Goal: Task Accomplishment & Management: Complete application form

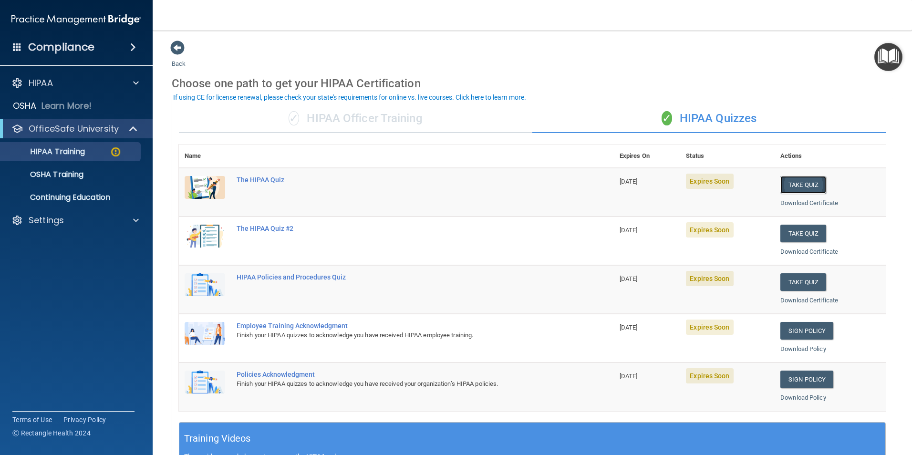
click at [793, 184] on button "Take Quiz" at bounding box center [803, 185] width 46 height 18
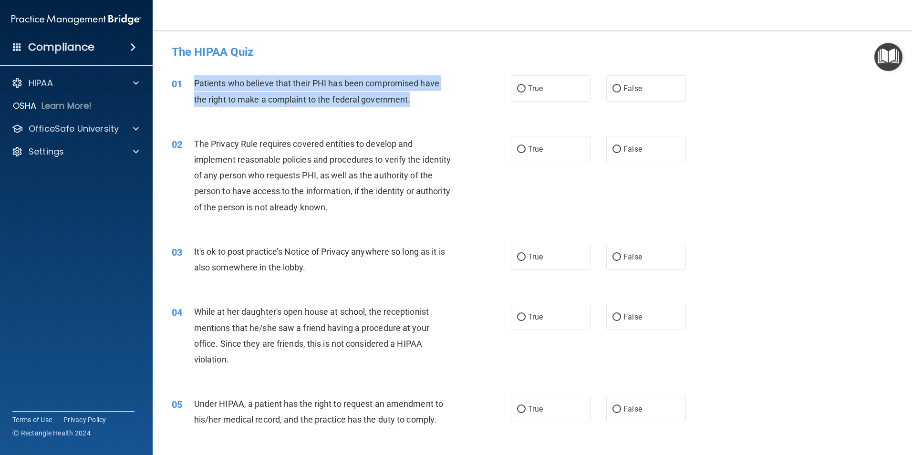
drag, startPoint x: 194, startPoint y: 82, endPoint x: 412, endPoint y: 99, distance: 218.7
click at [412, 99] on div "Patients who believe that their PHI has been compromised have the right to make…" at bounding box center [326, 90] width 265 height 31
drag, startPoint x: 412, startPoint y: 99, endPoint x: 403, endPoint y: 101, distance: 9.6
copy span "Patients who believe that their PHI has been compromised have the right to make…"
click at [519, 90] on input "True" at bounding box center [521, 88] width 9 height 7
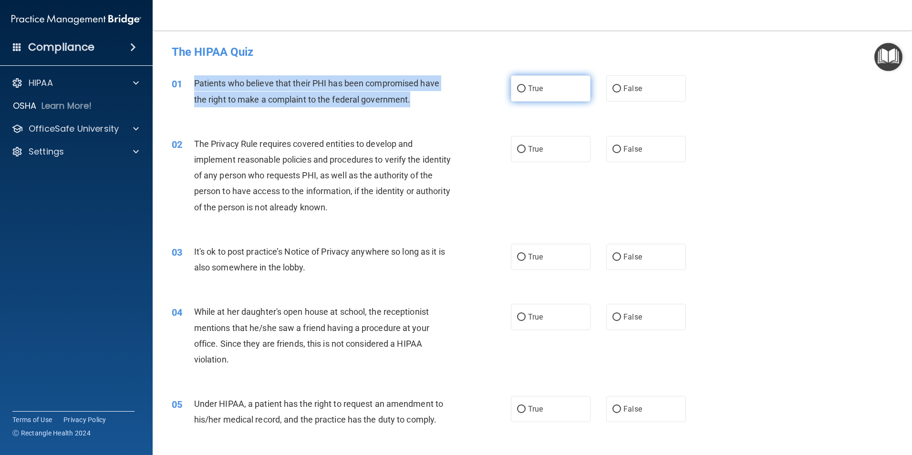
radio input "true"
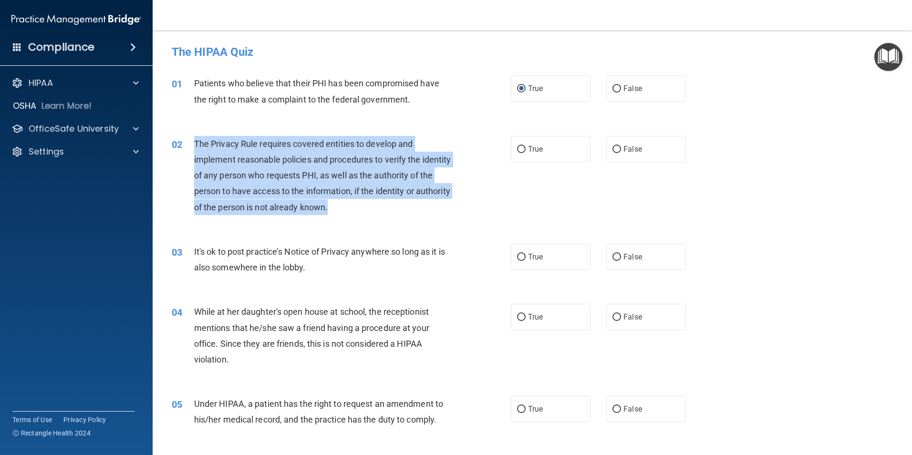
drag, startPoint x: 196, startPoint y: 141, endPoint x: 381, endPoint y: 207, distance: 196.5
click at [381, 207] on div "The Privacy Rule requires covered entities to develop and implement reasonable …" at bounding box center [326, 175] width 265 height 79
drag, startPoint x: 381, startPoint y: 207, endPoint x: 367, endPoint y: 194, distance: 18.6
copy span "The Privacy Rule requires covered entities to develop and implement reasonable …"
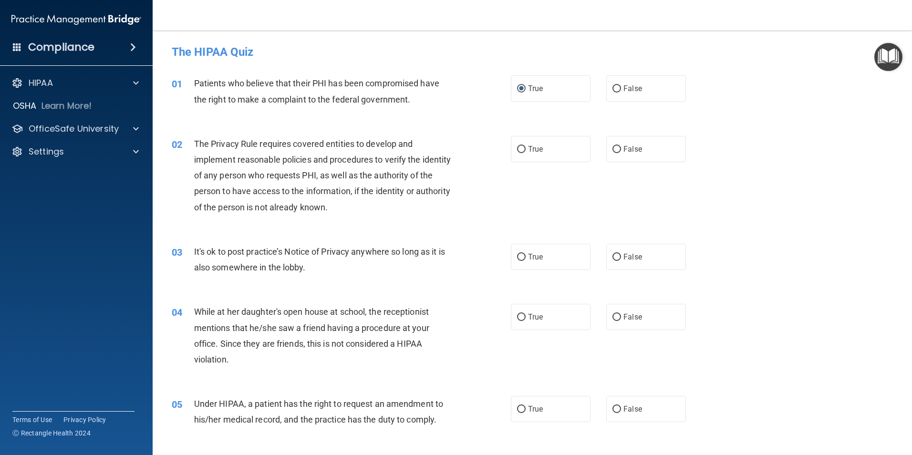
click at [392, 227] on div "02 The Privacy Rule requires covered entities to develop and implement reasonab…" at bounding box center [533, 178] width 736 height 108
click at [520, 151] on input "True" at bounding box center [521, 149] width 9 height 7
radio input "true"
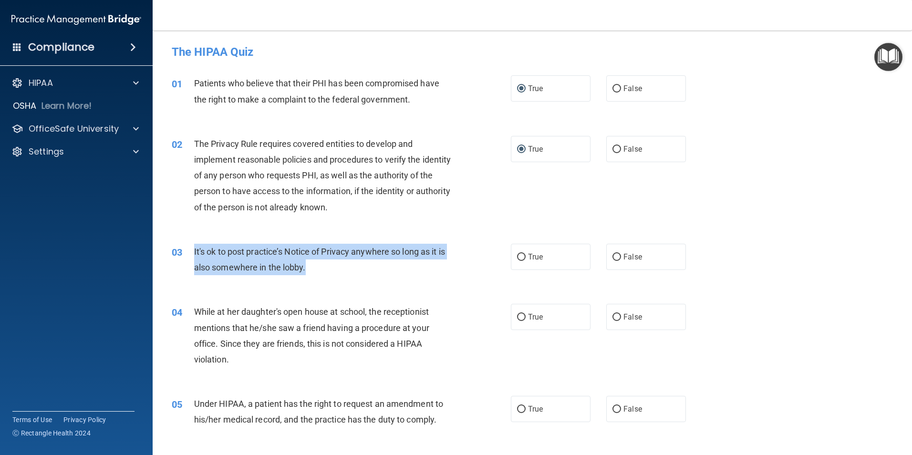
drag, startPoint x: 194, startPoint y: 251, endPoint x: 318, endPoint y: 270, distance: 126.0
click at [318, 270] on div "It's ok to post practice’s Notice of Privacy anywhere so long as it is also som…" at bounding box center [326, 259] width 265 height 31
drag, startPoint x: 318, startPoint y: 270, endPoint x: 290, endPoint y: 264, distance: 29.3
copy span "It's ok to post practice’s Notice of Privacy anywhere so long as it is also som…"
click at [613, 254] on input "False" at bounding box center [617, 257] width 9 height 7
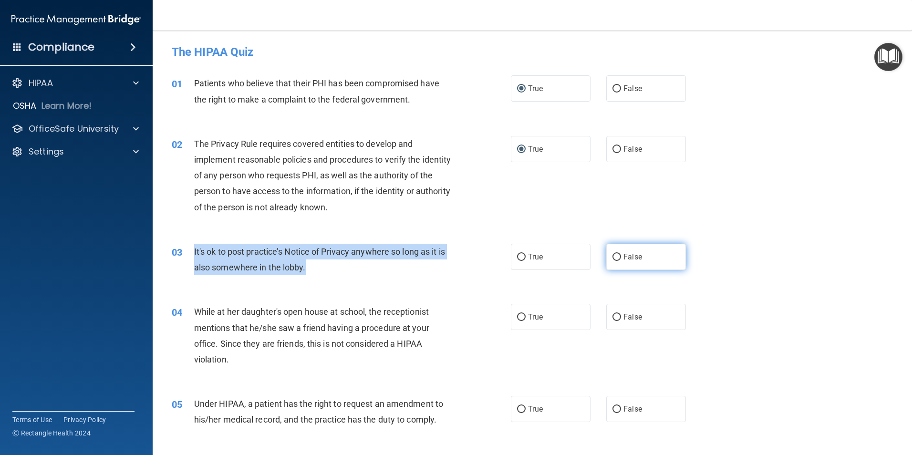
radio input "true"
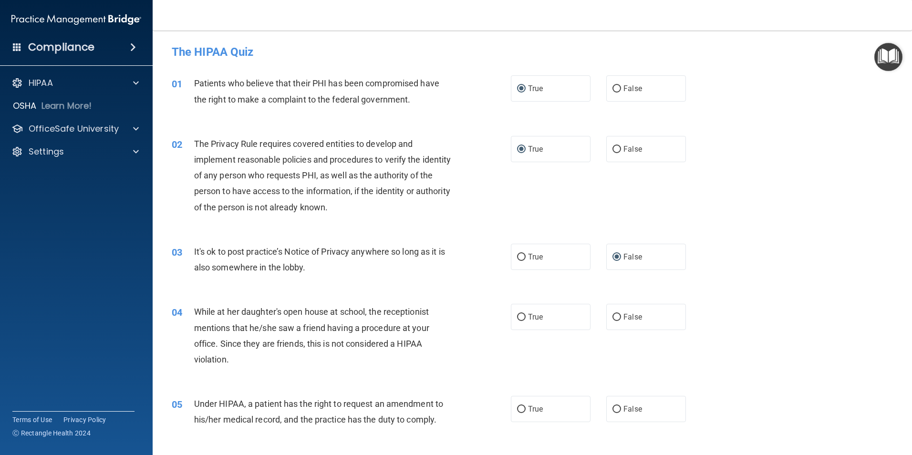
click at [309, 359] on div "While at her daughter's open house at school, the receptionist mentions that he…" at bounding box center [326, 335] width 265 height 63
click at [618, 318] on label "False" at bounding box center [646, 317] width 80 height 26
click at [618, 318] on input "False" at bounding box center [617, 317] width 9 height 7
radio input "true"
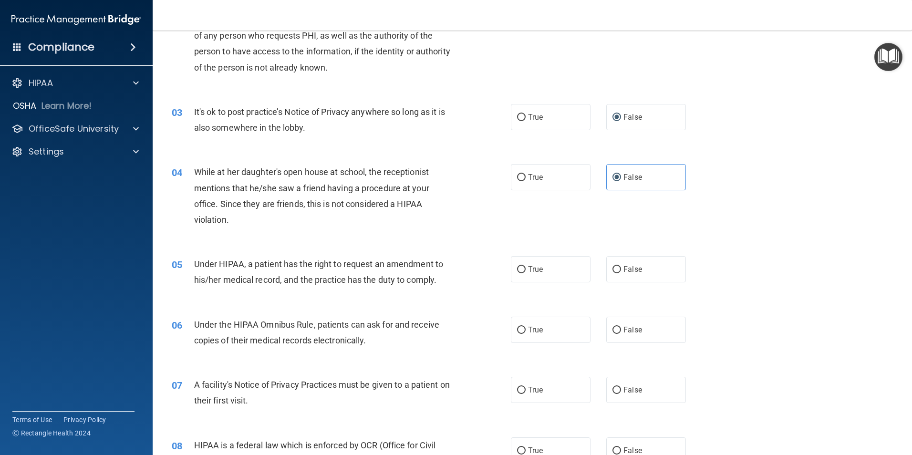
scroll to position [159, 0]
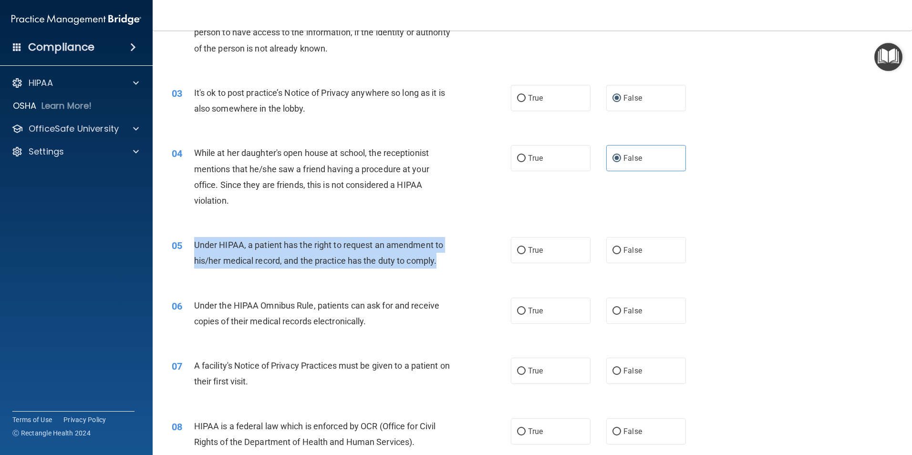
drag, startPoint x: 196, startPoint y: 245, endPoint x: 440, endPoint y: 264, distance: 245.0
click at [440, 264] on div "Under HIPAA, a patient has the right to request an amendment to his/her medical…" at bounding box center [326, 252] width 265 height 31
drag, startPoint x: 440, startPoint y: 264, endPoint x: 422, endPoint y: 260, distance: 18.2
copy span "Under HIPAA, a patient has the right to request an amendment to his/her medical…"
click at [517, 252] on input "True" at bounding box center [521, 250] width 9 height 7
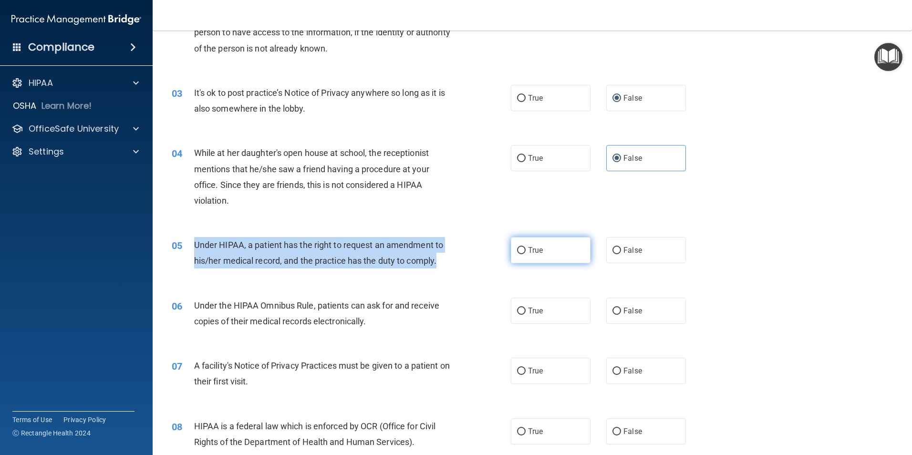
radio input "true"
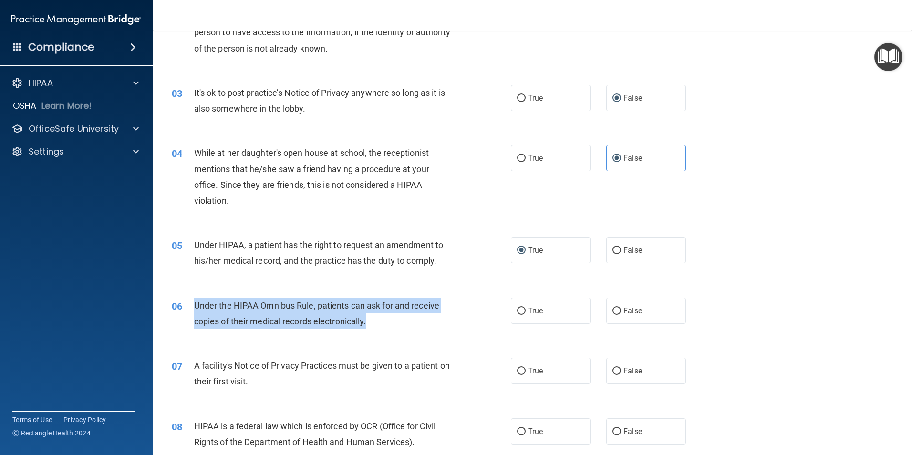
drag, startPoint x: 195, startPoint y: 306, endPoint x: 379, endPoint y: 327, distance: 185.3
click at [379, 327] on div "Under the HIPAA Omnibus Rule, patients can ask for and receive copies of their …" at bounding box center [326, 313] width 265 height 31
drag, startPoint x: 379, startPoint y: 327, endPoint x: 357, endPoint y: 314, distance: 25.2
copy span "Under the HIPAA Omnibus Rule, patients can ask for and receive copies of their …"
click at [518, 310] on input "True" at bounding box center [521, 311] width 9 height 7
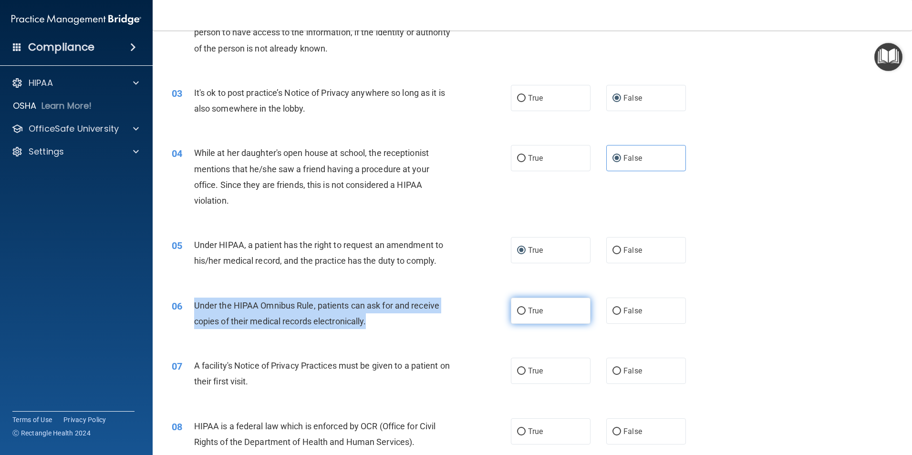
radio input "true"
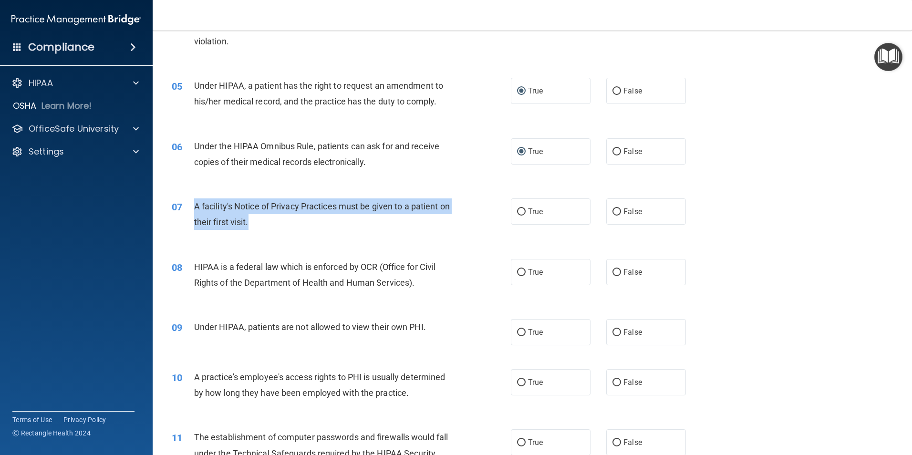
drag, startPoint x: 195, startPoint y: 207, endPoint x: 270, endPoint y: 224, distance: 76.9
click at [270, 224] on div "A facility's Notice of Privacy Practices must be given to a patient on their fi…" at bounding box center [326, 213] width 265 height 31
drag, startPoint x: 270, startPoint y: 224, endPoint x: 251, endPoint y: 220, distance: 18.5
copy span "A facility's Notice of Privacy Practices must be given to a patient on their fi…"
click at [517, 215] on input "True" at bounding box center [521, 211] width 9 height 7
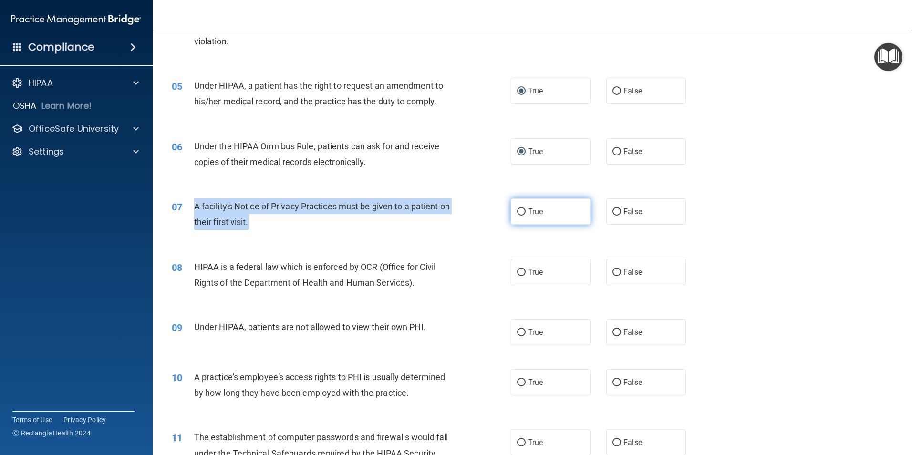
radio input "true"
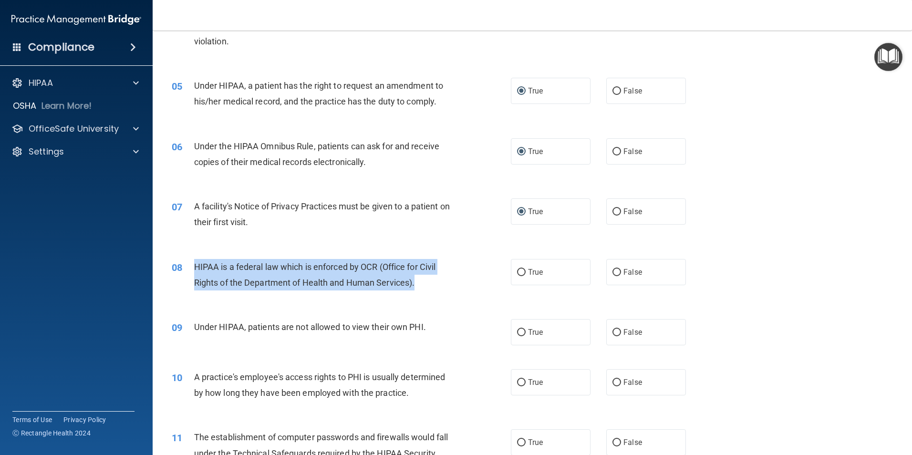
drag, startPoint x: 195, startPoint y: 266, endPoint x: 435, endPoint y: 288, distance: 241.0
click at [435, 288] on div "HIPAA is a federal law which is enforced by OCR (Office for Civil Rights of the…" at bounding box center [326, 274] width 265 height 31
drag, startPoint x: 435, startPoint y: 288, endPoint x: 402, endPoint y: 281, distance: 34.1
copy span "HIPAA is a federal law which is enforced by OCR (Office for Civil Rights of the…"
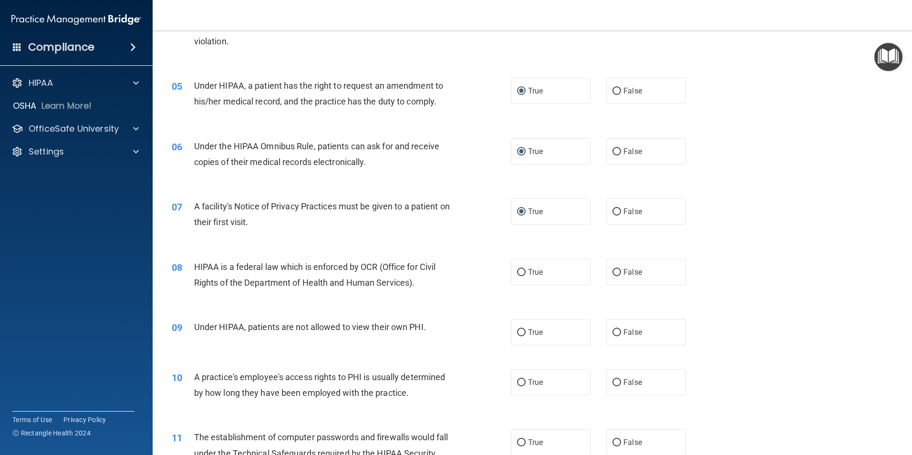
click at [367, 311] on div "09 Under HIPAA, patients are not allowed to view their own PHI. True False" at bounding box center [533, 332] width 736 height 50
click at [522, 275] on input "True" at bounding box center [521, 272] width 9 height 7
radio input "true"
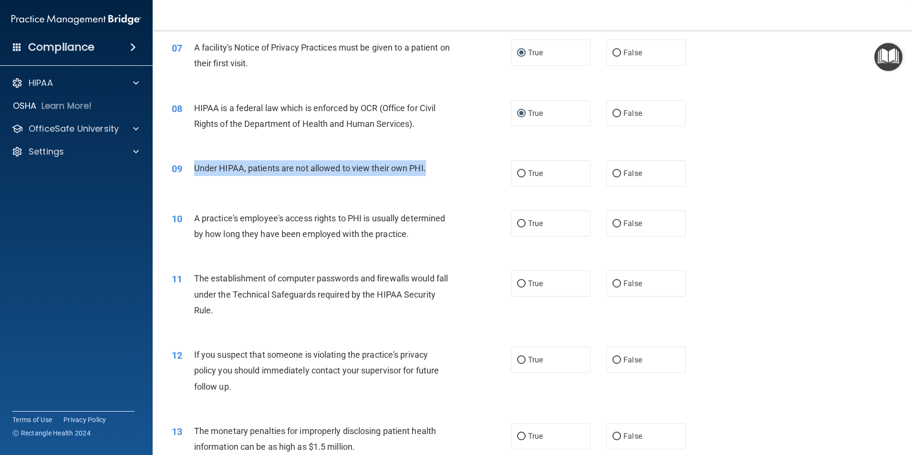
drag, startPoint x: 195, startPoint y: 167, endPoint x: 440, endPoint y: 173, distance: 245.7
click at [440, 173] on div "Under HIPAA, patients are not allowed to view their own PHI." at bounding box center [326, 168] width 265 height 16
drag, startPoint x: 440, startPoint y: 173, endPoint x: 423, endPoint y: 167, distance: 18.0
copy span "Under HIPAA, patients are not allowed to view their own PHI."
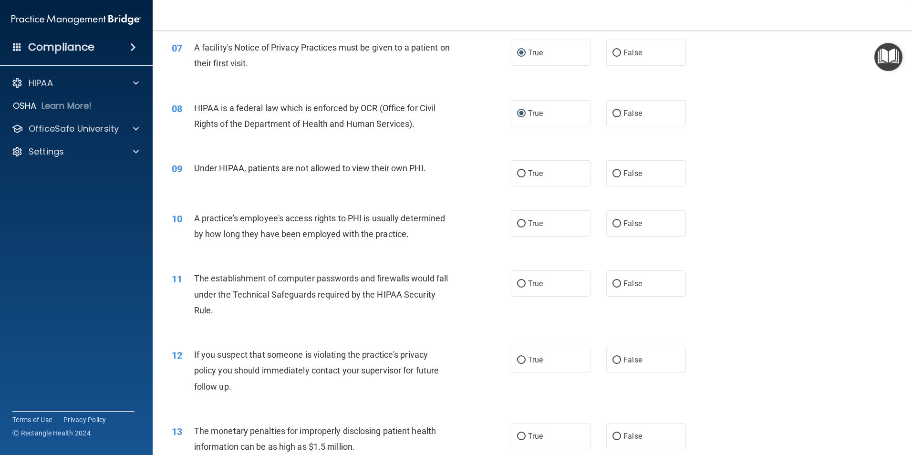
click at [447, 205] on div "10 A practice's employee's access rights to PHI is usually determined by how lo…" at bounding box center [533, 228] width 736 height 60
click at [617, 177] on label "False" at bounding box center [646, 173] width 80 height 26
click at [617, 177] on input "False" at bounding box center [617, 173] width 9 height 7
radio input "true"
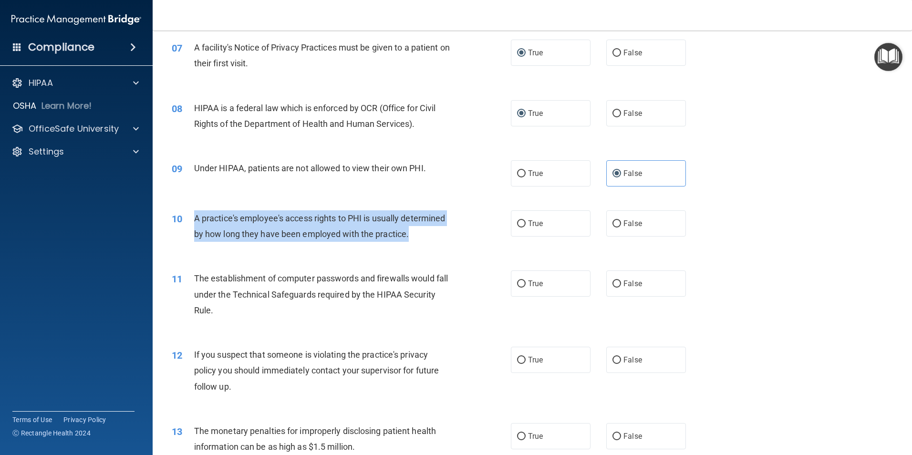
drag, startPoint x: 194, startPoint y: 216, endPoint x: 423, endPoint y: 236, distance: 230.3
click at [423, 236] on div "A practice's employee's access rights to PHI is usually determined by how long …" at bounding box center [326, 225] width 265 height 31
drag, startPoint x: 423, startPoint y: 236, endPoint x: 398, endPoint y: 224, distance: 27.5
copy span "A practice's employee's access rights to PHI is usually determined by how long …"
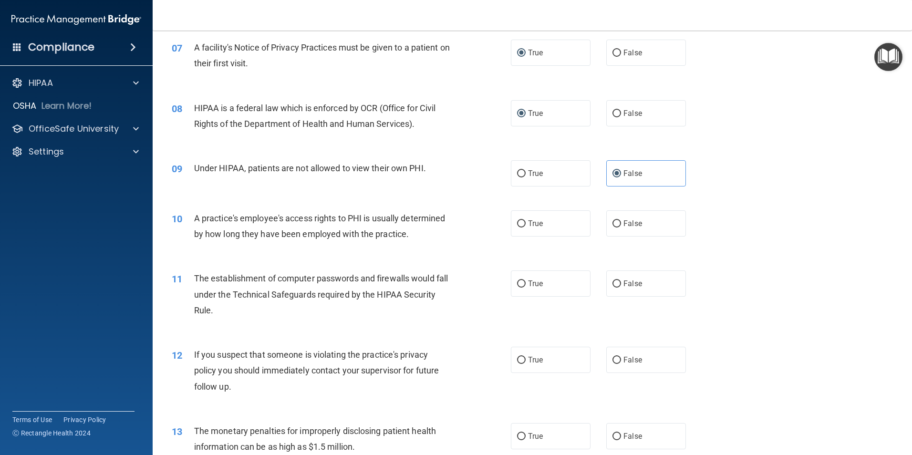
click at [430, 260] on div "11 The establishment of computer passwords and firewalls would fall under the T…" at bounding box center [533, 297] width 736 height 76
click at [613, 226] on input "False" at bounding box center [617, 223] width 9 height 7
radio input "true"
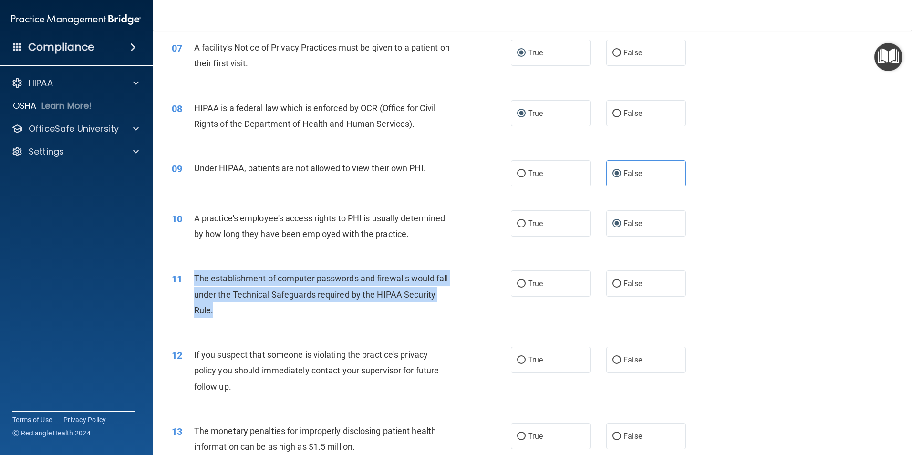
drag, startPoint x: 194, startPoint y: 276, endPoint x: 254, endPoint y: 312, distance: 70.6
click at [254, 312] on div "The establishment of computer passwords and firewalls would fall under the Tech…" at bounding box center [326, 294] width 265 height 48
drag, startPoint x: 254, startPoint y: 312, endPoint x: 244, endPoint y: 296, distance: 19.3
copy span "The establishment of computer passwords and firewalls would fall under the Tech…"
click at [519, 281] on input "True" at bounding box center [521, 284] width 9 height 7
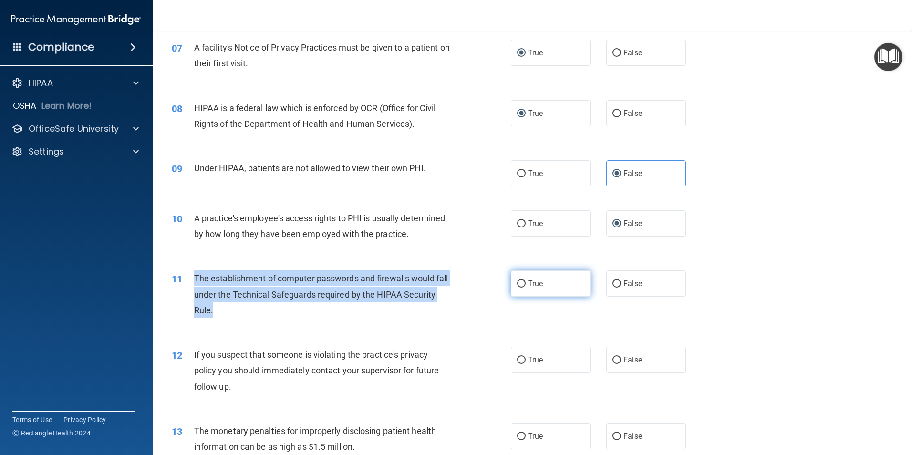
radio input "true"
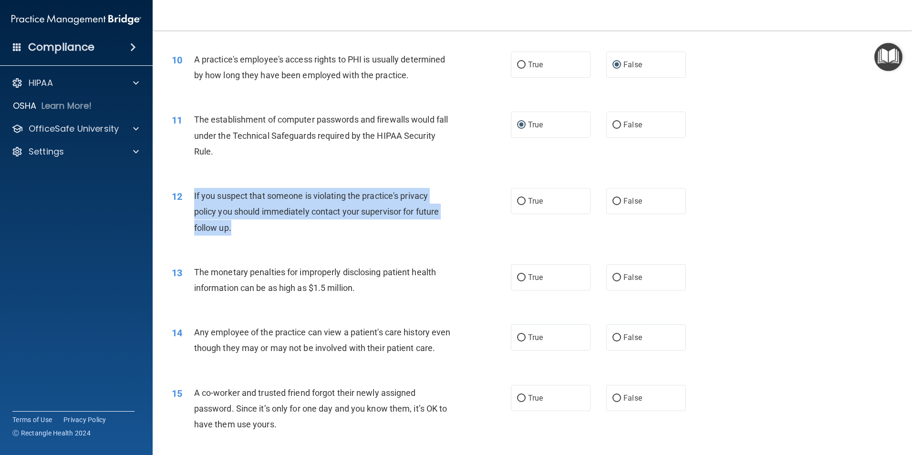
drag, startPoint x: 193, startPoint y: 196, endPoint x: 250, endPoint y: 227, distance: 65.1
click at [250, 227] on div "12 If you suspect that someone is violating the practice's privacy policy you s…" at bounding box center [341, 214] width 368 height 52
drag, startPoint x: 250, startPoint y: 227, endPoint x: 247, endPoint y: 204, distance: 23.1
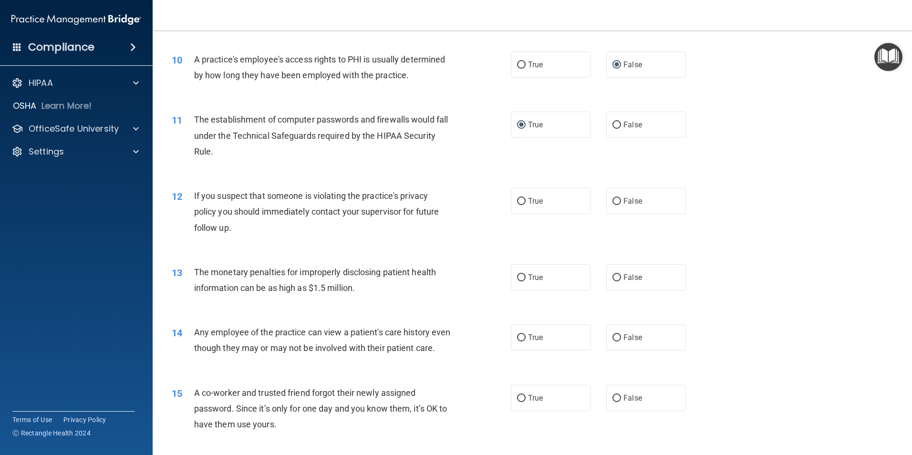
click at [447, 257] on div "13 The monetary penalties for improperly disclosing patient health information …" at bounding box center [533, 282] width 736 height 60
click at [528, 199] on span "True" at bounding box center [535, 201] width 15 height 9
click at [526, 199] on input "True" at bounding box center [521, 201] width 9 height 7
radio input "true"
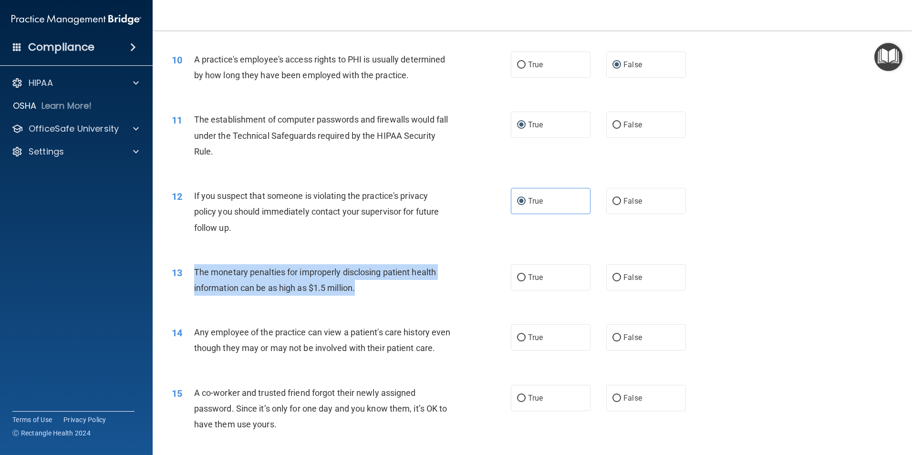
drag, startPoint x: 195, startPoint y: 272, endPoint x: 360, endPoint y: 293, distance: 166.4
click at [360, 293] on div "The monetary penalties for improperly disclosing patient health information can…" at bounding box center [326, 279] width 265 height 31
drag, startPoint x: 360, startPoint y: 293, endPoint x: 344, endPoint y: 287, distance: 17.4
click at [438, 295] on div "The monetary penalties for improperly disclosing patient health information can…" at bounding box center [326, 279] width 265 height 31
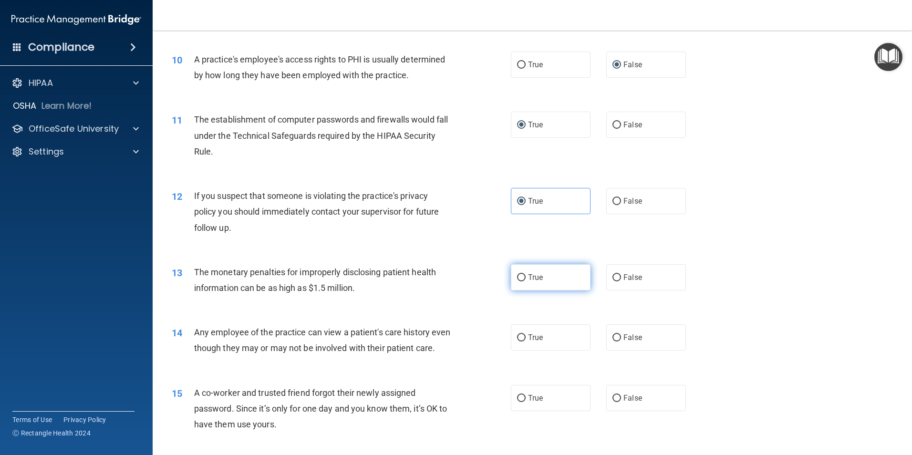
click at [531, 281] on span "True" at bounding box center [535, 277] width 15 height 9
click at [526, 281] on input "True" at bounding box center [521, 277] width 9 height 7
radio input "true"
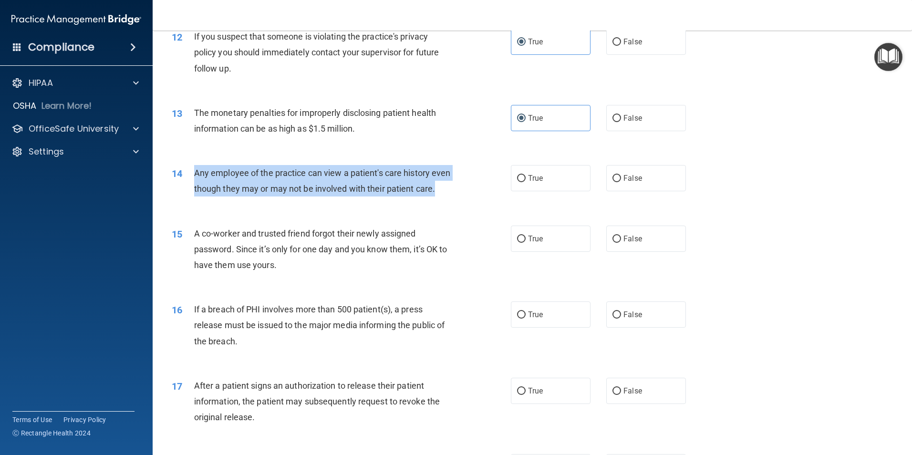
drag, startPoint x: 194, startPoint y: 172, endPoint x: 224, endPoint y: 204, distance: 43.5
click at [224, 197] on div "Any employee of the practice can view a patient's care history even though they…" at bounding box center [326, 180] width 265 height 31
drag, startPoint x: 224, startPoint y: 204, endPoint x: 222, endPoint y: 187, distance: 17.7
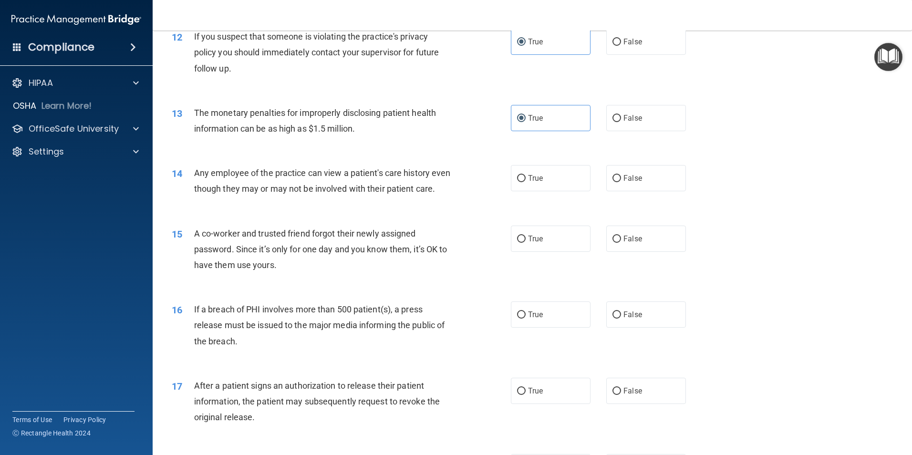
click at [421, 213] on div "14 Any employee of the practice can view a patient's care history even though t…" at bounding box center [533, 183] width 736 height 60
click at [630, 181] on span "False" at bounding box center [633, 178] width 19 height 9
click at [621, 181] on input "False" at bounding box center [617, 178] width 9 height 7
radio input "true"
click at [617, 252] on label "False" at bounding box center [646, 239] width 80 height 26
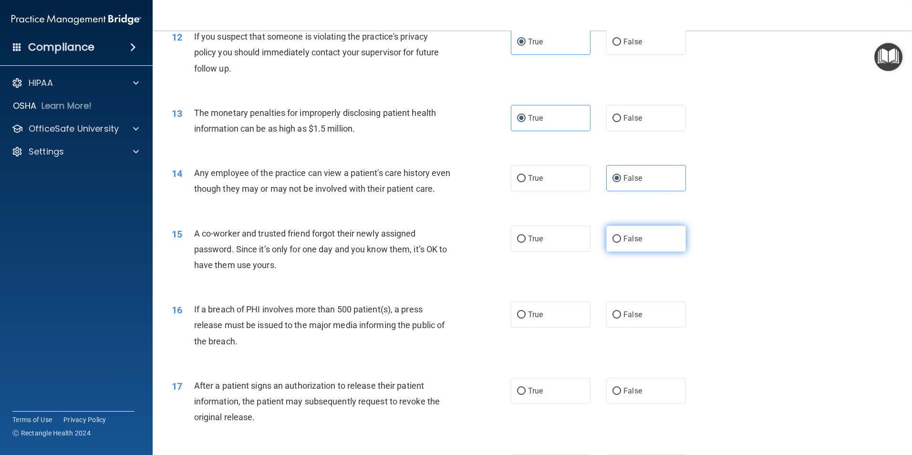
click at [617, 243] on input "False" at bounding box center [617, 239] width 9 height 7
radio input "true"
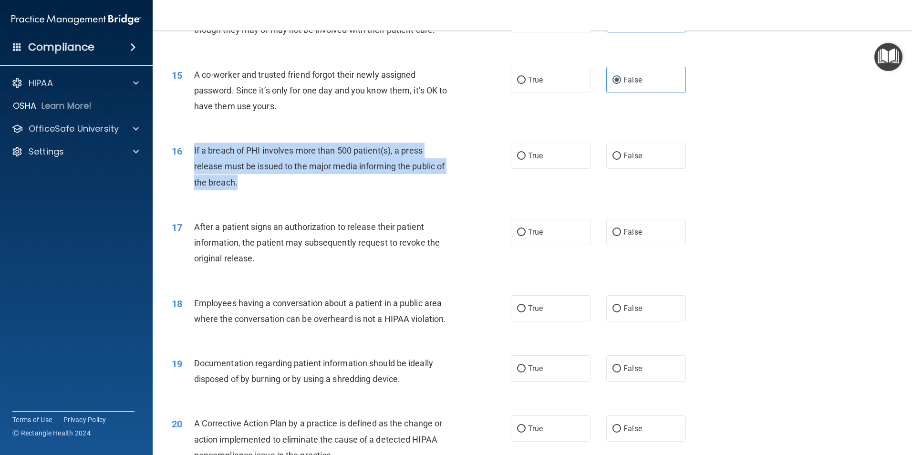
drag, startPoint x: 191, startPoint y: 166, endPoint x: 249, endPoint y: 197, distance: 65.5
click at [249, 195] on div "16 If a breach of PHI involves more than 500 patient(s), a press release must b…" at bounding box center [341, 169] width 368 height 52
drag, startPoint x: 249, startPoint y: 197, endPoint x: 235, endPoint y: 186, distance: 17.7
click at [517, 160] on input "True" at bounding box center [521, 156] width 9 height 7
radio input "true"
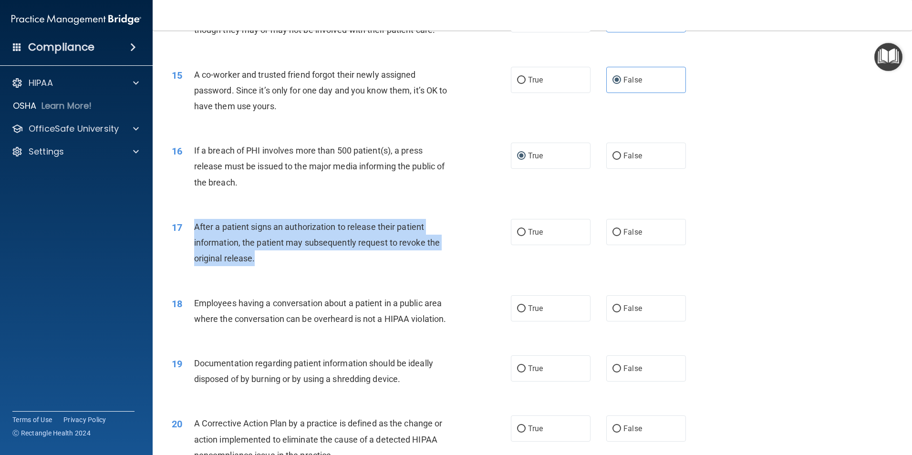
drag, startPoint x: 195, startPoint y: 244, endPoint x: 277, endPoint y: 272, distance: 86.3
click at [277, 267] on div "After a patient signs an authorization to release their patient information, th…" at bounding box center [326, 243] width 265 height 48
drag, startPoint x: 277, startPoint y: 272, endPoint x: 267, endPoint y: 253, distance: 21.6
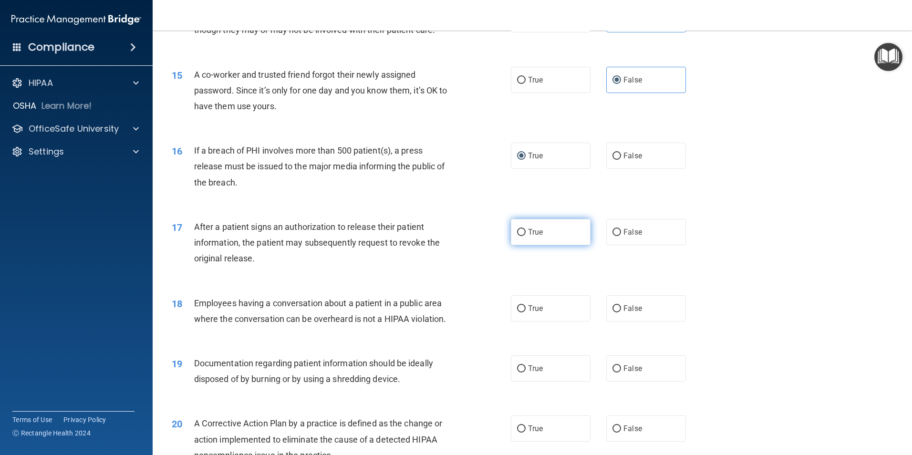
click at [523, 245] on label "True" at bounding box center [551, 232] width 80 height 26
click at [523, 236] on input "True" at bounding box center [521, 232] width 9 height 7
radio input "true"
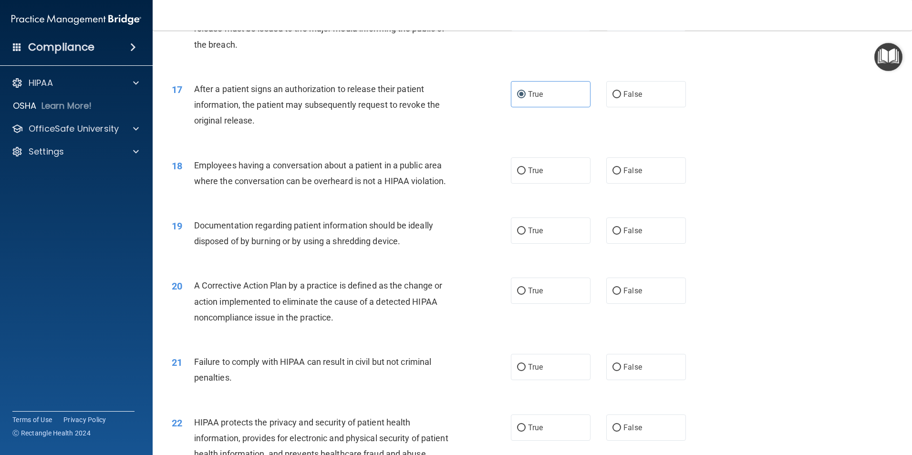
scroll to position [1113, 0]
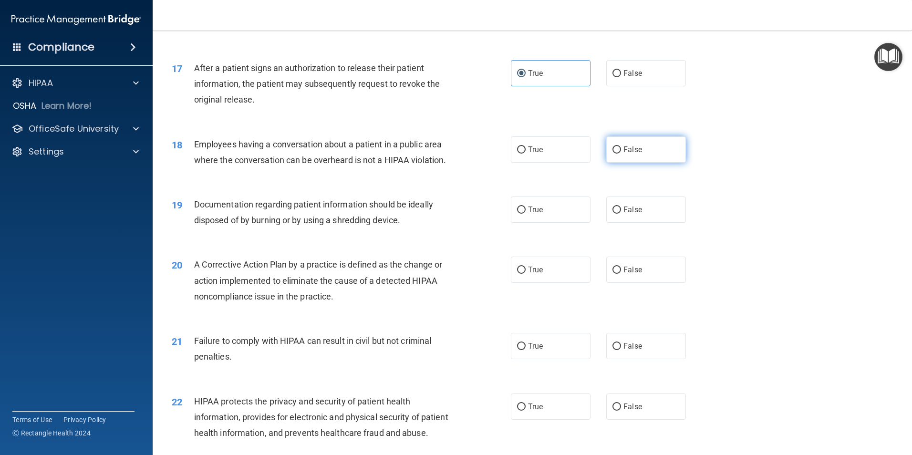
click at [616, 154] on input "False" at bounding box center [617, 149] width 9 height 7
radio input "true"
click at [194, 218] on div "19 Documentation regarding patient information should be ideally disposed of by…" at bounding box center [341, 215] width 368 height 36
click at [365, 233] on div "19 Documentation regarding patient information should be ideally disposed of by…" at bounding box center [341, 215] width 368 height 36
click at [405, 228] on div "Documentation regarding patient information should be ideally disposed of by bu…" at bounding box center [326, 212] width 265 height 31
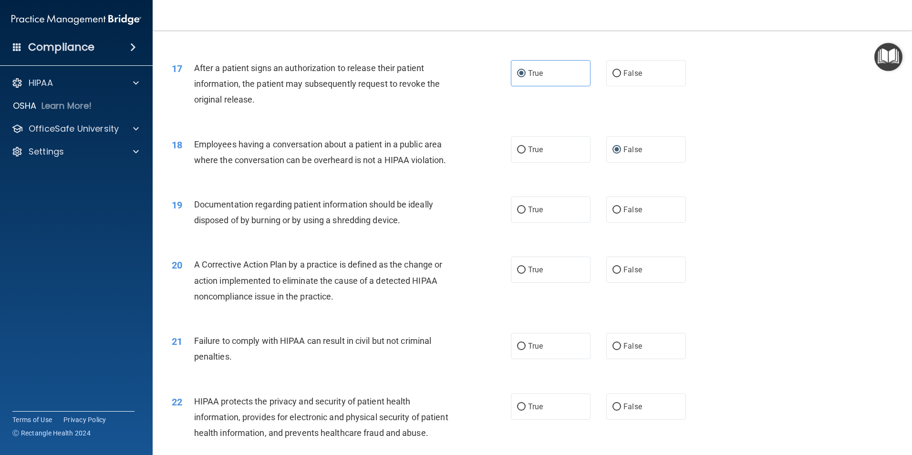
drag, startPoint x: 406, startPoint y: 238, endPoint x: 390, endPoint y: 240, distance: 15.9
click at [403, 228] on div "Documentation regarding patient information should be ideally disposed of by bu…" at bounding box center [326, 212] width 265 height 31
click at [385, 225] on span "Documentation regarding patient information should be ideally disposed of by bu…" at bounding box center [313, 212] width 239 height 26
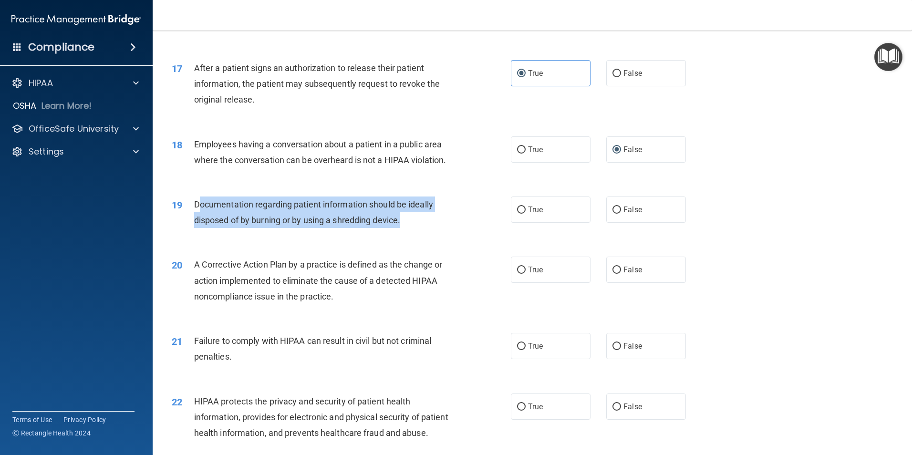
drag, startPoint x: 199, startPoint y: 219, endPoint x: 415, endPoint y: 246, distance: 217.3
click at [415, 233] on div "19 Documentation regarding patient information should be ideally disposed of by…" at bounding box center [341, 215] width 368 height 36
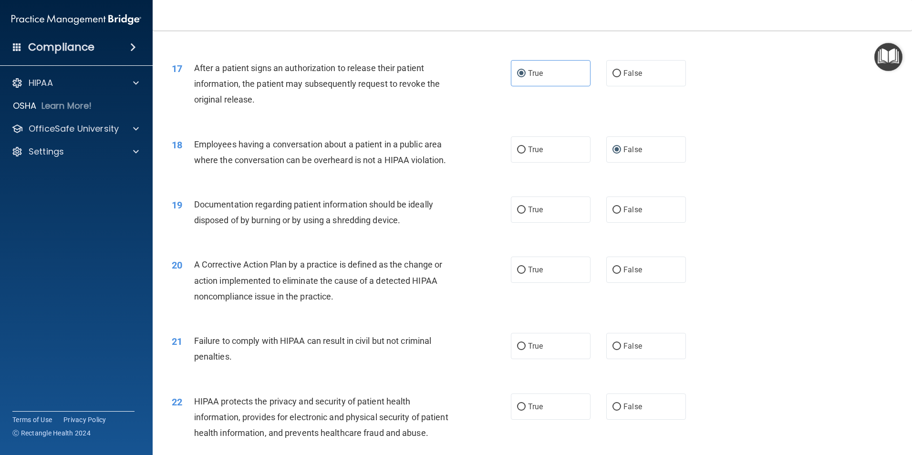
click at [234, 185] on div "18 Employees having a conversation about a patient in a public area where the c…" at bounding box center [533, 155] width 736 height 60
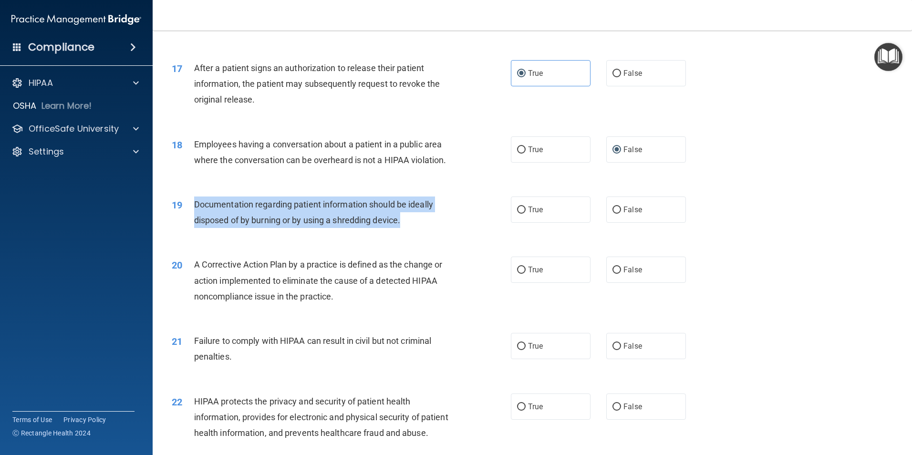
drag, startPoint x: 197, startPoint y: 219, endPoint x: 406, endPoint y: 243, distance: 210.8
click at [406, 228] on div "Documentation regarding patient information should be ideally disposed of by bu…" at bounding box center [326, 212] width 265 height 31
drag, startPoint x: 406, startPoint y: 243, endPoint x: 389, endPoint y: 236, distance: 18.2
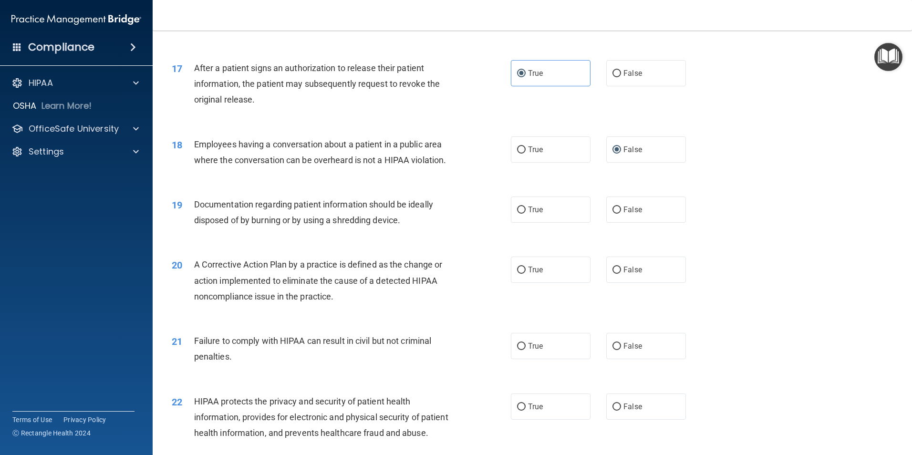
click at [426, 265] on div "20 A Corrective Action Plan by a practice is defined as the change or action im…" at bounding box center [533, 283] width 736 height 76
click at [521, 214] on input "True" at bounding box center [521, 210] width 9 height 7
radio input "true"
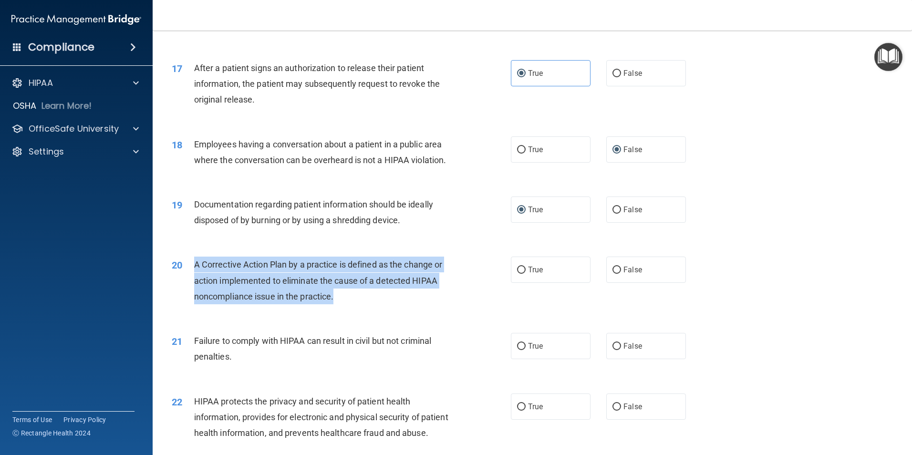
drag, startPoint x: 196, startPoint y: 281, endPoint x: 353, endPoint y: 317, distance: 160.6
click at [353, 304] on div "A Corrective Action Plan by a practice is defined as the change or action imple…" at bounding box center [326, 281] width 265 height 48
drag, startPoint x: 353, startPoint y: 317, endPoint x: 344, endPoint y: 293, distance: 25.2
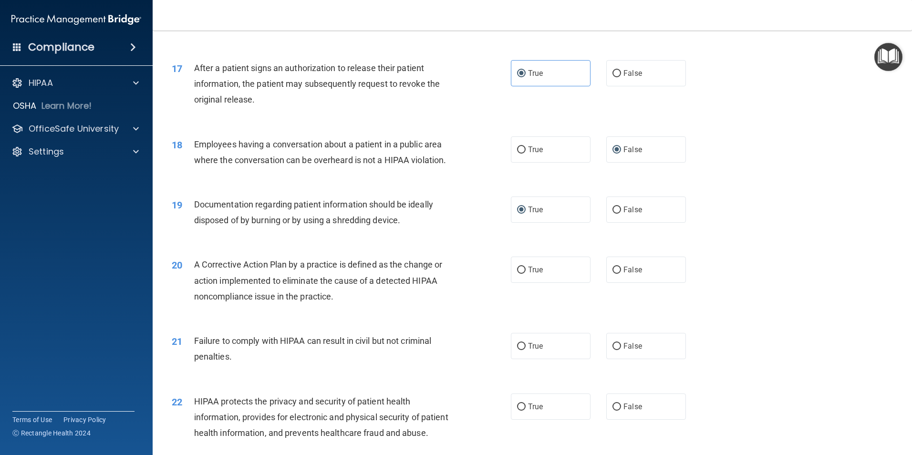
click at [381, 321] on div "20 A Corrective Action Plan by a practice is defined as the change or action im…" at bounding box center [533, 283] width 736 height 76
click at [522, 283] on label "True" at bounding box center [551, 270] width 80 height 26
click at [522, 274] on input "True" at bounding box center [521, 270] width 9 height 7
radio input "true"
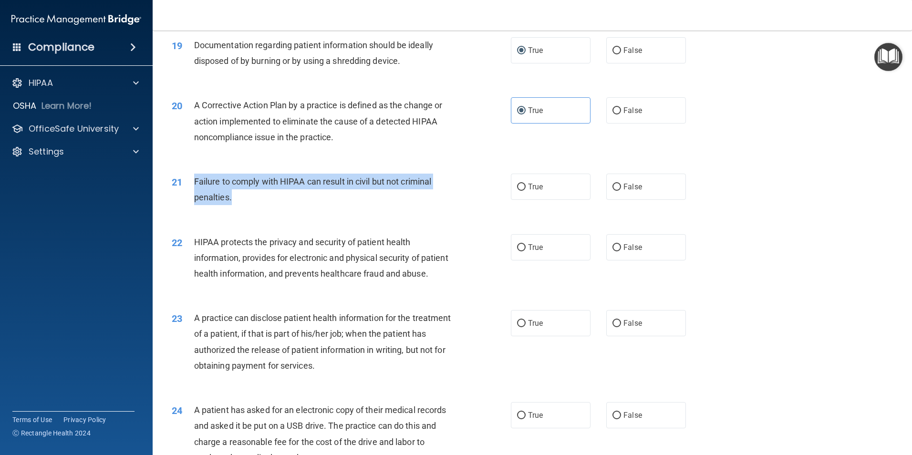
drag, startPoint x: 194, startPoint y: 197, endPoint x: 244, endPoint y: 213, distance: 52.2
click at [244, 205] on div "Failure to comply with HIPAA can result in civil but not criminal penalties." at bounding box center [326, 189] width 265 height 31
drag, startPoint x: 244, startPoint y: 213, endPoint x: 222, endPoint y: 211, distance: 22.1
click at [519, 191] on input "True" at bounding box center [521, 187] width 9 height 7
radio input "true"
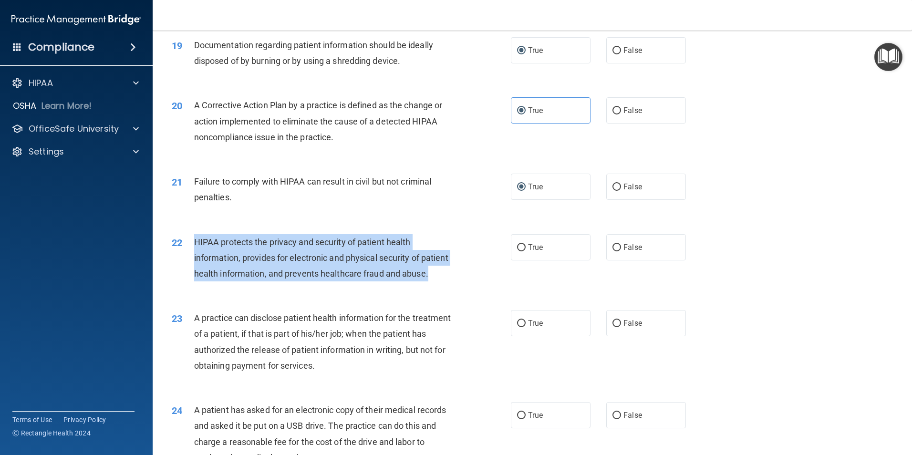
drag, startPoint x: 195, startPoint y: 257, endPoint x: 231, endPoint y: 317, distance: 69.8
click at [231, 287] on div "22 HIPAA protects the privacy and security of patient health information, provi…" at bounding box center [341, 260] width 368 height 52
drag, startPoint x: 231, startPoint y: 317, endPoint x: 224, endPoint y: 291, distance: 26.7
click at [520, 251] on input "True" at bounding box center [521, 247] width 9 height 7
radio input "true"
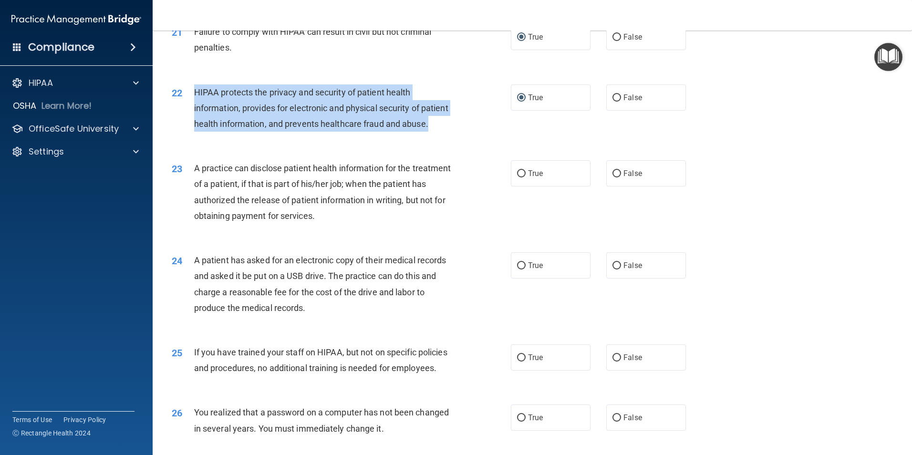
scroll to position [1431, 0]
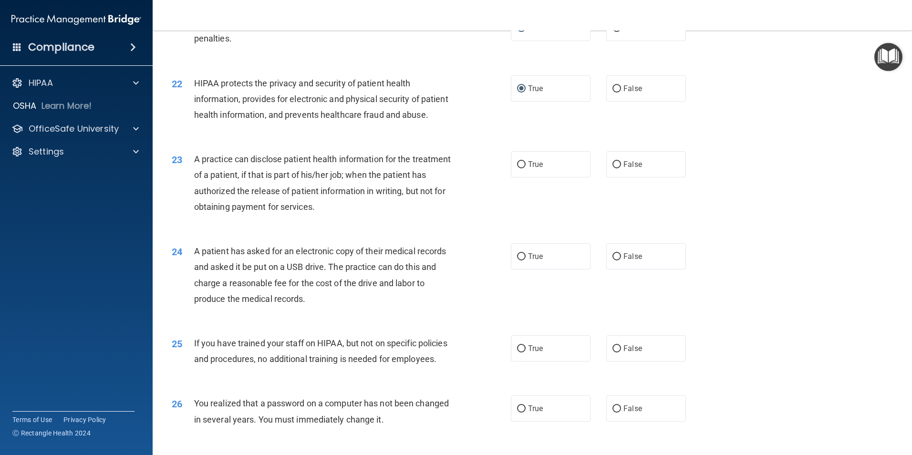
click at [296, 231] on div "23 A practice can disclose patient health information for the treatment of a pa…" at bounding box center [533, 185] width 736 height 92
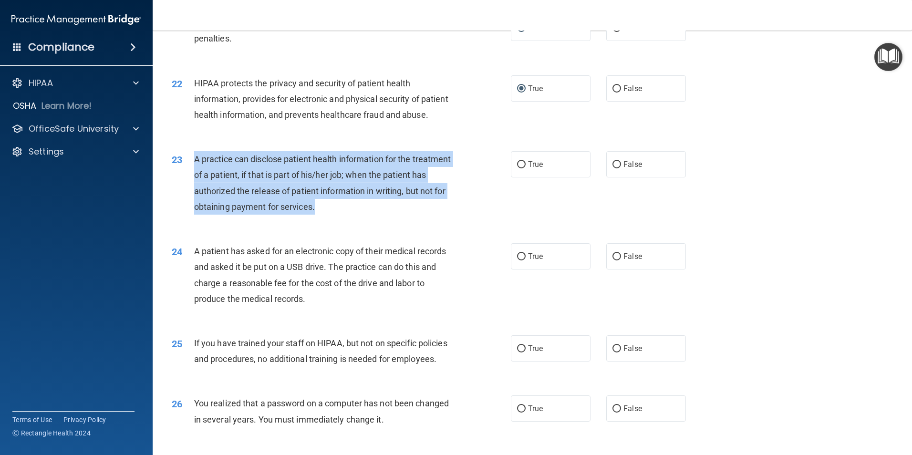
drag, startPoint x: 195, startPoint y: 190, endPoint x: 402, endPoint y: 236, distance: 211.7
click at [402, 215] on div "A practice can disclose patient health information for the treatment of a patie…" at bounding box center [326, 182] width 265 height 63
drag, startPoint x: 402, startPoint y: 236, endPoint x: 391, endPoint y: 211, distance: 27.6
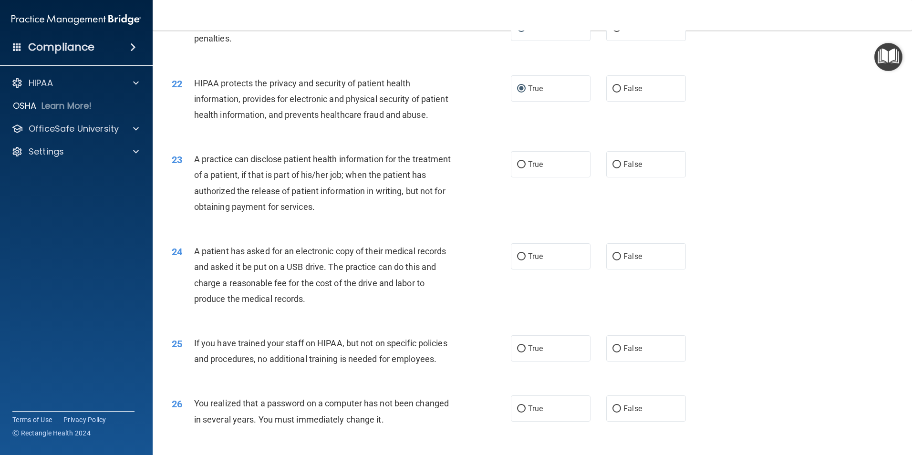
click at [426, 231] on div "23 A practice can disclose patient health information for the treatment of a pa…" at bounding box center [533, 185] width 736 height 92
click at [522, 168] on input "True" at bounding box center [521, 164] width 9 height 7
radio input "true"
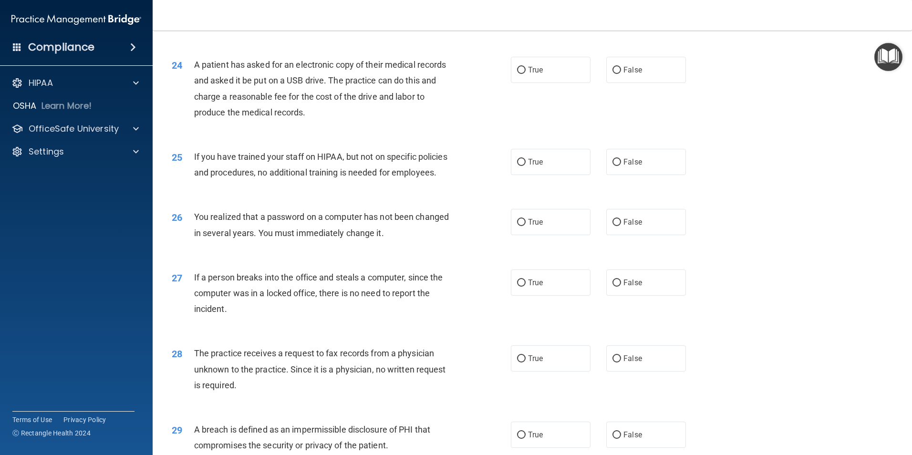
scroll to position [1500, 0]
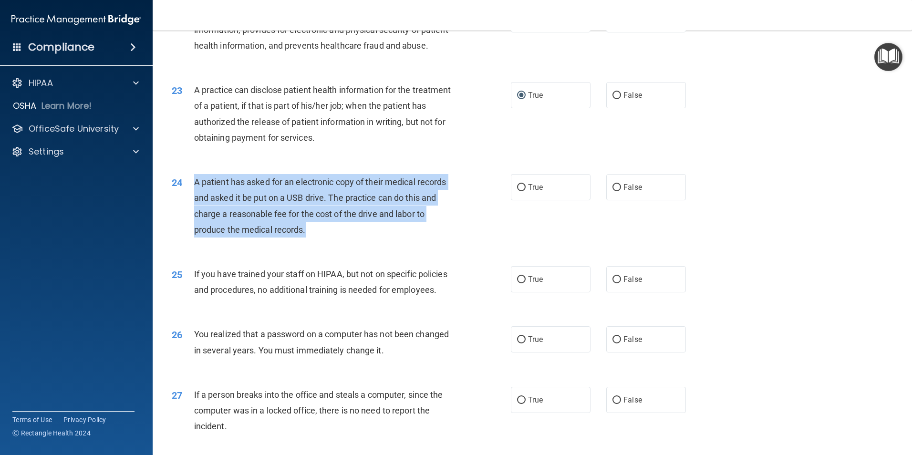
drag, startPoint x: 196, startPoint y: 214, endPoint x: 373, endPoint y: 259, distance: 182.6
click at [373, 238] on div "A patient has asked for an electronic copy of their medical records and asked i…" at bounding box center [326, 205] width 265 height 63
drag, startPoint x: 373, startPoint y: 259, endPoint x: 362, endPoint y: 239, distance: 22.6
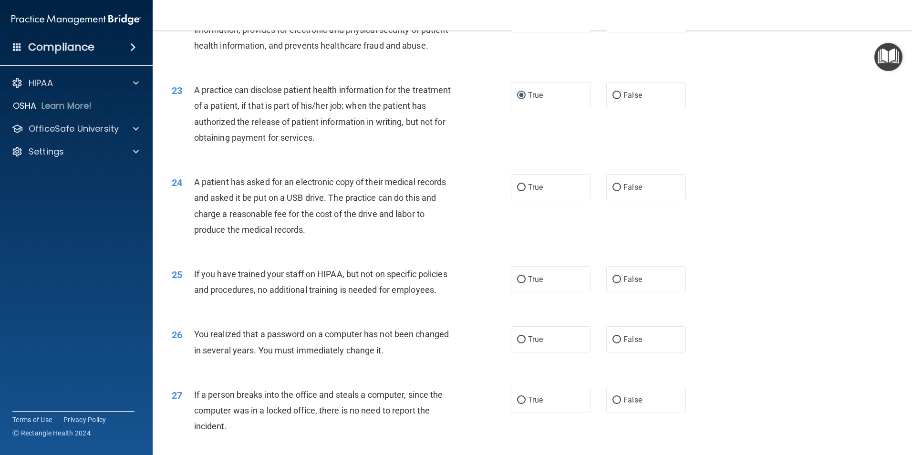
click at [412, 254] on div "24 A patient has asked for an electronic copy of their medical records and aske…" at bounding box center [533, 208] width 736 height 92
click at [519, 191] on input "True" at bounding box center [521, 187] width 9 height 7
radio input "true"
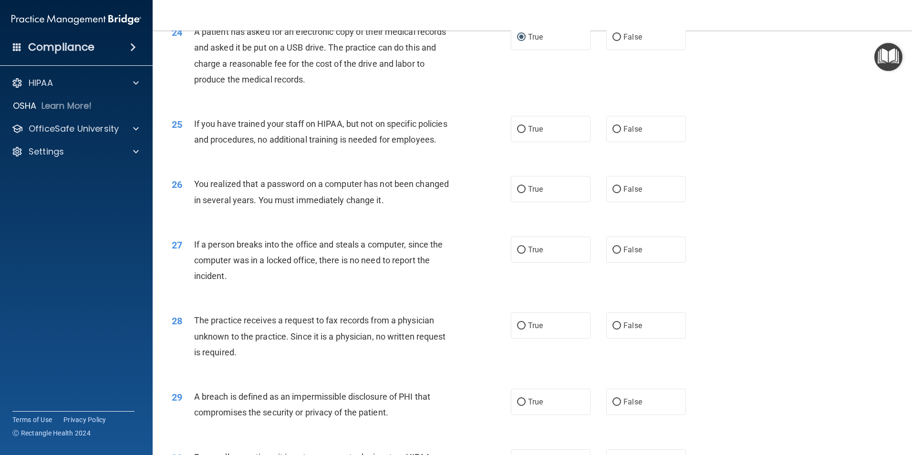
scroll to position [1660, 0]
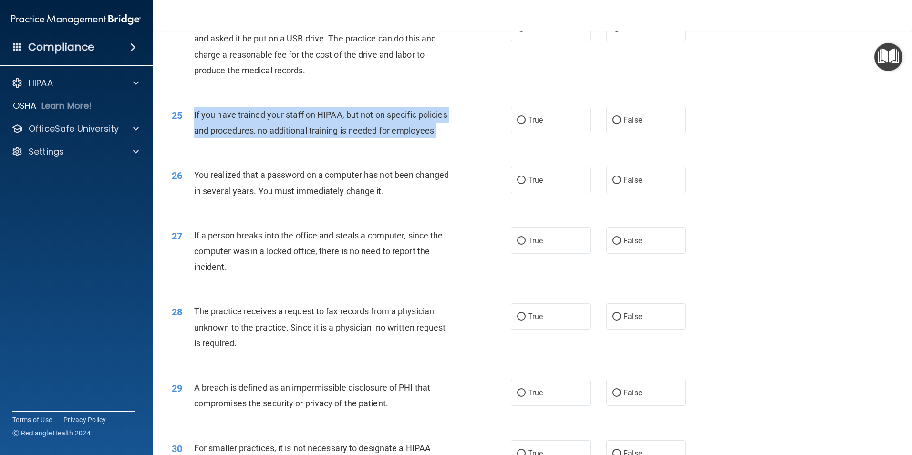
drag, startPoint x: 192, startPoint y: 146, endPoint x: 241, endPoint y: 180, distance: 59.7
click at [241, 143] on div "25 If you have trained your staff on HIPAA, but not on specific policies and pr…" at bounding box center [341, 125] width 368 height 36
drag, startPoint x: 241, startPoint y: 180, endPoint x: 231, endPoint y: 164, distance: 19.3
click at [318, 138] on div "If you have trained your staff on HIPAA, but not on specific policies and proce…" at bounding box center [326, 122] width 265 height 31
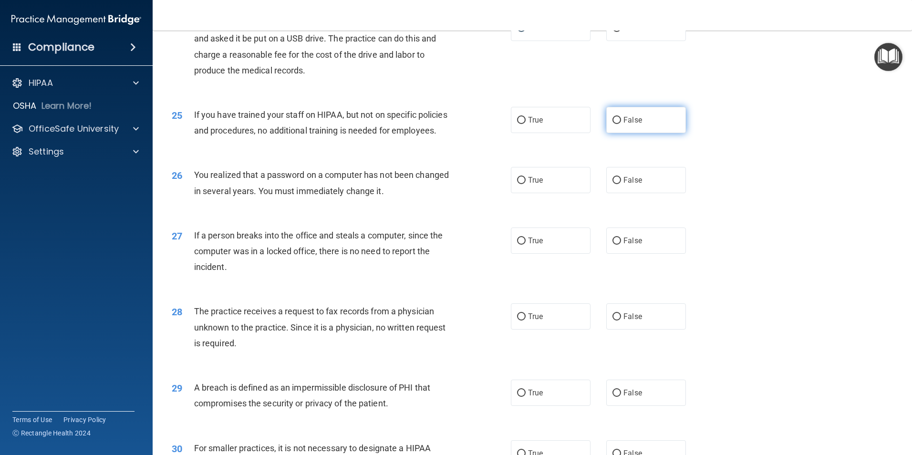
click at [624, 125] on span "False" at bounding box center [633, 119] width 19 height 9
click at [620, 124] on input "False" at bounding box center [617, 120] width 9 height 7
radio input "true"
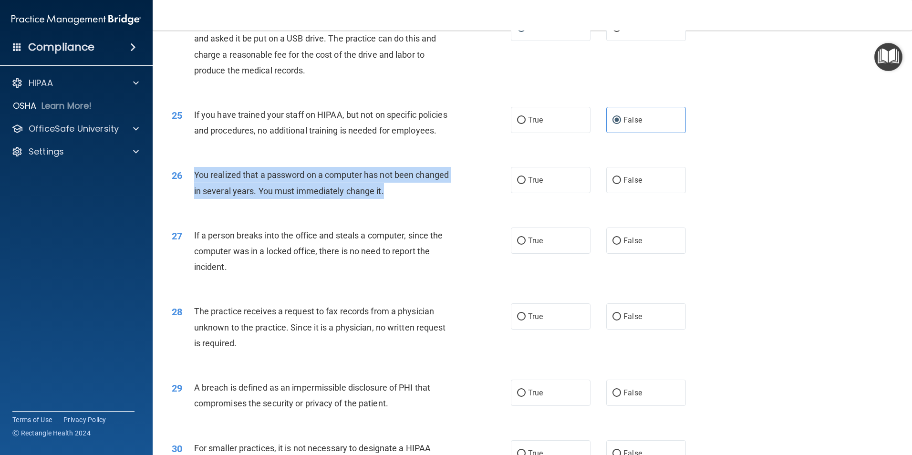
drag, startPoint x: 195, startPoint y: 224, endPoint x: 436, endPoint y: 249, distance: 242.1
click at [436, 203] on div "26 You realized that a password on a computer has not been changed in several y…" at bounding box center [341, 185] width 368 height 36
drag, startPoint x: 436, startPoint y: 249, endPoint x: 386, endPoint y: 234, distance: 52.2
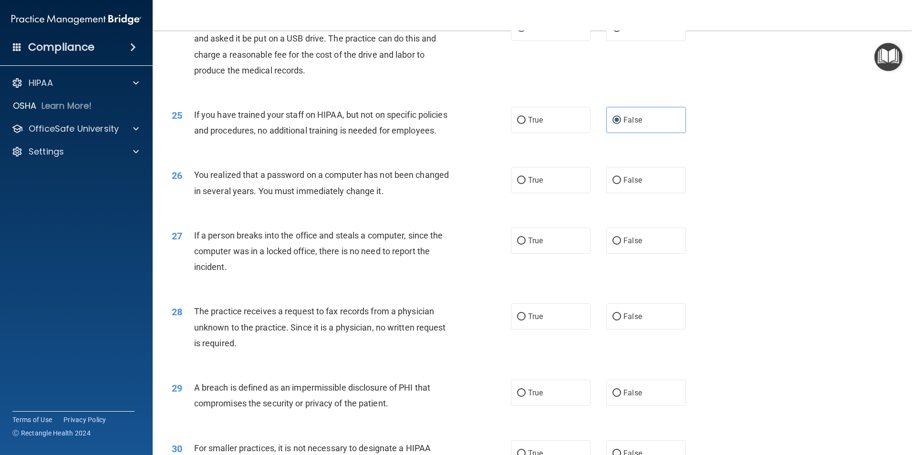
click at [436, 215] on div "26 You realized that a password on a computer has not been changed in several y…" at bounding box center [533, 185] width 736 height 60
click at [518, 184] on input "True" at bounding box center [521, 180] width 9 height 7
radio input "true"
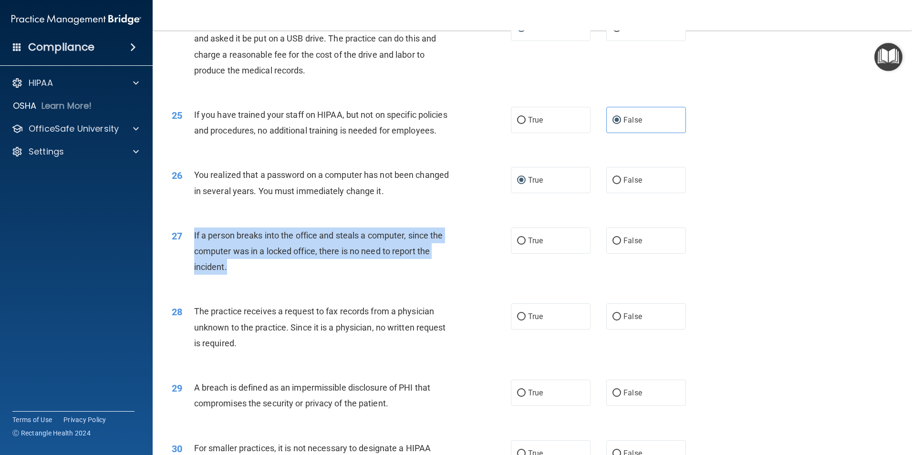
drag, startPoint x: 193, startPoint y: 281, endPoint x: 235, endPoint y: 319, distance: 55.7
click at [235, 280] on div "27 If a person breaks into the office and steals a computer, since the computer…" at bounding box center [341, 254] width 368 height 52
drag, startPoint x: 235, startPoint y: 319, endPoint x: 226, endPoint y: 295, distance: 24.9
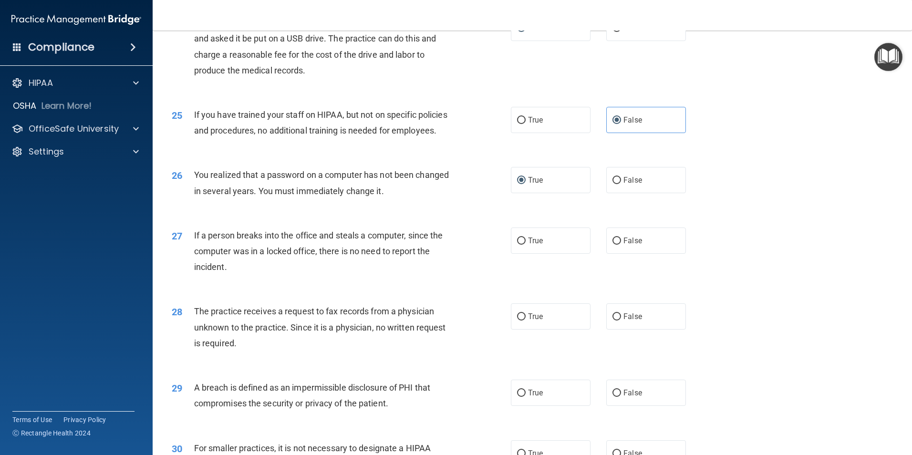
click at [434, 292] on div "27 If a person breaks into the office and steals a computer, since the computer…" at bounding box center [533, 254] width 736 height 76
click at [607, 254] on label "False" at bounding box center [646, 241] width 80 height 26
click at [613, 245] on input "False" at bounding box center [617, 241] width 9 height 7
radio input "true"
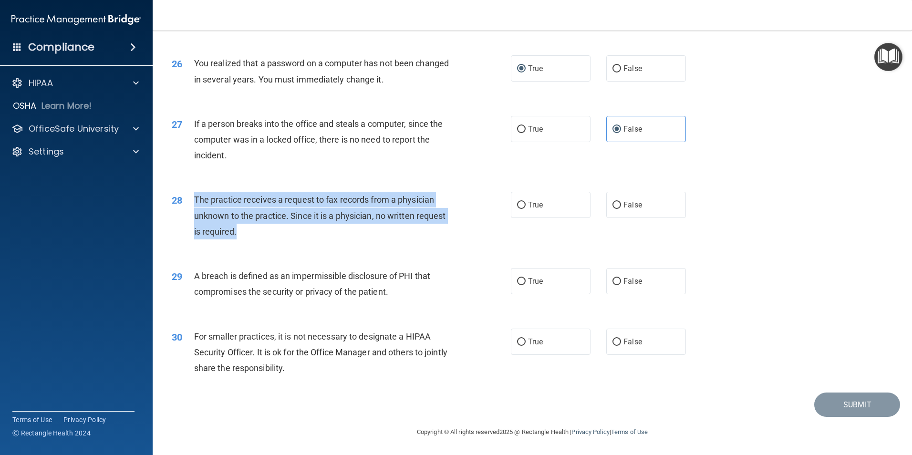
drag, startPoint x: 194, startPoint y: 198, endPoint x: 249, endPoint y: 231, distance: 64.4
click at [249, 231] on div "The practice receives a request to fax records from a physician unknown to the …" at bounding box center [326, 216] width 265 height 48
drag, startPoint x: 249, startPoint y: 231, endPoint x: 248, endPoint y: 213, distance: 18.2
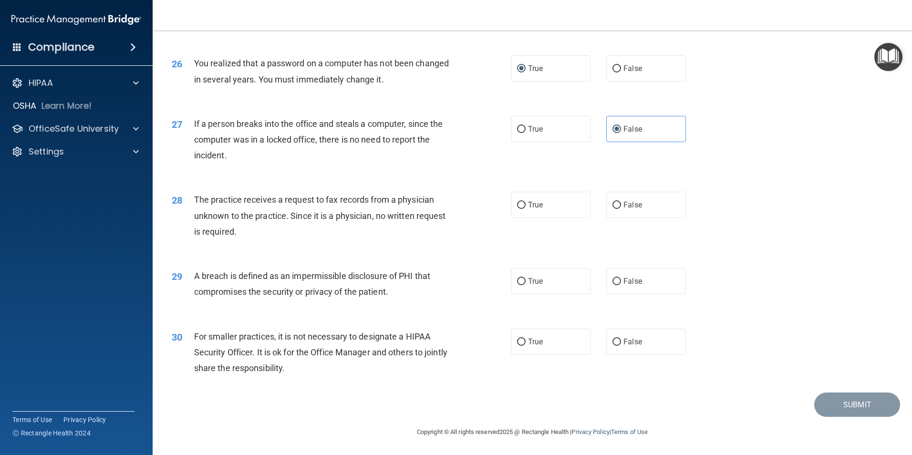
click at [374, 249] on div "28 The practice receives a request to fax records from a physician unknown to t…" at bounding box center [533, 218] width 736 height 76
click at [517, 209] on input "True" at bounding box center [521, 205] width 9 height 7
radio input "true"
click at [517, 280] on input "True" at bounding box center [521, 281] width 9 height 7
radio input "true"
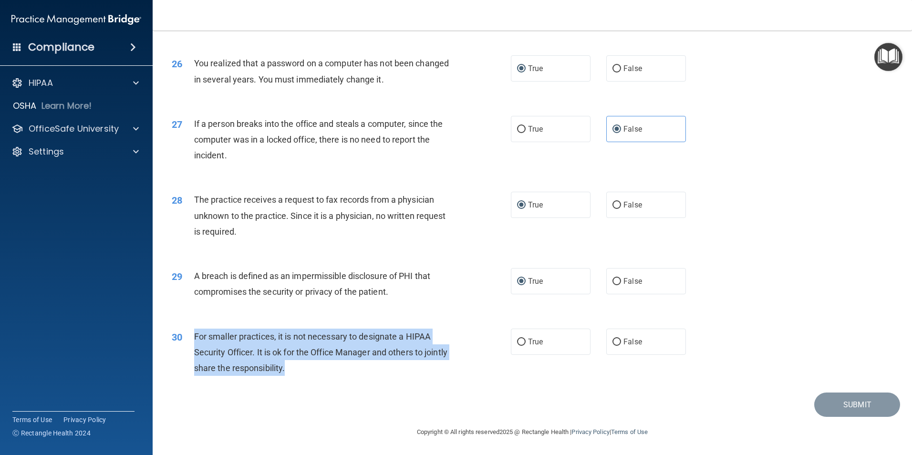
drag, startPoint x: 195, startPoint y: 336, endPoint x: 321, endPoint y: 374, distance: 132.2
click at [321, 374] on div "For smaller practices, it is not necessary to designate a HIPAA Security Office…" at bounding box center [326, 353] width 265 height 48
drag, startPoint x: 321, startPoint y: 374, endPoint x: 297, endPoint y: 354, distance: 31.8
click at [521, 342] on input "True" at bounding box center [521, 342] width 9 height 7
radio input "true"
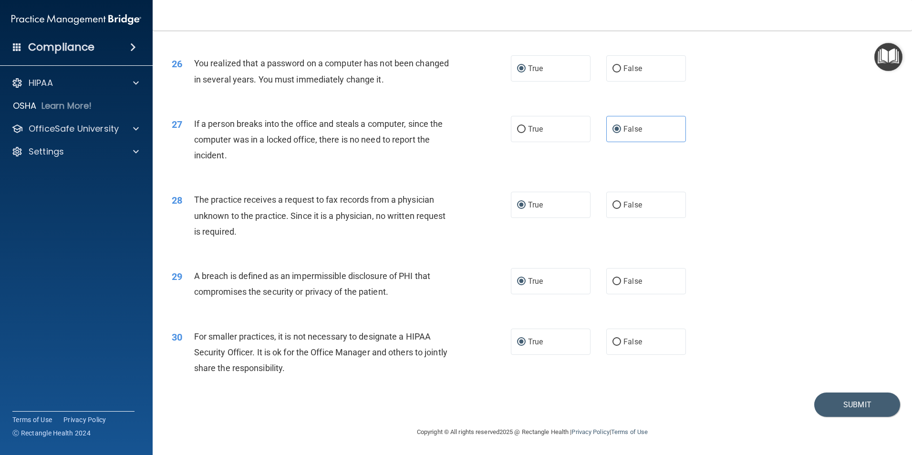
click at [707, 303] on div "29 A breach is defined as an impermissible disclosure of PHI that compromises t…" at bounding box center [533, 286] width 736 height 60
click at [850, 403] on button "Submit" at bounding box center [857, 405] width 86 height 24
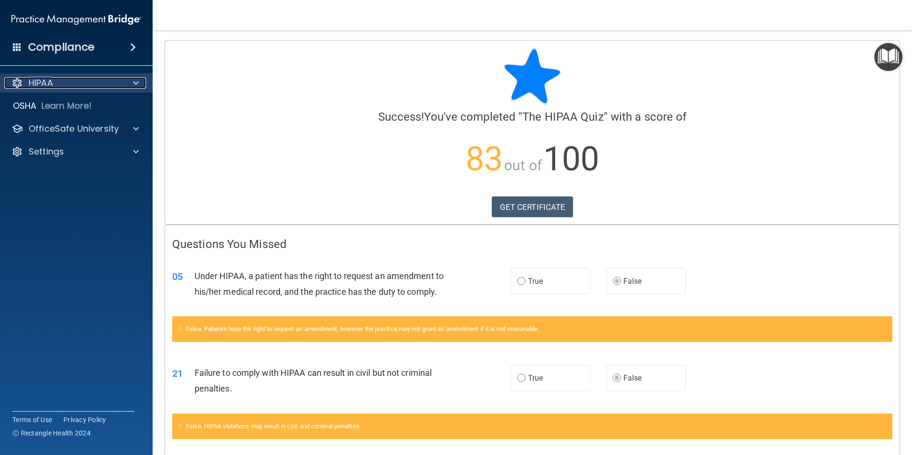
click at [138, 79] on span at bounding box center [136, 82] width 6 height 11
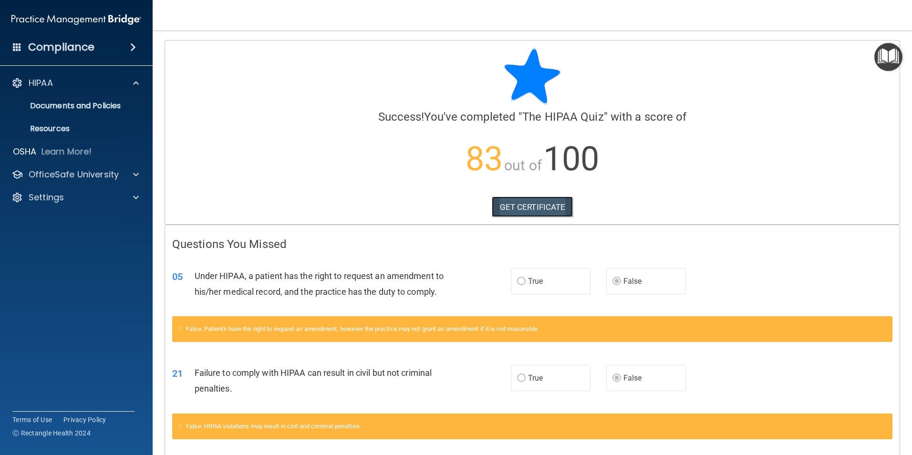
click at [509, 207] on link "GET CERTIFICATE" at bounding box center [533, 207] width 82 height 21
click at [98, 101] on p "Documents and Policies" at bounding box center [71, 106] width 130 height 10
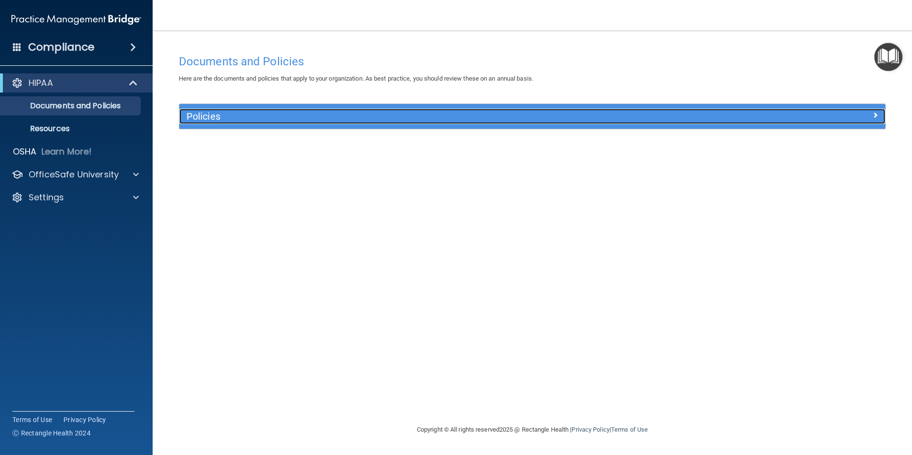
click at [197, 114] on h5 "Policies" at bounding box center [444, 116] width 515 height 10
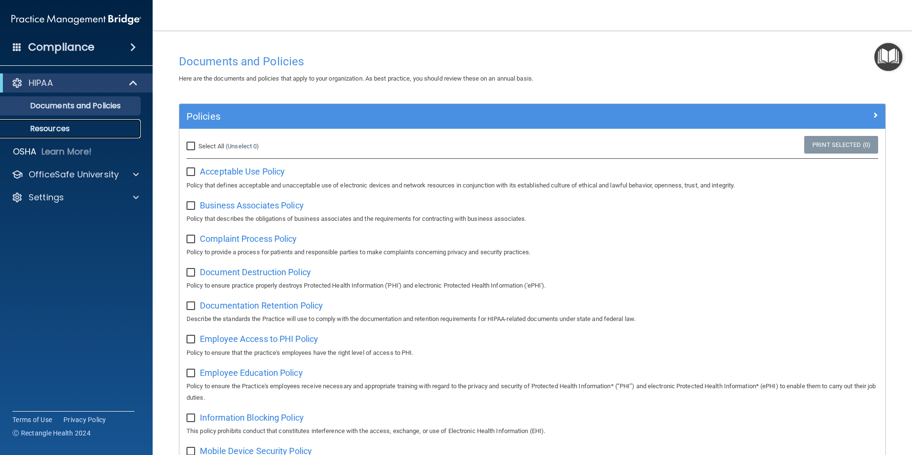
click at [52, 128] on p "Resources" at bounding box center [71, 129] width 130 height 10
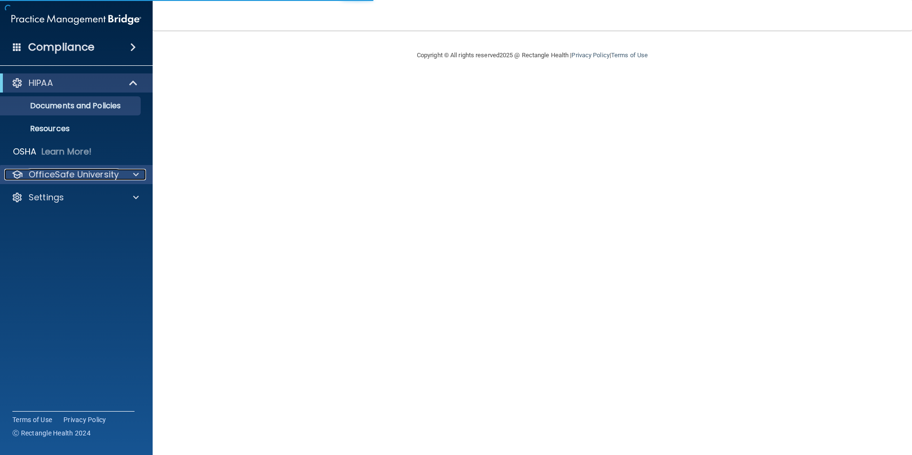
click at [137, 171] on span at bounding box center [136, 174] width 6 height 11
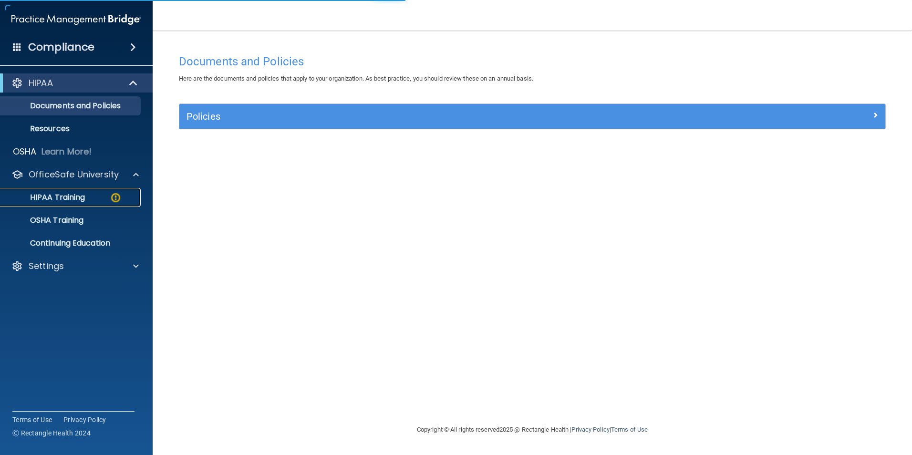
click at [84, 193] on p "HIPAA Training" at bounding box center [45, 198] width 79 height 10
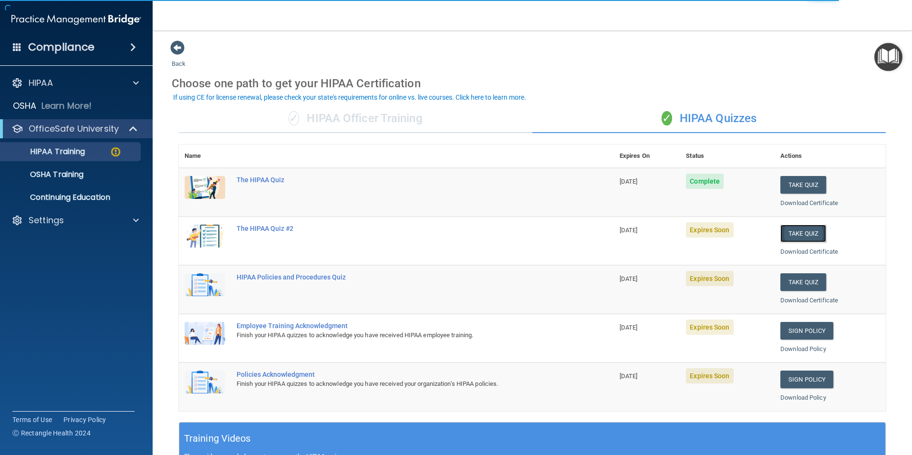
click at [787, 233] on button "Take Quiz" at bounding box center [803, 234] width 46 height 18
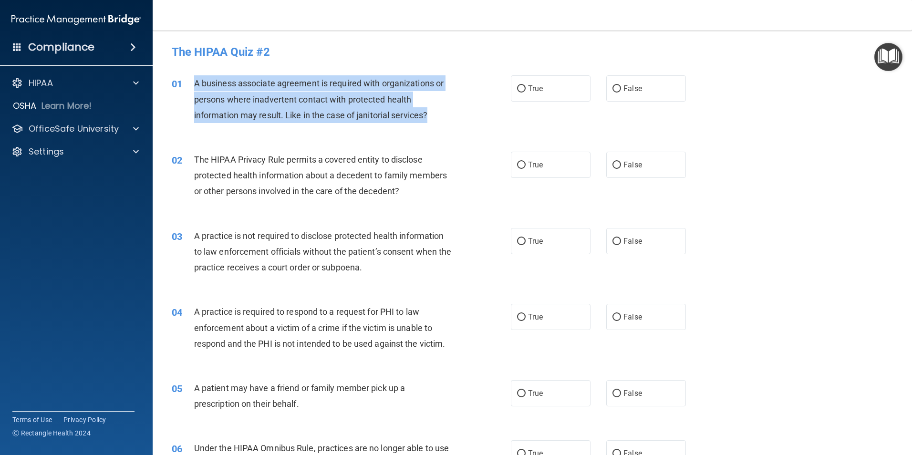
drag, startPoint x: 195, startPoint y: 83, endPoint x: 443, endPoint y: 125, distance: 251.0
click at [443, 125] on div "01 A business associate agreement is required with organizations or persons whe…" at bounding box center [341, 101] width 368 height 52
drag, startPoint x: 443, startPoint y: 125, endPoint x: 387, endPoint y: 99, distance: 61.5
copy span "A business associate agreement is required with organizations or persons where …"
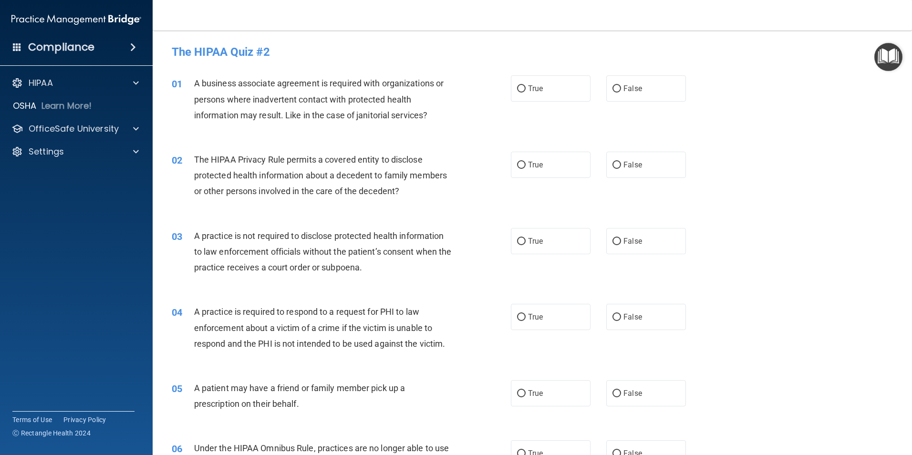
click at [420, 142] on div "02 The HIPAA Privacy Rule permits a covered entity to disclose protected health…" at bounding box center [533, 178] width 736 height 76
click at [626, 89] on span "False" at bounding box center [633, 88] width 19 height 9
click at [621, 89] on input "False" at bounding box center [617, 88] width 9 height 7
radio input "true"
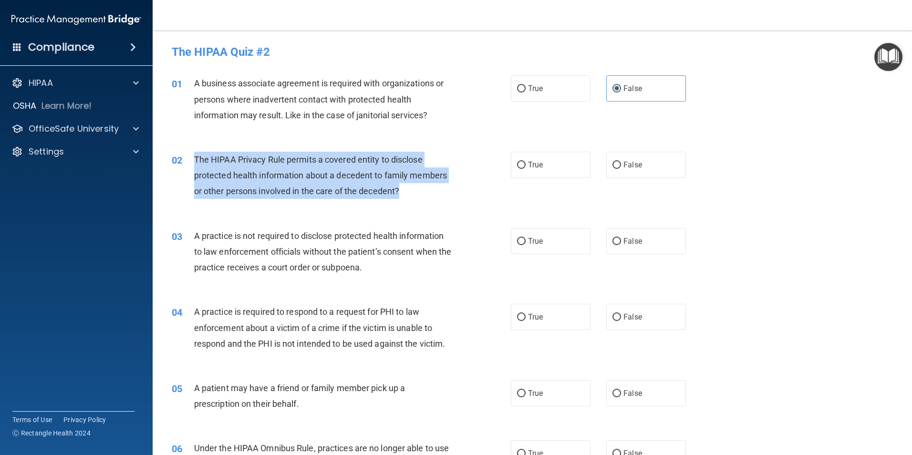
drag, startPoint x: 196, startPoint y: 160, endPoint x: 417, endPoint y: 199, distance: 224.8
click at [417, 199] on div "The HIPAA Privacy Rule permits a covered entity to disclose protected health in…" at bounding box center [326, 176] width 265 height 48
drag, startPoint x: 417, startPoint y: 199, endPoint x: 394, endPoint y: 176, distance: 32.7
copy span "The HIPAA Privacy Rule permits a covered entity to disclose protected health in…"
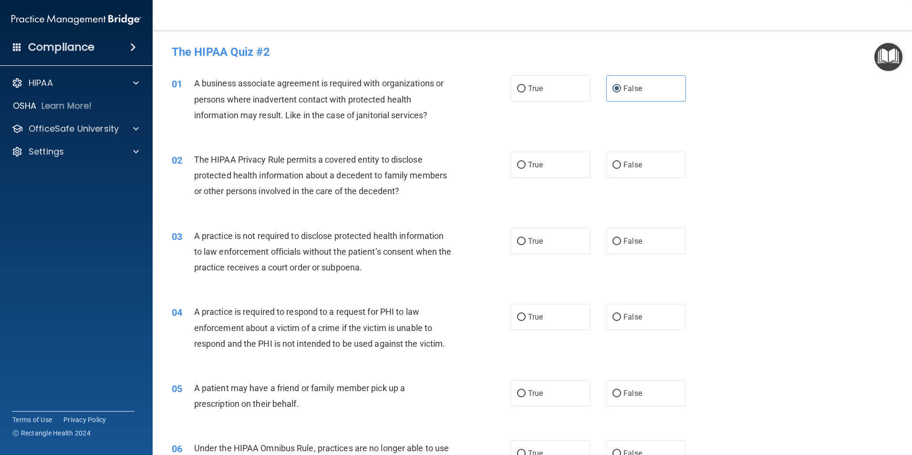
click at [426, 216] on div "03 A practice is not required to disclose protected health information to law e…" at bounding box center [533, 254] width 736 height 76
click at [528, 166] on span "True" at bounding box center [535, 164] width 15 height 9
click at [526, 166] on input "True" at bounding box center [521, 165] width 9 height 7
radio input "true"
drag, startPoint x: 195, startPoint y: 237, endPoint x: 397, endPoint y: 281, distance: 207.4
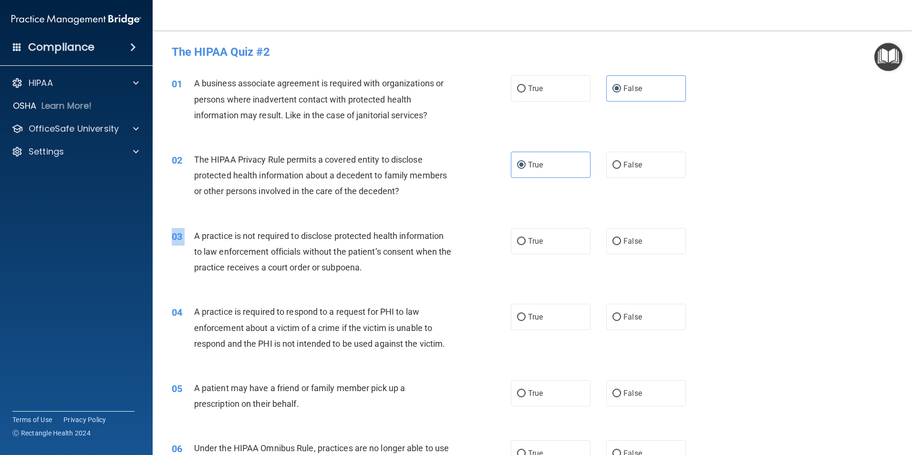
click at [397, 281] on div "03 A practice is not required to disclose protected health information to law e…" at bounding box center [533, 254] width 736 height 76
drag, startPoint x: 397, startPoint y: 281, endPoint x: 382, endPoint y: 273, distance: 17.1
click at [393, 275] on div "A practice is not required to disclose protected health information to law enfo…" at bounding box center [326, 252] width 265 height 48
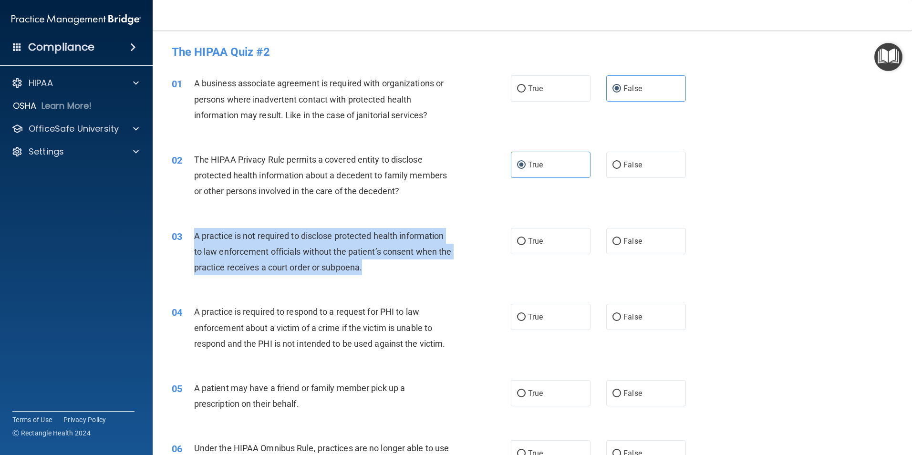
drag, startPoint x: 196, startPoint y: 236, endPoint x: 379, endPoint y: 266, distance: 186.1
click at [379, 266] on div "A practice is not required to disclose protected health information to law enfo…" at bounding box center [326, 252] width 265 height 48
drag, startPoint x: 379, startPoint y: 266, endPoint x: 365, endPoint y: 253, distance: 18.9
copy span "A practice is not required to disclose protected health information to law enfo…"
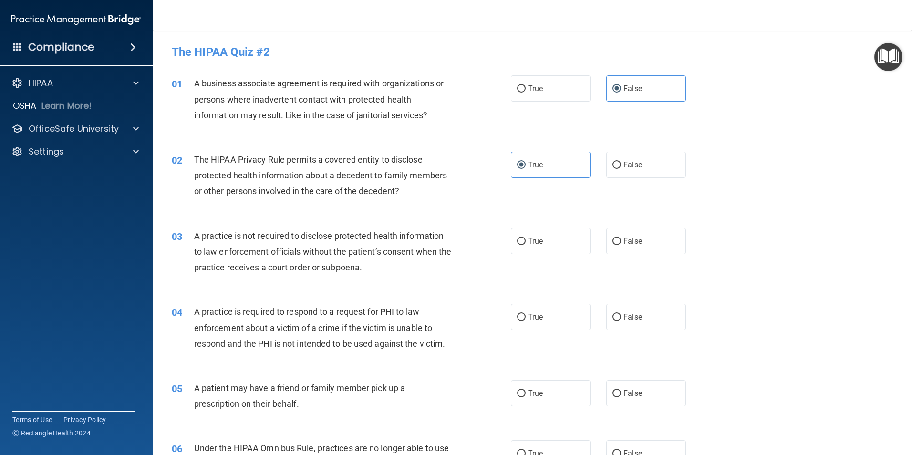
click at [413, 295] on div "04 A practice is required to respond to a request for PHI to law enforcement ab…" at bounding box center [533, 330] width 736 height 76
click at [523, 242] on label "True" at bounding box center [551, 241] width 80 height 26
click at [523, 242] on input "True" at bounding box center [521, 241] width 9 height 7
radio input "true"
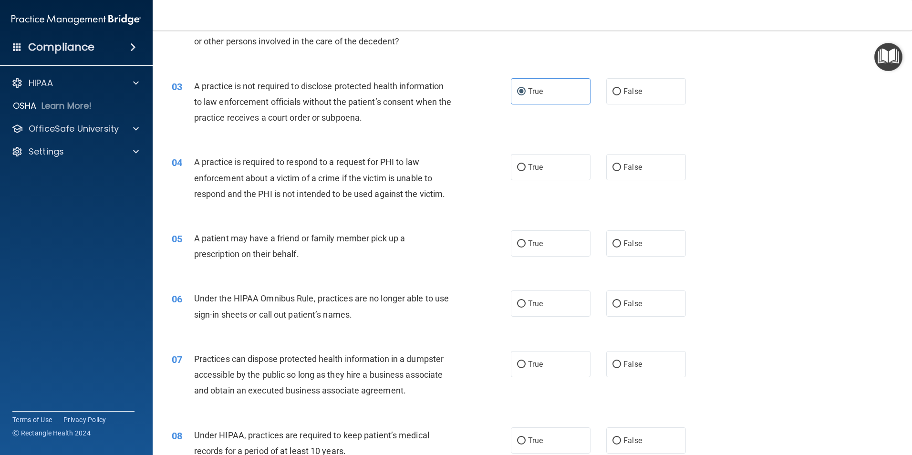
scroll to position [159, 0]
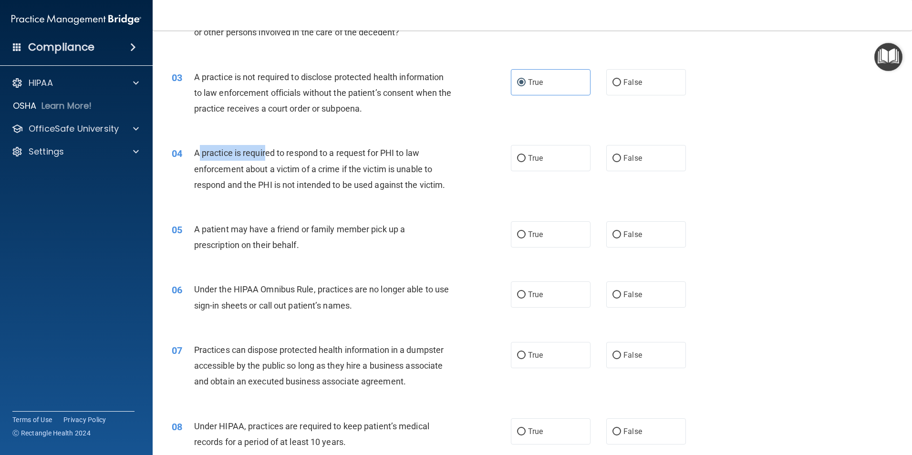
drag, startPoint x: 197, startPoint y: 151, endPoint x: 267, endPoint y: 158, distance: 70.5
click at [267, 158] on div "A practice is required to respond to a request for PHI to law enforcement about…" at bounding box center [326, 169] width 265 height 48
drag, startPoint x: 267, startPoint y: 158, endPoint x: 250, endPoint y: 184, distance: 31.0
click at [255, 191] on div "A practice is required to respond to a request for PHI to law enforcement about…" at bounding box center [326, 169] width 265 height 48
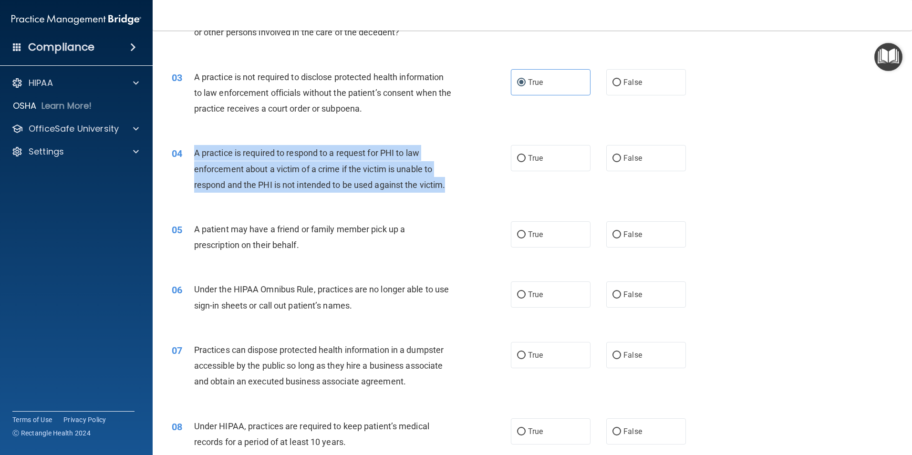
drag, startPoint x: 196, startPoint y: 154, endPoint x: 454, endPoint y: 193, distance: 261.0
click at [454, 193] on div "A practice is required to respond to a request for PHI to law enforcement about…" at bounding box center [326, 169] width 265 height 48
drag, startPoint x: 454, startPoint y: 193, endPoint x: 418, endPoint y: 175, distance: 40.1
copy span "A practice is required to respond to a request for PHI to law enforcement about…"
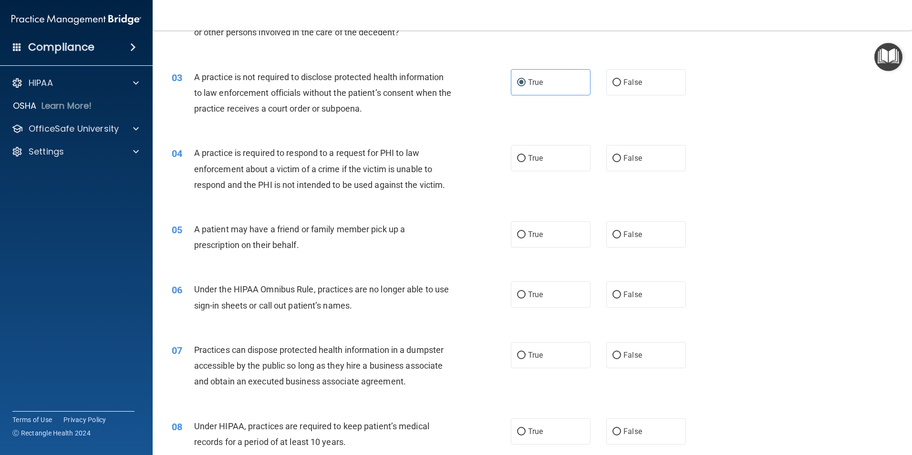
click at [295, 208] on div "04 A practice is required to respond to a request for PHI to law enforcement ab…" at bounding box center [533, 171] width 736 height 76
click at [520, 160] on input "True" at bounding box center [521, 158] width 9 height 7
radio input "true"
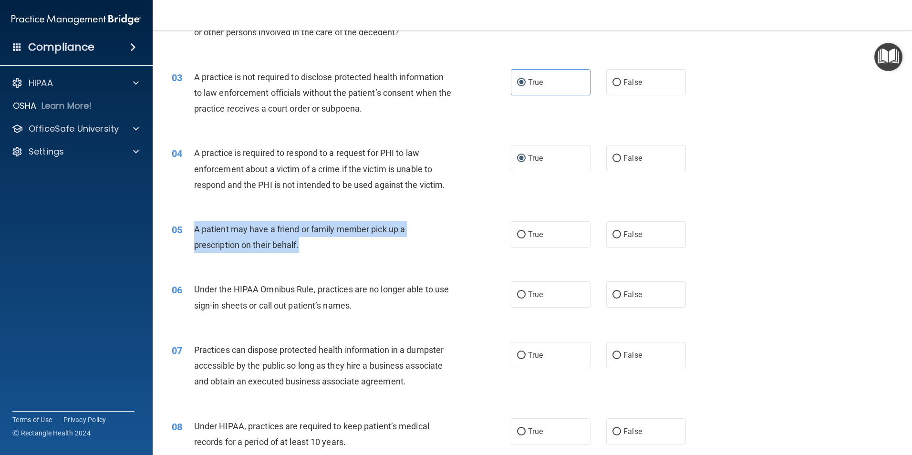
drag, startPoint x: 194, startPoint y: 232, endPoint x: 305, endPoint y: 250, distance: 112.2
click at [305, 250] on div "A patient may have a friend or family member pick up a prescription on their be…" at bounding box center [326, 236] width 265 height 31
drag, startPoint x: 305, startPoint y: 250, endPoint x: 286, endPoint y: 243, distance: 19.9
copy span "A patient may have a friend or family member pick up a prescription on their be…"
click at [517, 237] on input "True" at bounding box center [521, 234] width 9 height 7
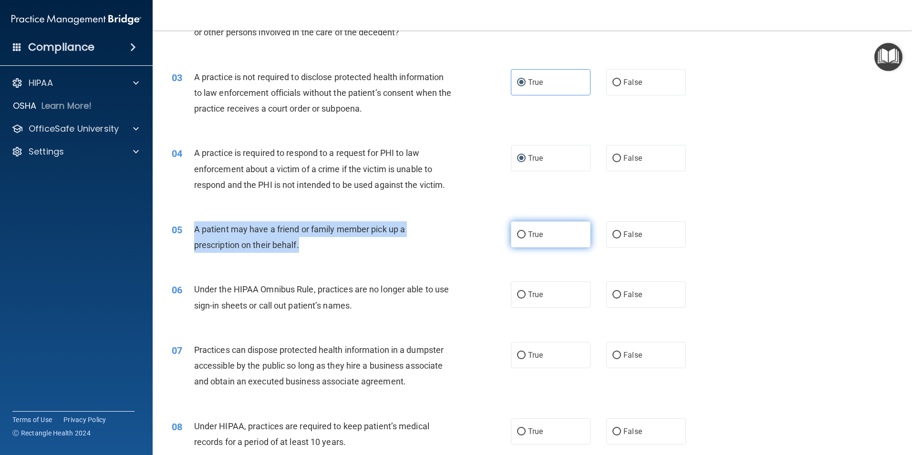
radio input "true"
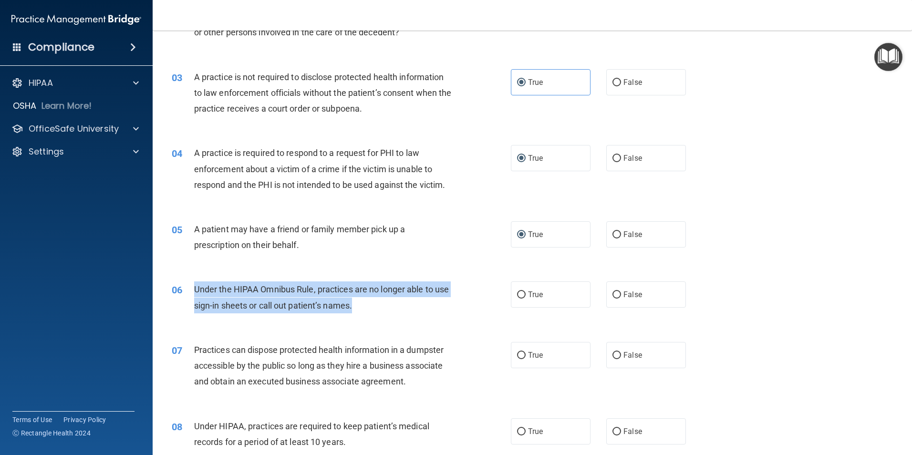
drag, startPoint x: 196, startPoint y: 291, endPoint x: 397, endPoint y: 310, distance: 202.7
click at [397, 310] on div "Under the HIPAA Omnibus Rule, practices are no longer able to use sign-in sheet…" at bounding box center [326, 296] width 265 height 31
drag, startPoint x: 397, startPoint y: 310, endPoint x: 373, endPoint y: 289, distance: 32.1
copy span "Under the HIPAA Omnibus Rule, practices are no longer able to use sign-in sheet…"
click at [458, 298] on div "06 Under the HIPAA Omnibus Rule, practices are no longer able to use sign-in sh…" at bounding box center [341, 299] width 368 height 36
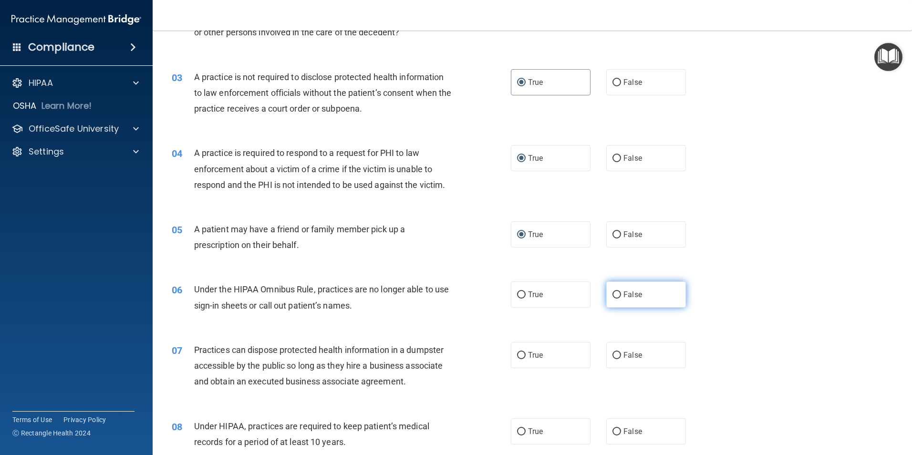
click at [626, 296] on span "False" at bounding box center [633, 294] width 19 height 9
click at [621, 296] on input "False" at bounding box center [617, 294] width 9 height 7
radio input "true"
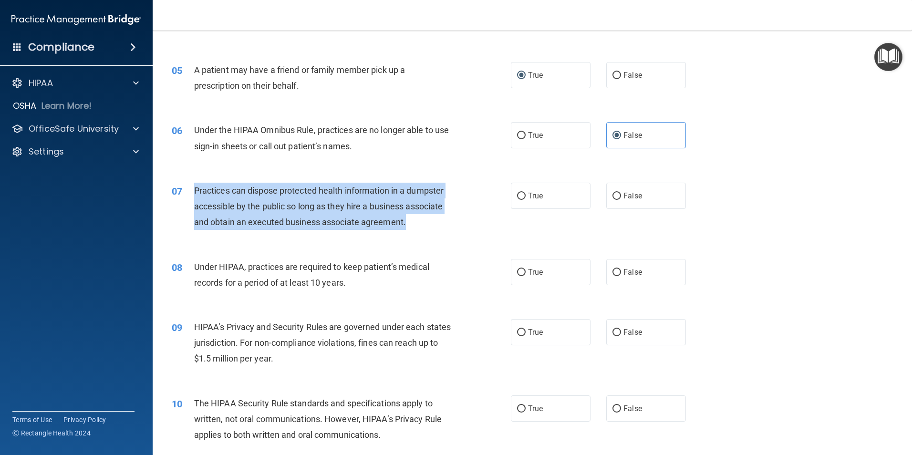
drag, startPoint x: 195, startPoint y: 190, endPoint x: 436, endPoint y: 225, distance: 244.4
click at [436, 225] on div "Practices can dispose protected health information in a dumpster accessible by …" at bounding box center [326, 207] width 265 height 48
drag, startPoint x: 436, startPoint y: 225, endPoint x: 421, endPoint y: 204, distance: 26.0
copy span "Practices can dispose protected health information in a dumpster accessible by …"
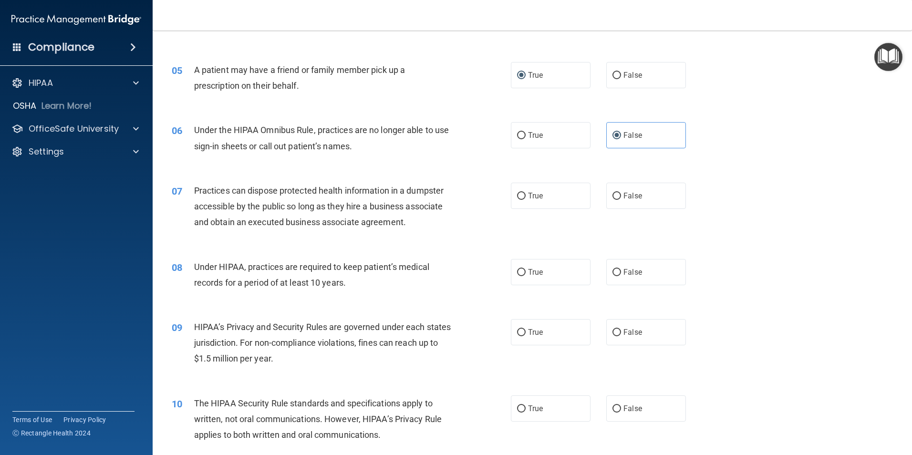
click at [431, 239] on div "07 Practices can dispose protected health information in a dumpster accessible …" at bounding box center [533, 209] width 736 height 76
click at [636, 201] on label "False" at bounding box center [646, 196] width 80 height 26
click at [621, 200] on input "False" at bounding box center [617, 196] width 9 height 7
radio input "true"
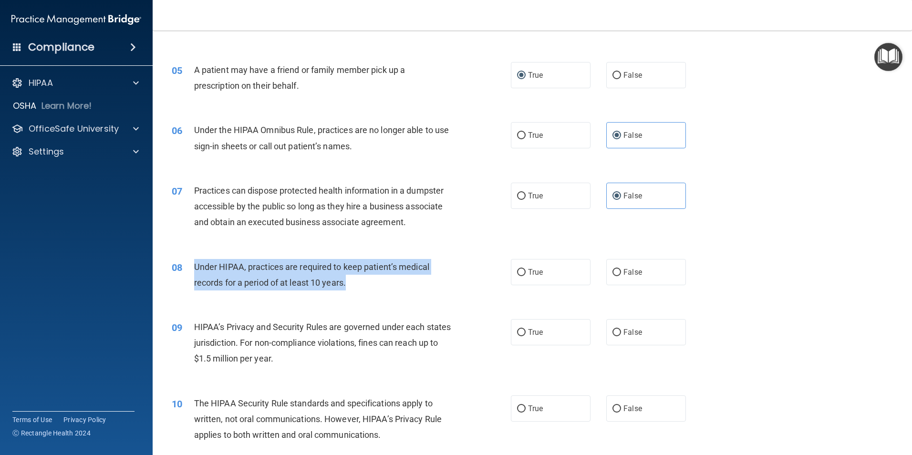
drag, startPoint x: 195, startPoint y: 266, endPoint x: 352, endPoint y: 283, distance: 158.4
click at [352, 283] on div "Under HIPAA, practices are required to keep patient’s medical records for a per…" at bounding box center [326, 274] width 265 height 31
drag, startPoint x: 352, startPoint y: 283, endPoint x: 341, endPoint y: 281, distance: 11.8
copy span "Under HIPAA, practices are required to keep patient’s medical records for a per…"
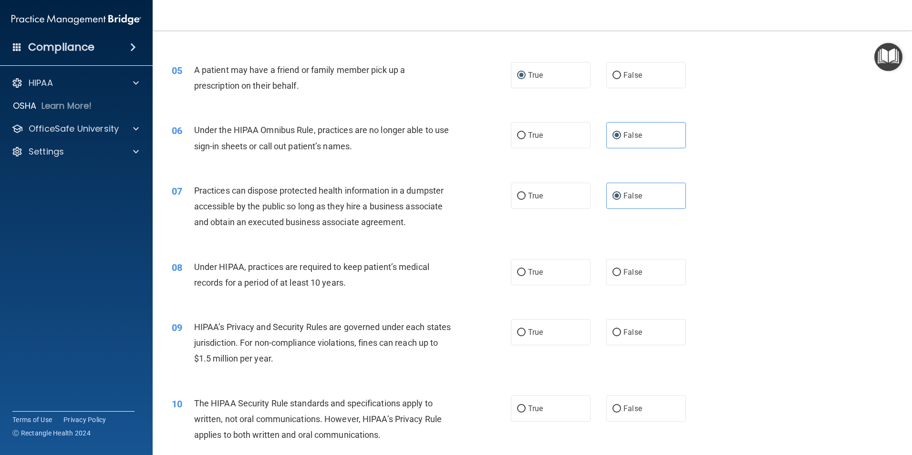
click at [431, 297] on div "08 Under HIPAA, practices are required to keep patient’s medical records for a …" at bounding box center [533, 277] width 736 height 60
click at [615, 272] on input "False" at bounding box center [617, 272] width 9 height 7
radio input "true"
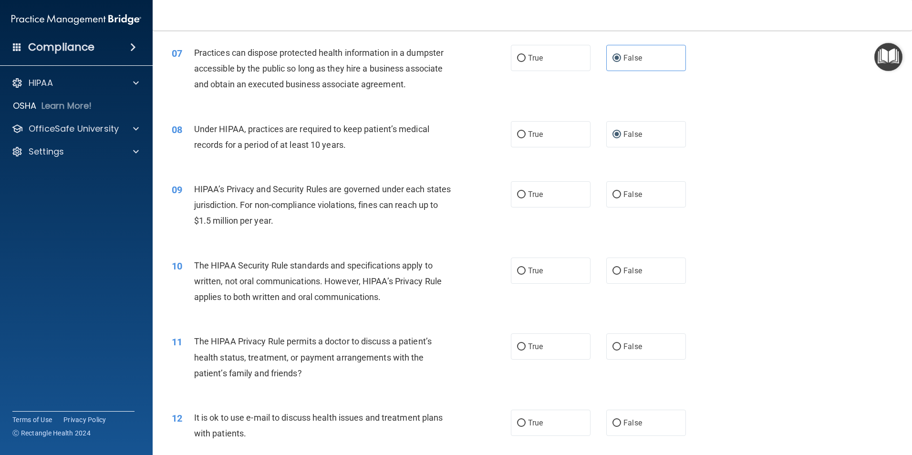
scroll to position [477, 0]
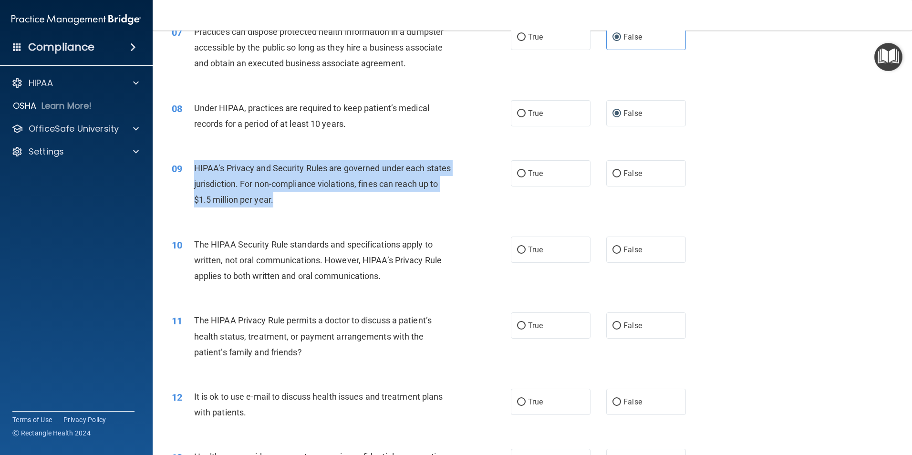
drag, startPoint x: 194, startPoint y: 166, endPoint x: 330, endPoint y: 198, distance: 139.2
click at [330, 198] on div "HIPAA’s Privacy and Security Rules are governed under each states jurisdiction.…" at bounding box center [326, 184] width 265 height 48
drag, startPoint x: 330, startPoint y: 198, endPoint x: 322, endPoint y: 176, distance: 23.4
copy span "HIPAA’s Privacy and Security Rules are governed under each states jurisdiction.…"
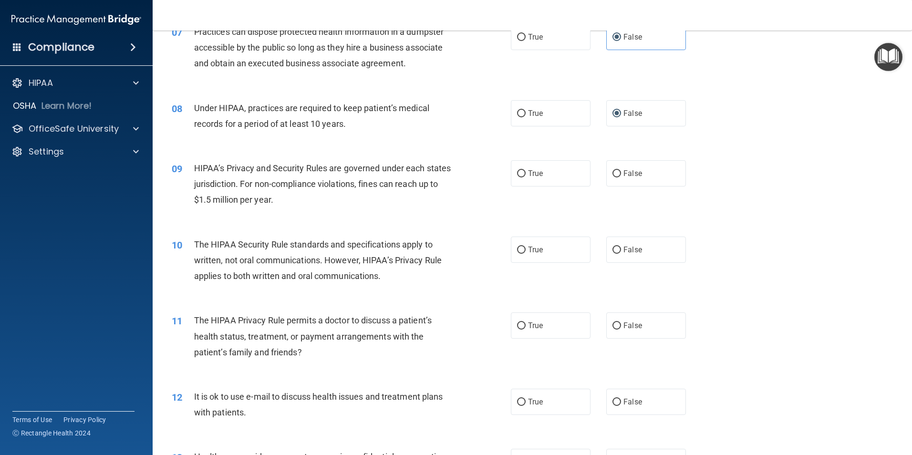
click at [422, 228] on div "10 The HIPAA Security Rule standards and specifications apply to written, not o…" at bounding box center [533, 263] width 736 height 76
click at [519, 172] on input "True" at bounding box center [521, 173] width 9 height 7
radio input "true"
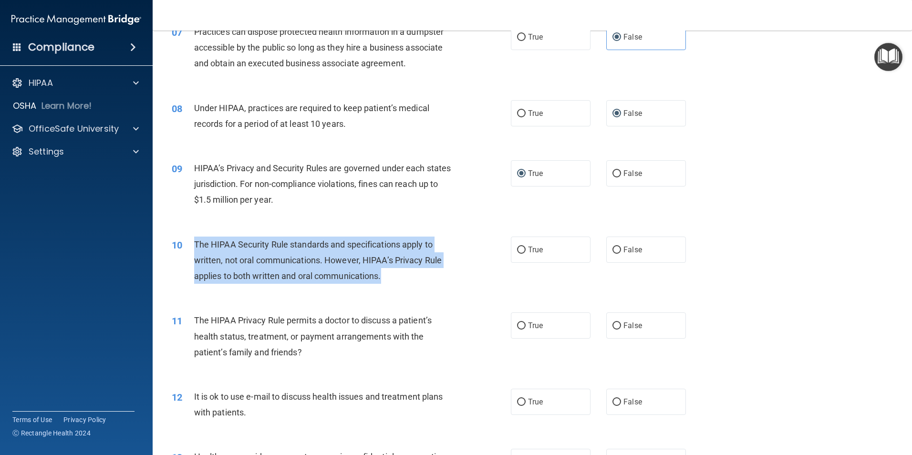
drag, startPoint x: 195, startPoint y: 244, endPoint x: 396, endPoint y: 282, distance: 204.9
click at [396, 282] on div "The HIPAA Security Rule standards and specifications apply to written, not oral…" at bounding box center [326, 261] width 265 height 48
drag, startPoint x: 396, startPoint y: 282, endPoint x: 370, endPoint y: 259, distance: 35.8
copy span "The HIPAA Security Rule standards and specifications apply to written, not oral…"
click at [426, 288] on div "10 The HIPAA Security Rule standards and specifications apply to written, not o…" at bounding box center [341, 263] width 368 height 52
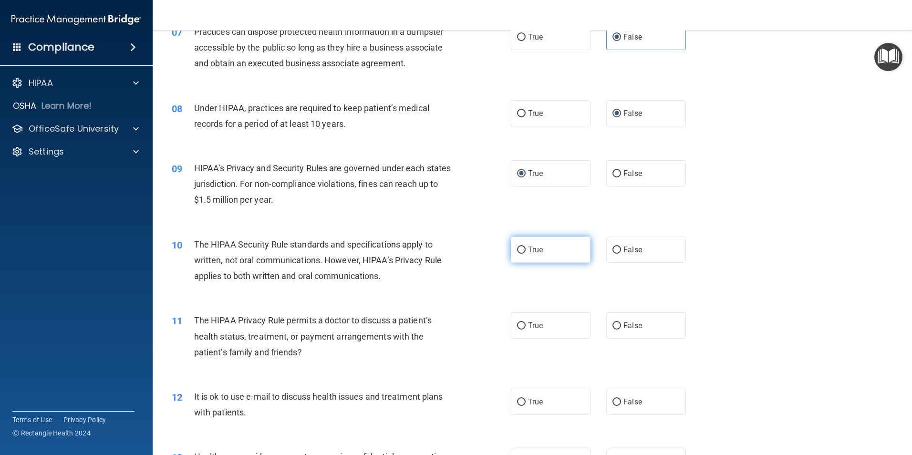
click at [529, 252] on span "True" at bounding box center [535, 249] width 15 height 9
click at [526, 252] on input "True" at bounding box center [521, 250] width 9 height 7
radio input "true"
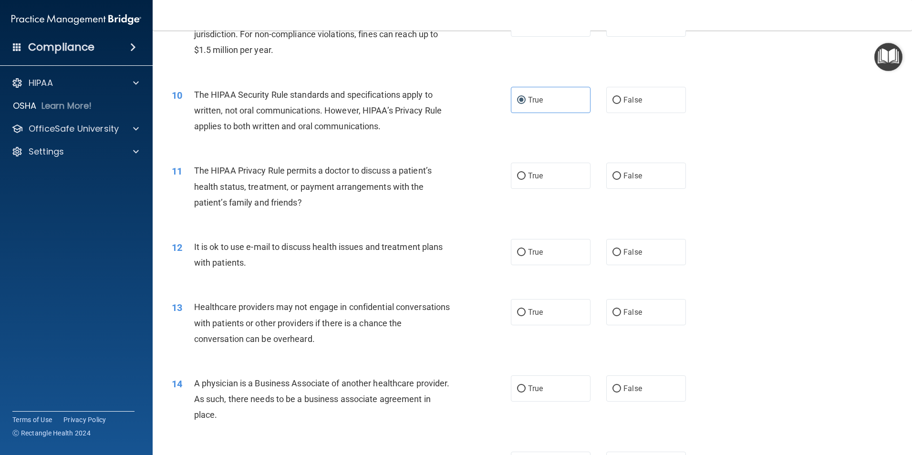
scroll to position [636, 0]
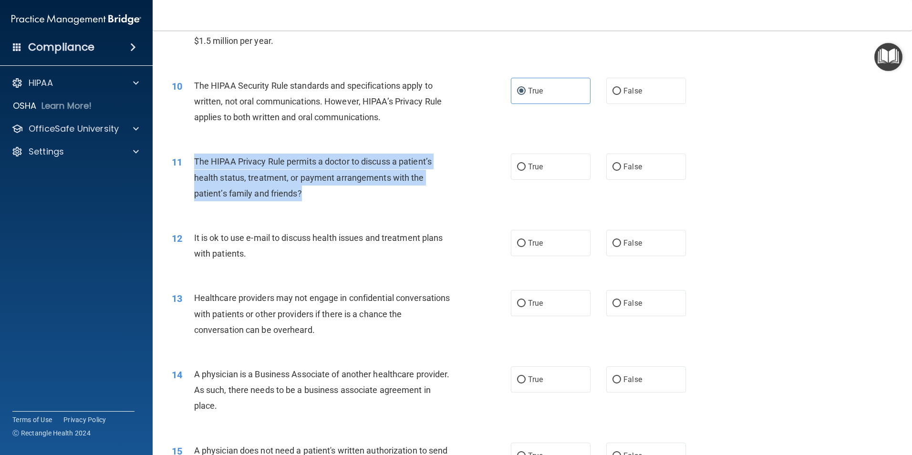
drag, startPoint x: 193, startPoint y: 161, endPoint x: 320, endPoint y: 198, distance: 132.4
click at [320, 198] on div "11 The HIPAA Privacy Rule permits a doctor to discuss a patient’s health status…" at bounding box center [341, 180] width 368 height 52
drag, startPoint x: 320, startPoint y: 198, endPoint x: 301, endPoint y: 181, distance: 25.6
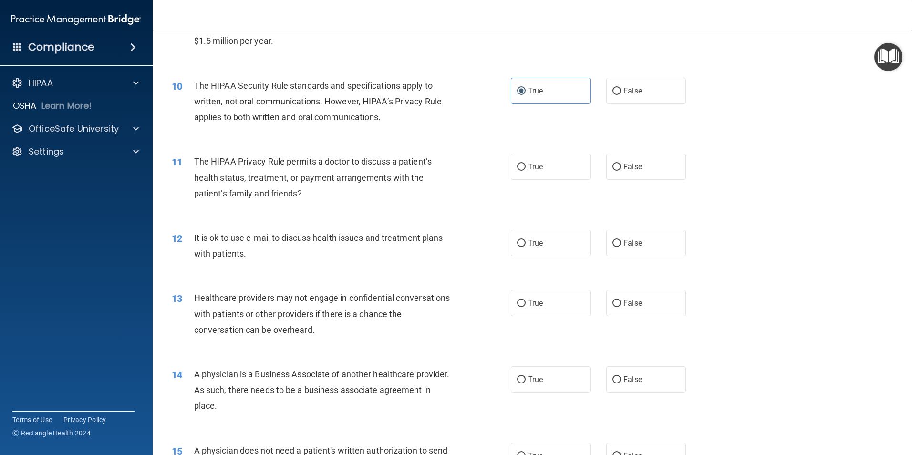
click at [430, 208] on div "11 The HIPAA Privacy Rule permits a doctor to discuss a patient’s health status…" at bounding box center [533, 180] width 736 height 76
click at [544, 162] on label "True" at bounding box center [551, 167] width 80 height 26
click at [526, 164] on input "True" at bounding box center [521, 167] width 9 height 7
radio input "true"
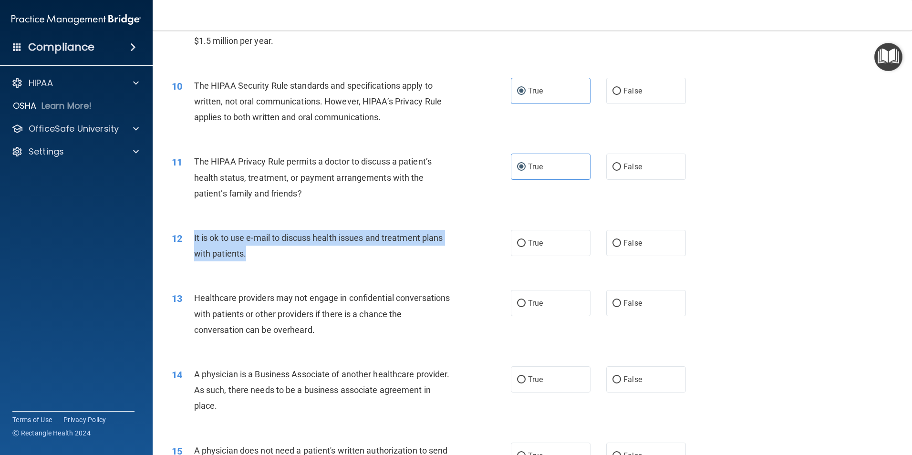
drag, startPoint x: 193, startPoint y: 239, endPoint x: 258, endPoint y: 261, distance: 69.3
click at [258, 261] on div "12 It is ok to use e-mail to discuss health issues and treatment plans with pat…" at bounding box center [341, 248] width 368 height 36
drag, startPoint x: 258, startPoint y: 261, endPoint x: 235, endPoint y: 252, distance: 25.1
click at [498, 269] on div "12 It is ok to use e-mail to discuss health issues and treatment plans with pat…" at bounding box center [533, 248] width 736 height 60
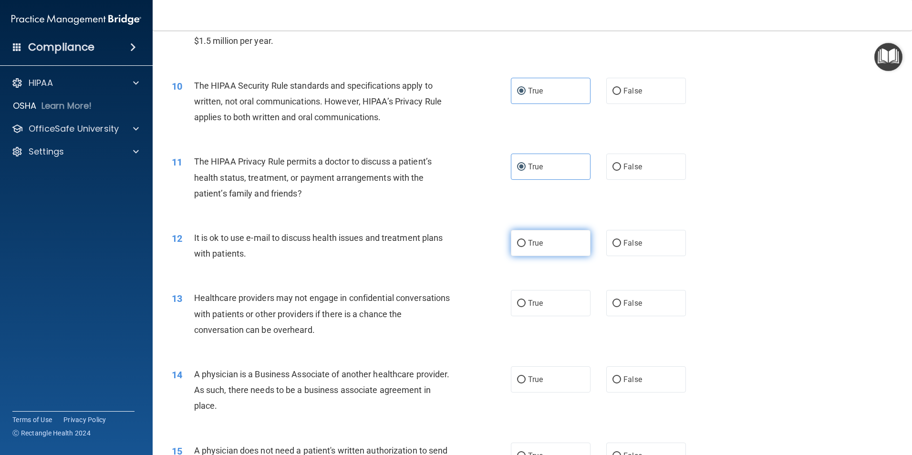
click at [532, 244] on span "True" at bounding box center [535, 243] width 15 height 9
click at [526, 244] on input "True" at bounding box center [521, 243] width 9 height 7
radio input "true"
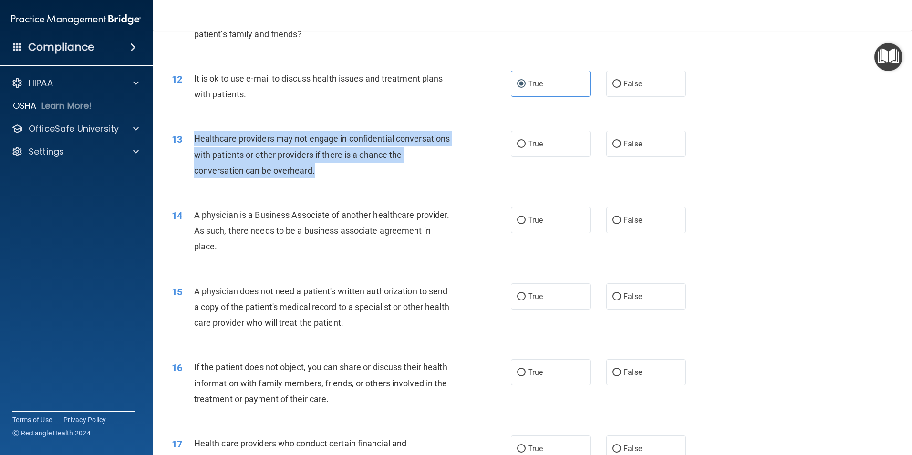
drag, startPoint x: 194, startPoint y: 135, endPoint x: 354, endPoint y: 172, distance: 164.4
click at [354, 172] on div "Healthcare providers may not engage in confidential conversations with patients…" at bounding box center [326, 155] width 265 height 48
drag, startPoint x: 354, startPoint y: 172, endPoint x: 339, endPoint y: 148, distance: 29.0
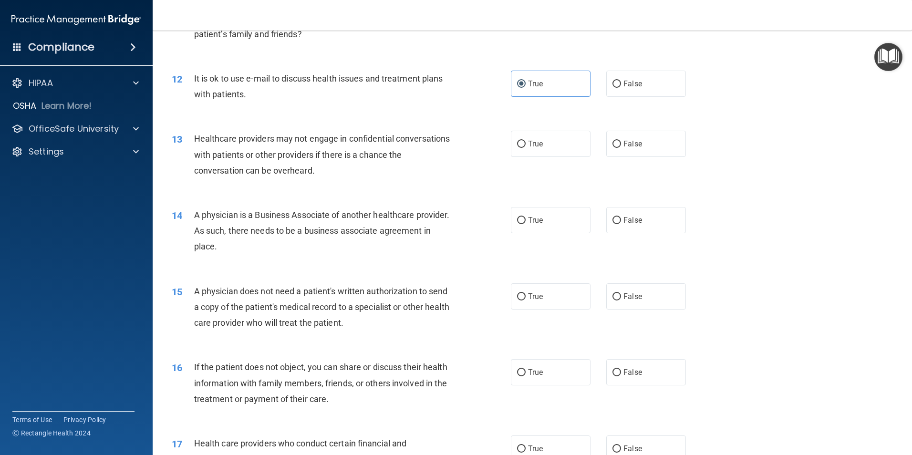
click at [384, 201] on div "14 A physician is a Business Associate of another healthcare provider. As such,…" at bounding box center [533, 233] width 736 height 76
click at [613, 148] on input "False" at bounding box center [617, 144] width 9 height 7
radio input "true"
drag, startPoint x: 195, startPoint y: 212, endPoint x: 284, endPoint y: 247, distance: 96.4
click at [284, 247] on div "A physician is a Business Associate of another healthcare provider. As such, th…" at bounding box center [326, 231] width 265 height 48
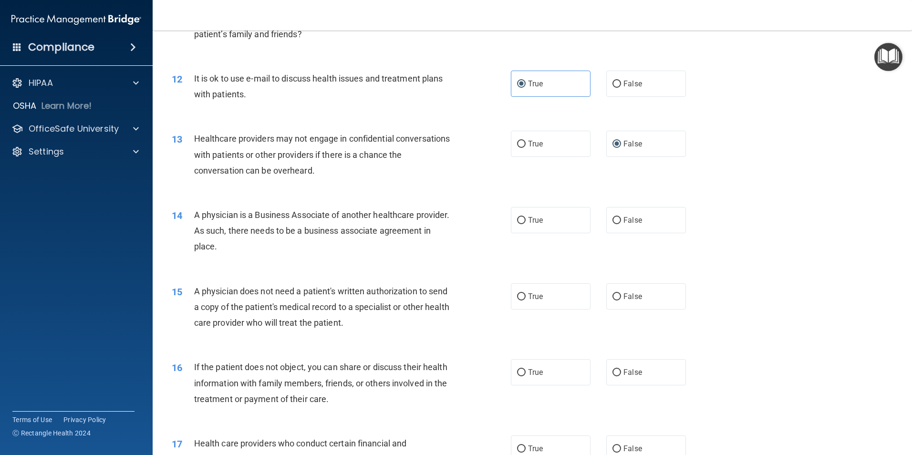
drag, startPoint x: 284, startPoint y: 247, endPoint x: 279, endPoint y: 228, distance: 19.9
click at [412, 265] on div "14 A physician is a Business Associate of another healthcare provider. As such,…" at bounding box center [533, 233] width 736 height 76
click at [513, 228] on label "True" at bounding box center [551, 220] width 80 height 26
click at [517, 224] on input "True" at bounding box center [521, 220] width 9 height 7
radio input "true"
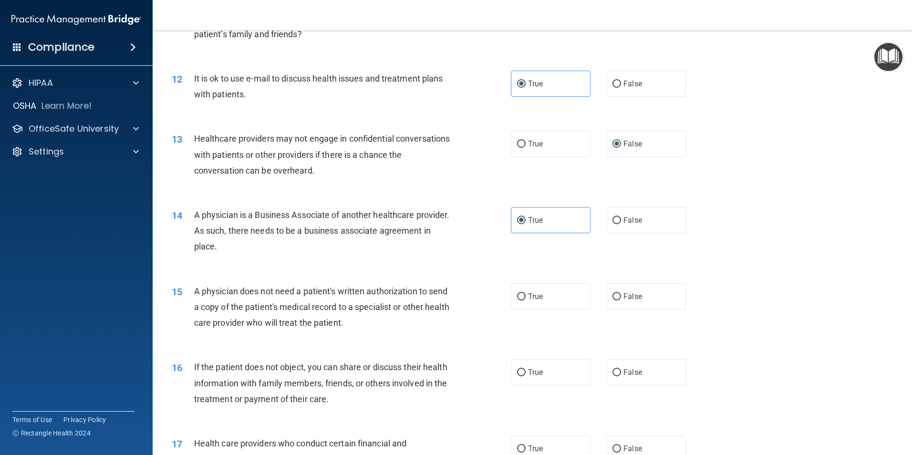
scroll to position [954, 0]
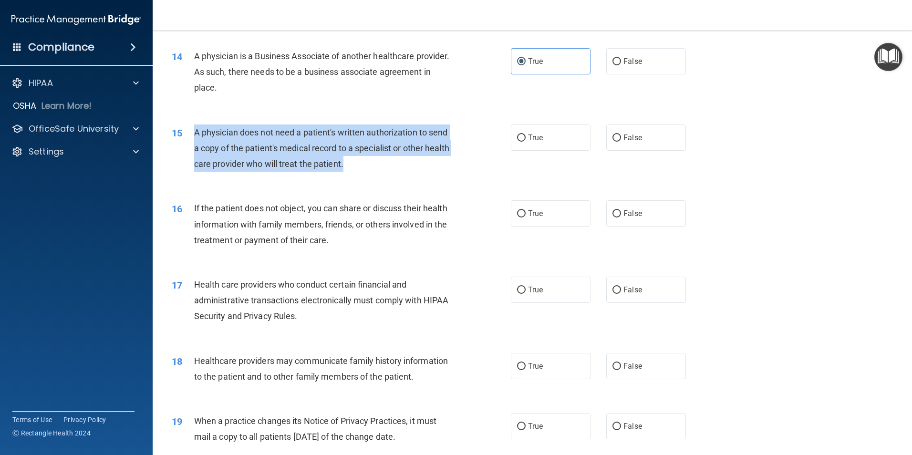
drag, startPoint x: 195, startPoint y: 134, endPoint x: 394, endPoint y: 169, distance: 201.6
click at [394, 169] on div "A physician does not need a patient's written authorization to send a copy of t…" at bounding box center [326, 149] width 265 height 48
drag, startPoint x: 394, startPoint y: 169, endPoint x: 369, endPoint y: 137, distance: 40.1
click at [444, 174] on div "15 A physician does not need a patient's written authorization to send a copy o…" at bounding box center [341, 151] width 368 height 52
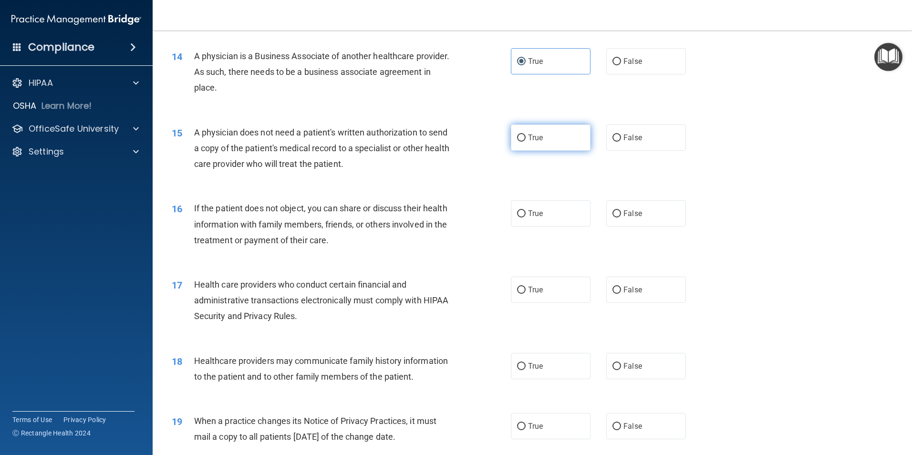
click at [514, 145] on label "True" at bounding box center [551, 138] width 80 height 26
click at [517, 142] on input "True" at bounding box center [521, 138] width 9 height 7
radio input "true"
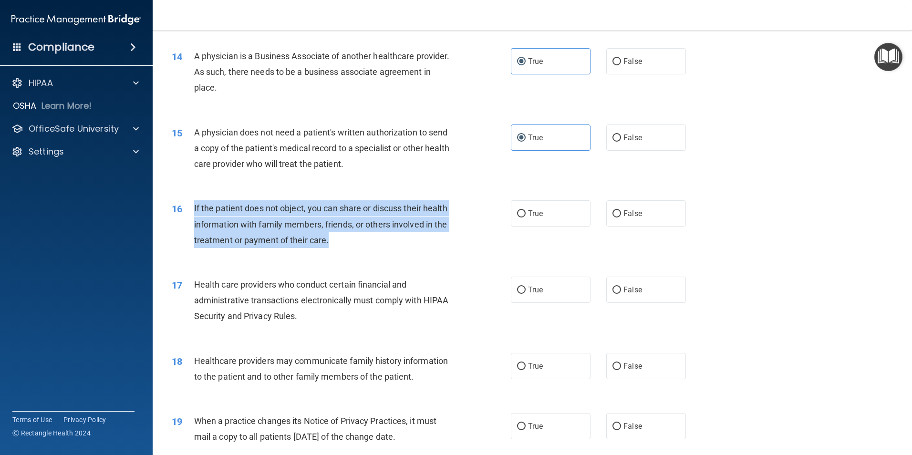
drag, startPoint x: 193, startPoint y: 208, endPoint x: 399, endPoint y: 240, distance: 208.5
click at [399, 240] on div "16 If the patient does not object, you can share or discuss their health inform…" at bounding box center [341, 226] width 368 height 52
drag, startPoint x: 399, startPoint y: 240, endPoint x: 386, endPoint y: 222, distance: 22.5
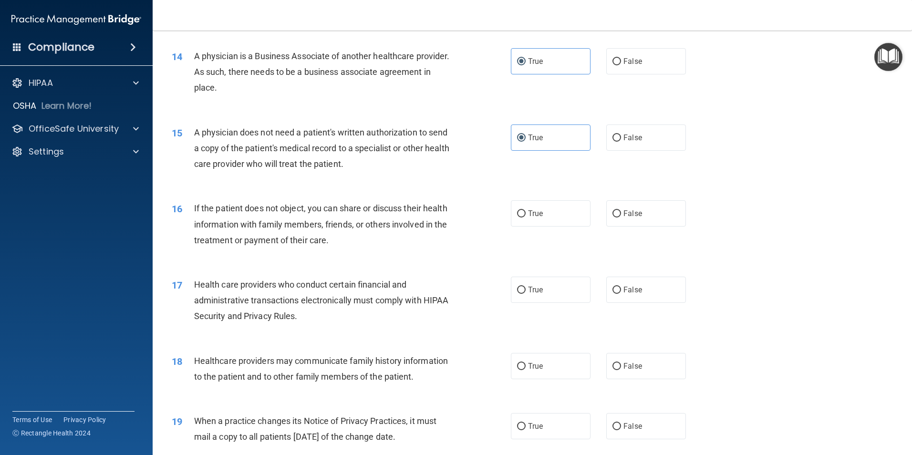
click at [411, 261] on div "16 If the patient does not object, you can share or discuss their health inform…" at bounding box center [533, 226] width 736 height 76
click at [554, 210] on label "True" at bounding box center [551, 213] width 80 height 26
click at [526, 210] on input "True" at bounding box center [521, 213] width 9 height 7
radio input "true"
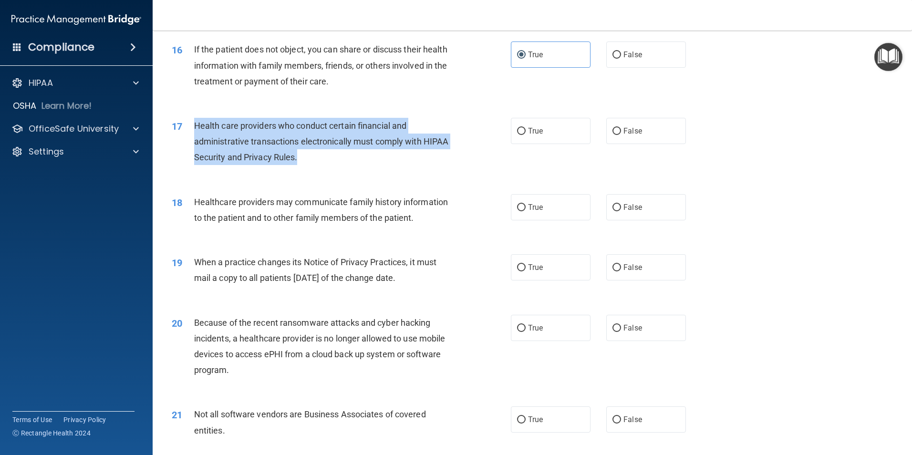
drag, startPoint x: 195, startPoint y: 127, endPoint x: 364, endPoint y: 158, distance: 172.1
click at [364, 158] on div "Health care providers who conduct certain financial and administrative transact…" at bounding box center [326, 142] width 265 height 48
drag, startPoint x: 364, startPoint y: 158, endPoint x: 364, endPoint y: 139, distance: 19.1
click at [383, 165] on div "Health care providers who conduct certain financial and administrative transact…" at bounding box center [326, 142] width 265 height 48
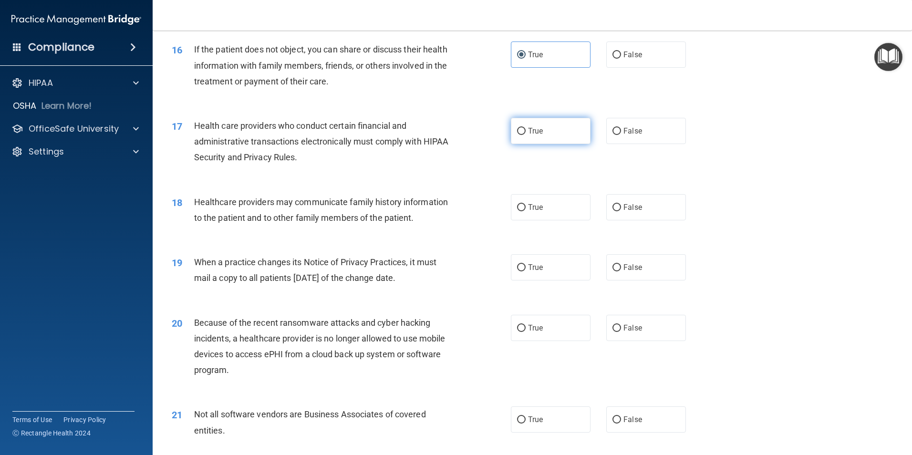
click at [533, 126] on label "True" at bounding box center [551, 131] width 80 height 26
click at [526, 128] on input "True" at bounding box center [521, 131] width 9 height 7
radio input "true"
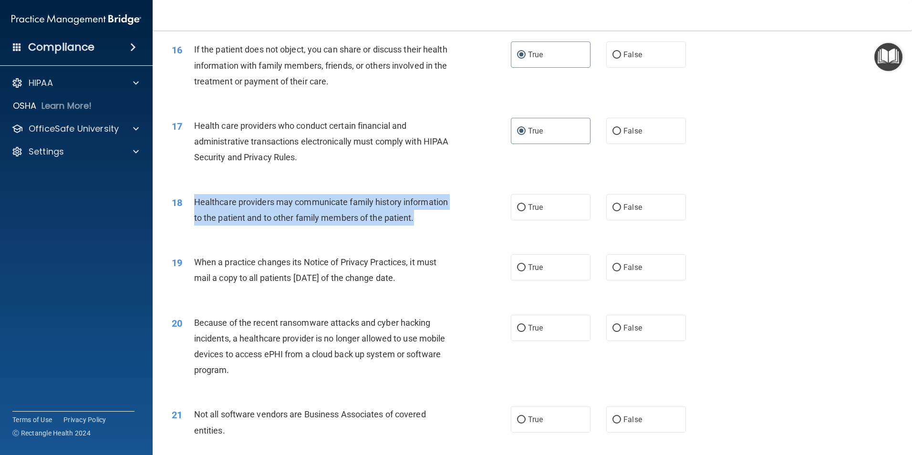
drag, startPoint x: 196, startPoint y: 202, endPoint x: 429, endPoint y: 224, distance: 234.3
click at [429, 224] on div "Healthcare providers may communicate family history information to the patient …" at bounding box center [326, 209] width 265 height 31
drag, startPoint x: 429, startPoint y: 224, endPoint x: 404, endPoint y: 204, distance: 31.9
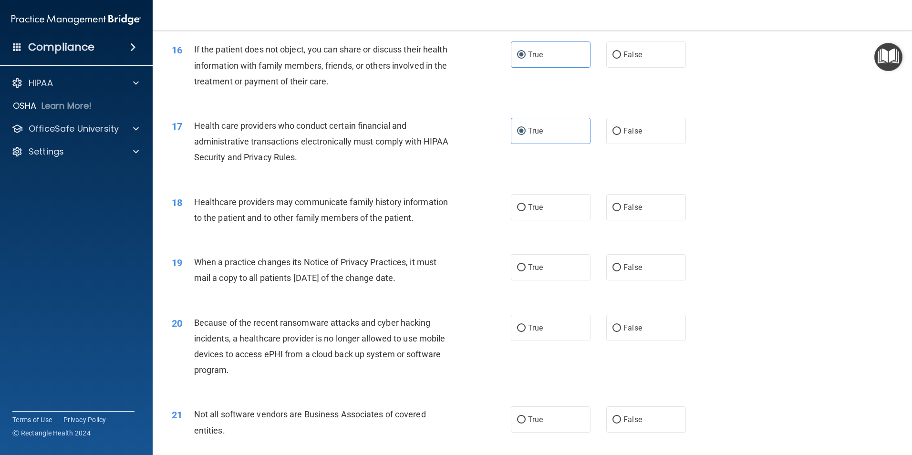
click at [433, 241] on div "18 Healthcare providers may communicate family history information to the patie…" at bounding box center [533, 212] width 736 height 60
click at [522, 207] on label "True" at bounding box center [551, 207] width 80 height 26
click at [522, 207] on input "True" at bounding box center [521, 207] width 9 height 7
radio input "true"
drag, startPoint x: 197, startPoint y: 260, endPoint x: 434, endPoint y: 279, distance: 237.3
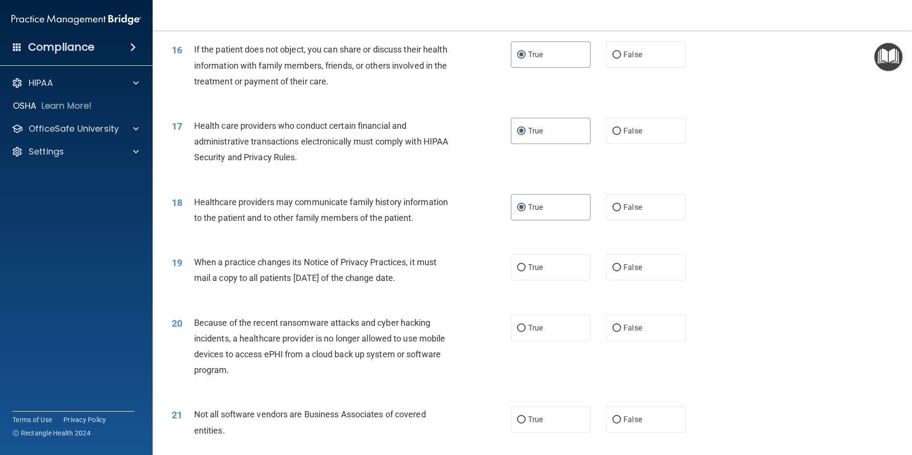
click at [434, 279] on div "When a practice changes its Notice of Privacy Practices, it must mail a copy to…" at bounding box center [326, 269] width 265 height 31
drag, startPoint x: 434, startPoint y: 279, endPoint x: 414, endPoint y: 269, distance: 22.0
click at [463, 308] on div "20 Because of the recent ransomware attacks and cyber hacking incidents, a heal…" at bounding box center [533, 349] width 736 height 92
click at [620, 276] on label "False" at bounding box center [646, 267] width 80 height 26
click at [620, 271] on input "False" at bounding box center [617, 267] width 9 height 7
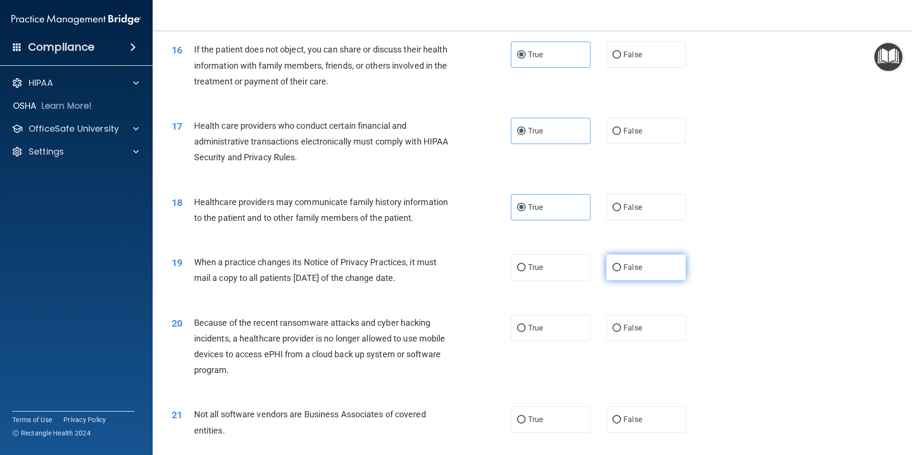
radio input "true"
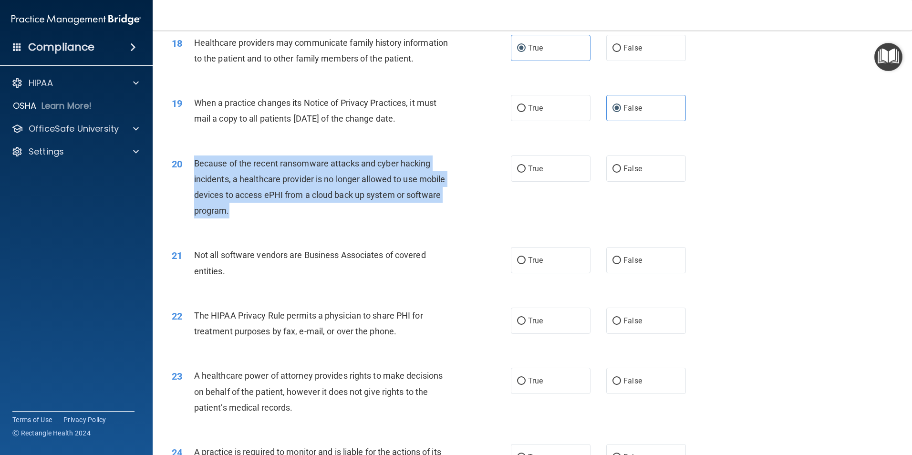
drag, startPoint x: 195, startPoint y: 163, endPoint x: 239, endPoint y: 222, distance: 73.3
click at [239, 222] on div "20 Because of the recent ransomware attacks and cyber hacking incidents, a heal…" at bounding box center [341, 190] width 368 height 68
drag, startPoint x: 239, startPoint y: 222, endPoint x: 229, endPoint y: 196, distance: 27.6
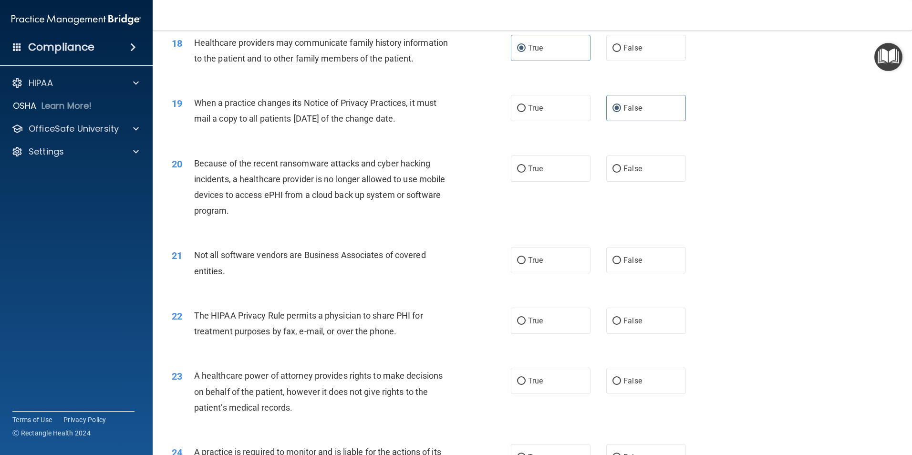
click at [467, 236] on div "21 Not all software vendors are Business Associates of covered entities. True F…" at bounding box center [533, 265] width 736 height 60
click at [517, 169] on input "True" at bounding box center [521, 169] width 9 height 7
radio input "true"
drag, startPoint x: 194, startPoint y: 255, endPoint x: 230, endPoint y: 275, distance: 40.8
click at [230, 275] on div "Not all software vendors are Business Associates of covered entities." at bounding box center [326, 262] width 265 height 31
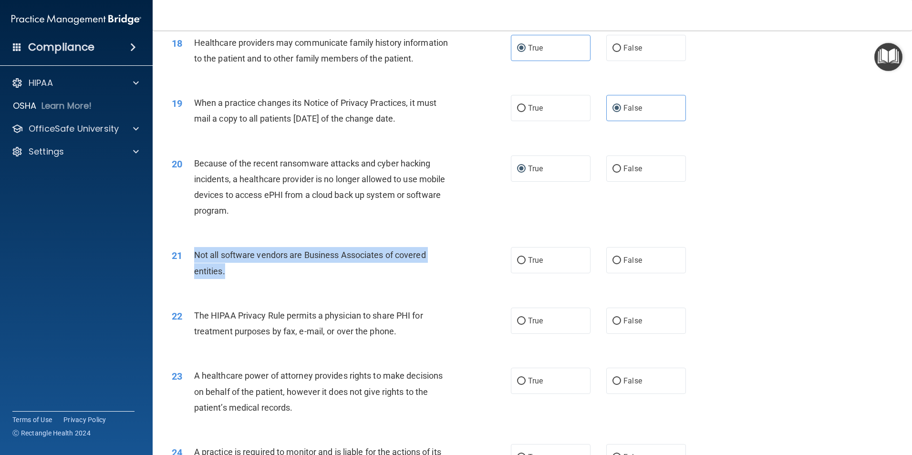
drag, startPoint x: 230, startPoint y: 275, endPoint x: 219, endPoint y: 270, distance: 11.3
click at [430, 288] on div "21 Not all software vendors are Business Associates of covered entities. True F…" at bounding box center [533, 265] width 736 height 60
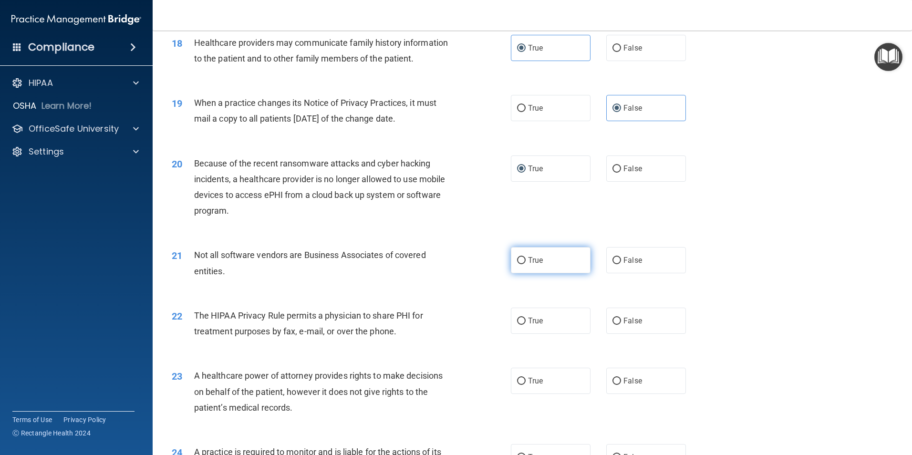
click at [517, 261] on input "True" at bounding box center [521, 260] width 9 height 7
radio input "true"
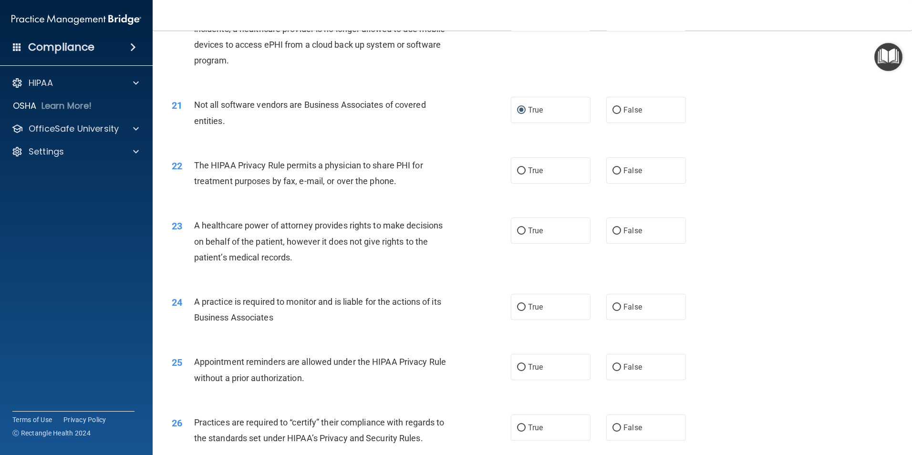
scroll to position [1431, 0]
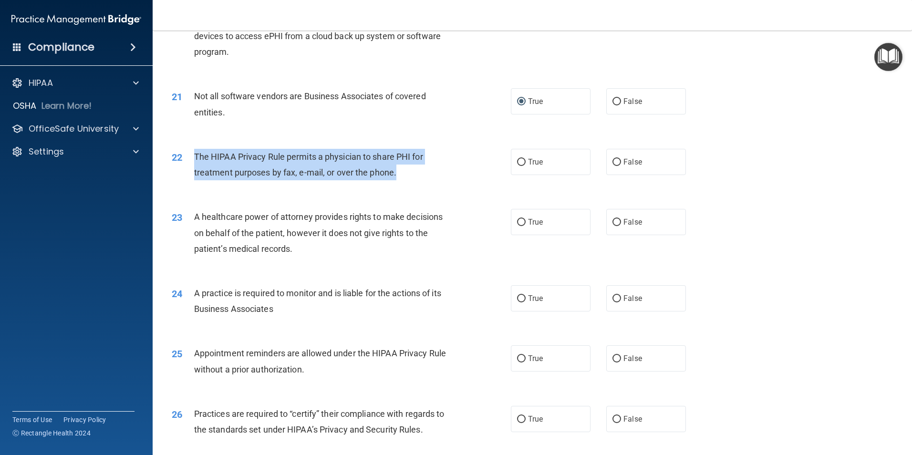
drag, startPoint x: 195, startPoint y: 155, endPoint x: 405, endPoint y: 174, distance: 211.7
click at [405, 174] on div "The HIPAA Privacy Rule permits a physician to share PHI for treatment purposes …" at bounding box center [326, 164] width 265 height 31
drag, startPoint x: 405, startPoint y: 174, endPoint x: 392, endPoint y: 170, distance: 13.9
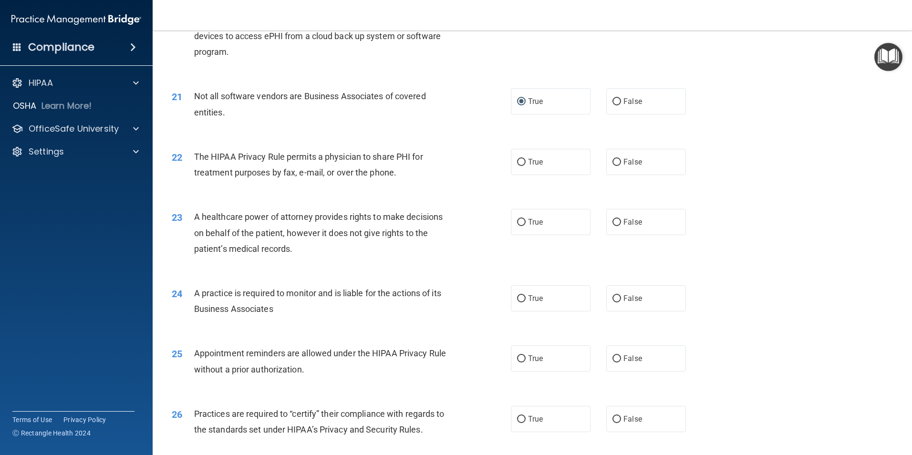
click at [454, 201] on div "23 A healthcare power of attorney provides rights to make decisions on behalf o…" at bounding box center [533, 235] width 736 height 76
click at [524, 163] on label "True" at bounding box center [551, 162] width 80 height 26
click at [524, 163] on input "True" at bounding box center [521, 162] width 9 height 7
radio input "true"
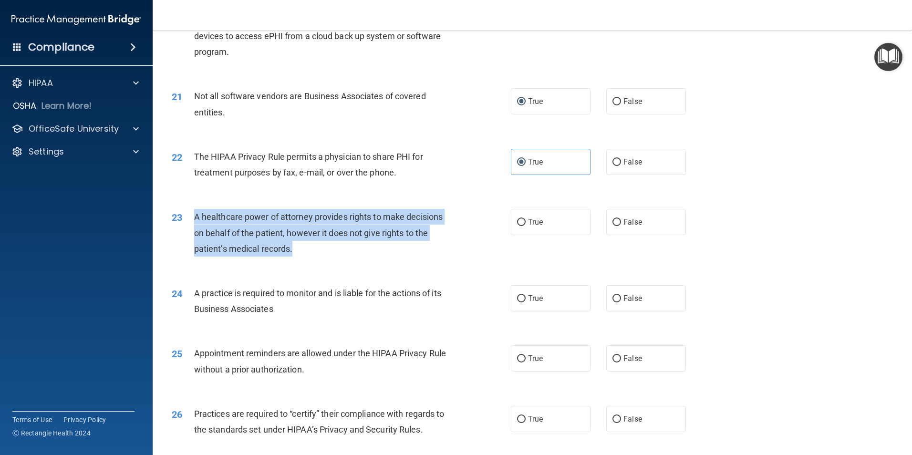
drag, startPoint x: 195, startPoint y: 217, endPoint x: 318, endPoint y: 243, distance: 125.8
click at [318, 243] on div "A healthcare power of attorney provides rights to make decisions on behalf of t…" at bounding box center [326, 233] width 265 height 48
drag, startPoint x: 318, startPoint y: 243, endPoint x: 298, endPoint y: 229, distance: 23.7
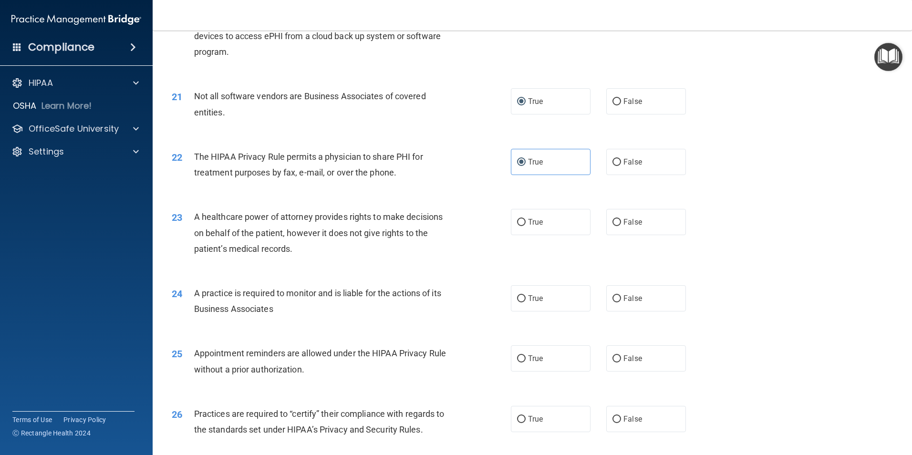
click at [446, 264] on div "23 A healthcare power of attorney provides rights to make decisions on behalf o…" at bounding box center [533, 235] width 736 height 76
click at [613, 223] on input "False" at bounding box center [617, 222] width 9 height 7
radio input "true"
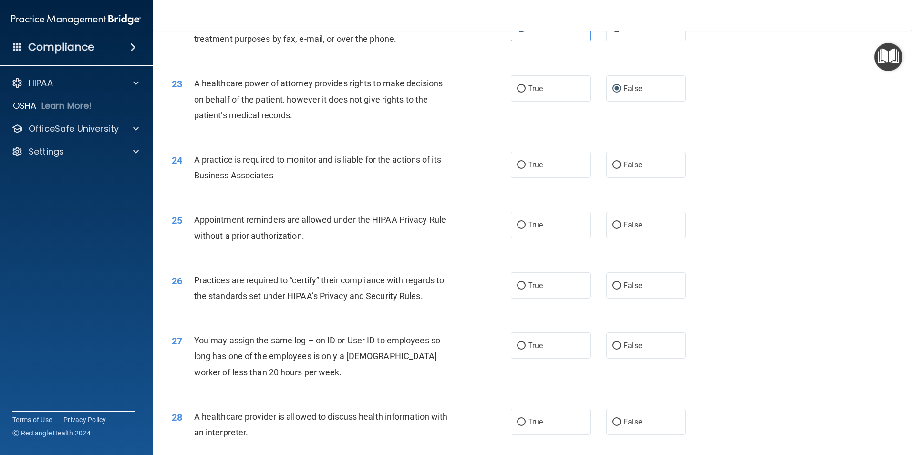
scroll to position [1590, 0]
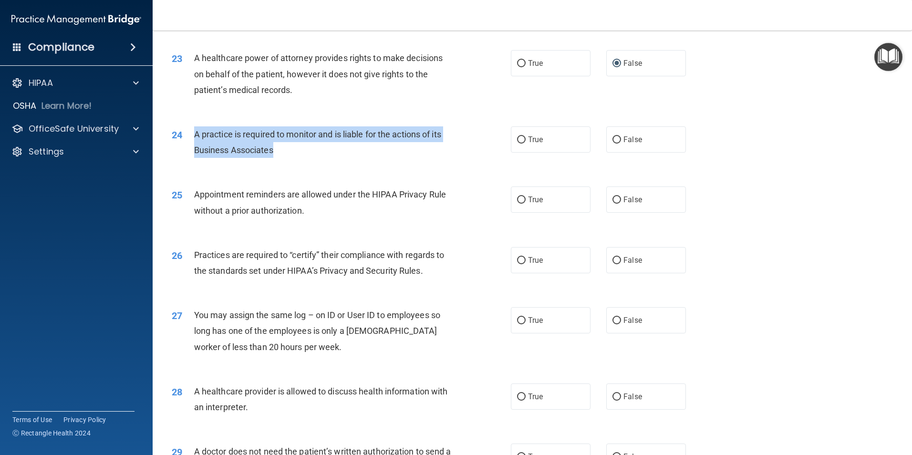
drag, startPoint x: 195, startPoint y: 135, endPoint x: 302, endPoint y: 149, distance: 107.9
click at [302, 149] on div "A practice is required to monitor and is liable for the actions of its Business…" at bounding box center [326, 141] width 265 height 31
drag, startPoint x: 302, startPoint y: 149, endPoint x: 263, endPoint y: 148, distance: 38.7
click at [408, 161] on div "24 A practice is required to monitor and is liable for the actions of its Busin…" at bounding box center [341, 144] width 368 height 36
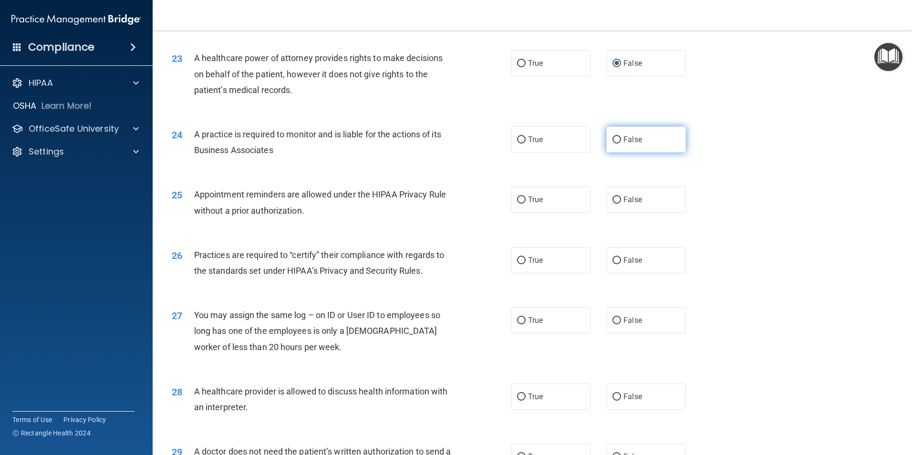
click at [613, 142] on input "False" at bounding box center [617, 139] width 9 height 7
radio input "true"
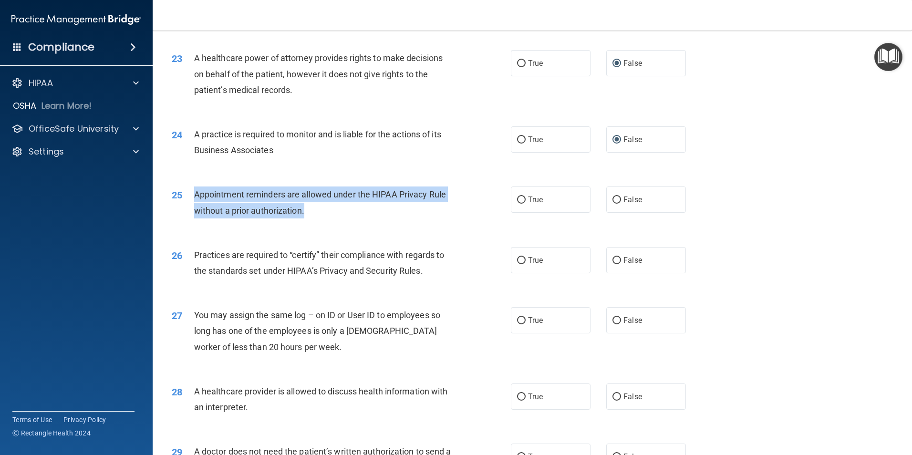
drag, startPoint x: 193, startPoint y: 195, endPoint x: 340, endPoint y: 210, distance: 147.7
click at [340, 210] on div "25 Appointment reminders are allowed under the HIPAA Privacy Rule without a pri…" at bounding box center [341, 205] width 368 height 36
drag, startPoint x: 340, startPoint y: 210, endPoint x: 281, endPoint y: 208, distance: 59.2
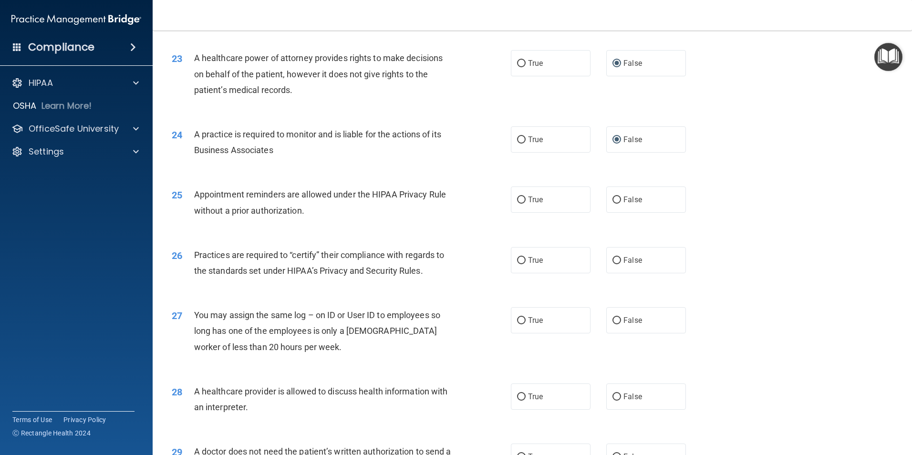
click at [448, 231] on div "25 Appointment reminders are allowed under the HIPAA Privacy Rule without a pri…" at bounding box center [533, 205] width 736 height 60
click at [530, 200] on span "True" at bounding box center [535, 199] width 15 height 9
click at [526, 200] on input "True" at bounding box center [521, 200] width 9 height 7
radio input "true"
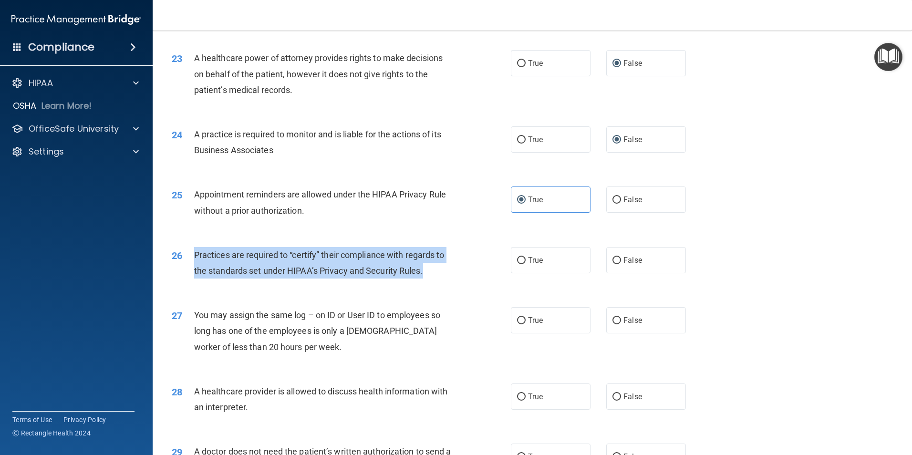
drag, startPoint x: 195, startPoint y: 254, endPoint x: 440, endPoint y: 281, distance: 246.7
click at [440, 281] on div "26 Practices are required to “certify” their compliance with regards to the sta…" at bounding box center [341, 265] width 368 height 36
drag, startPoint x: 440, startPoint y: 281, endPoint x: 407, endPoint y: 268, distance: 35.1
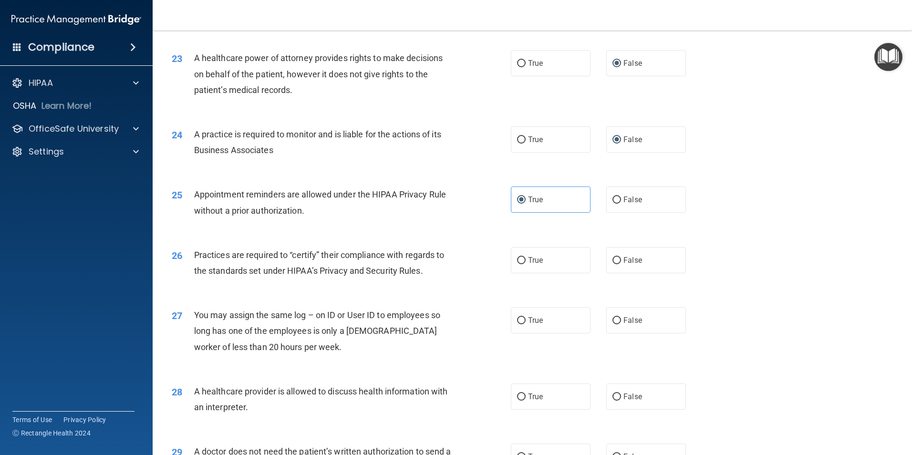
click at [457, 295] on div "27 You may assign the same log – on ID or User ID to employees so long has one …" at bounding box center [533, 333] width 736 height 76
click at [613, 263] on input "False" at bounding box center [617, 260] width 9 height 7
radio input "true"
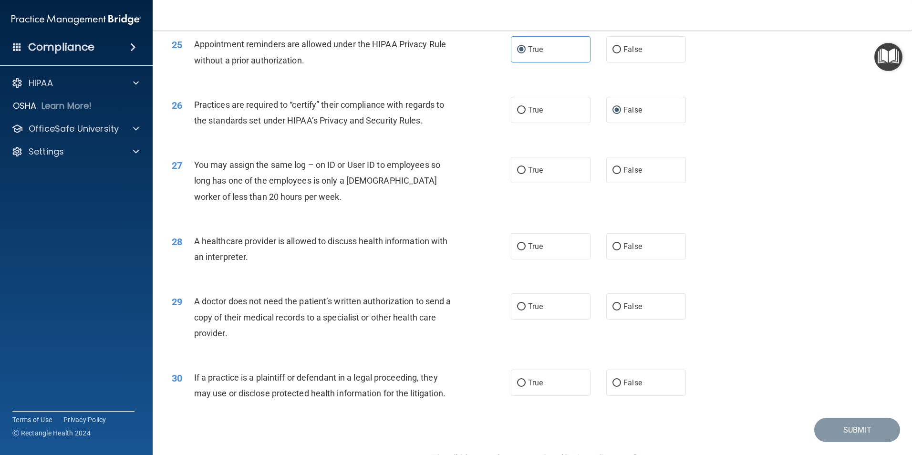
scroll to position [1749, 0]
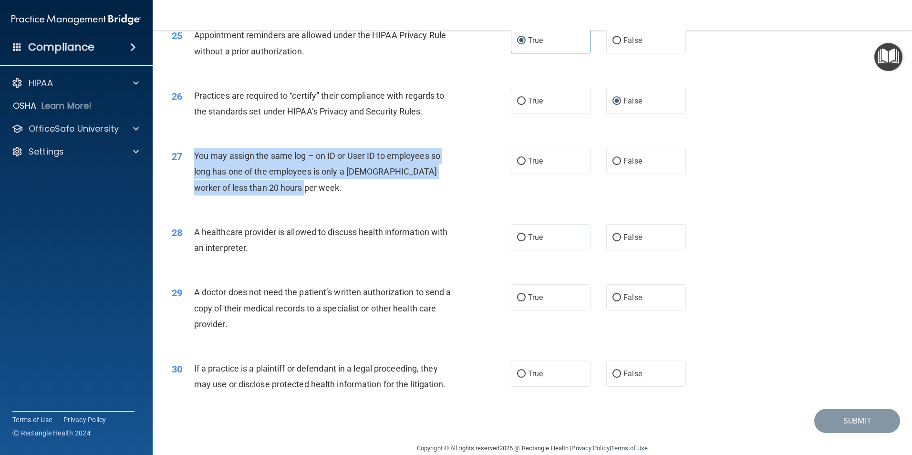
drag, startPoint x: 196, startPoint y: 155, endPoint x: 306, endPoint y: 194, distance: 117.4
click at [306, 194] on div "You may assign the same log – on ID or User ID to employees so long has one of …" at bounding box center [326, 172] width 265 height 48
drag, startPoint x: 306, startPoint y: 194, endPoint x: 285, endPoint y: 170, distance: 32.4
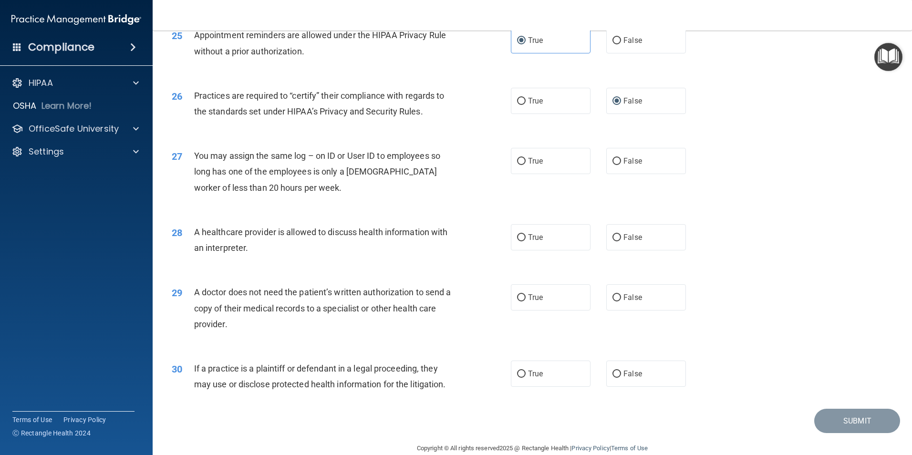
click at [456, 203] on div "27 You may assign the same log – on ID or User ID to employees so long has one …" at bounding box center [533, 174] width 736 height 76
click at [614, 160] on input "False" at bounding box center [617, 161] width 9 height 7
radio input "true"
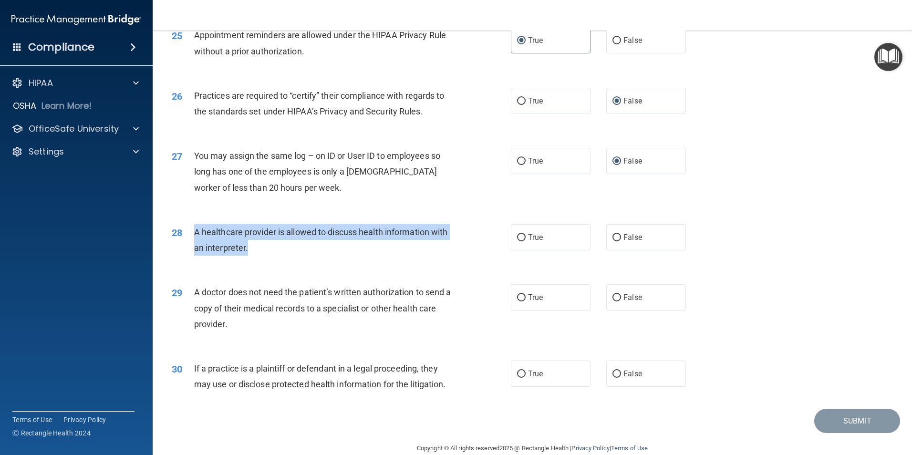
drag, startPoint x: 194, startPoint y: 231, endPoint x: 276, endPoint y: 249, distance: 84.0
click at [276, 249] on div "A healthcare provider is allowed to discuss health information with an interpre…" at bounding box center [326, 239] width 265 height 31
drag, startPoint x: 276, startPoint y: 249, endPoint x: 260, endPoint y: 249, distance: 15.7
click at [519, 253] on div "28 A healthcare provider is allowed to discuss health information with an inter…" at bounding box center [341, 242] width 368 height 36
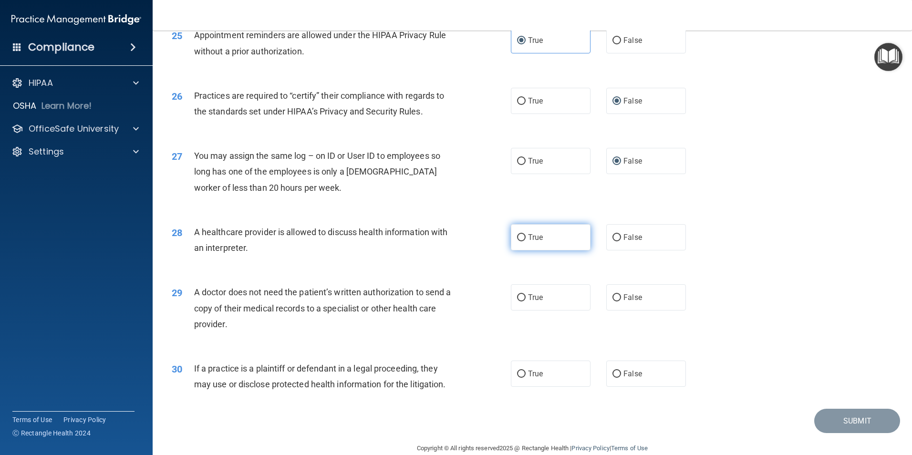
click at [518, 238] on input "True" at bounding box center [521, 237] width 9 height 7
radio input "true"
click at [520, 297] on input "True" at bounding box center [521, 297] width 9 height 7
radio input "true"
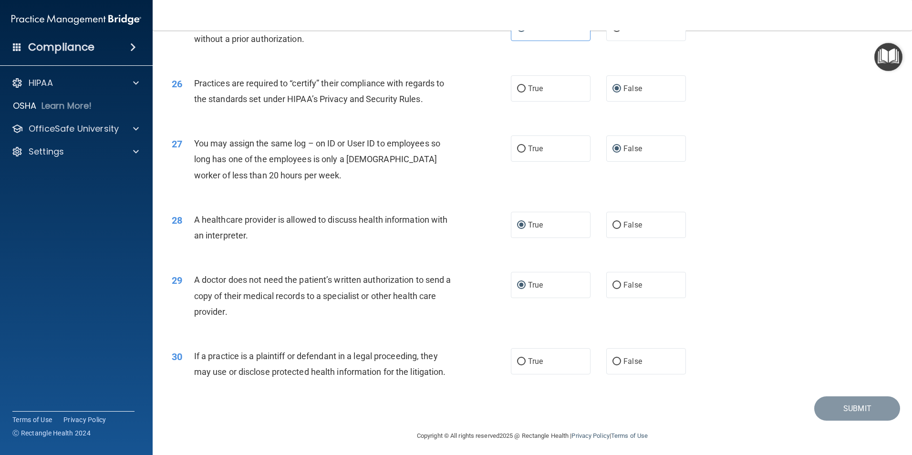
scroll to position [1766, 0]
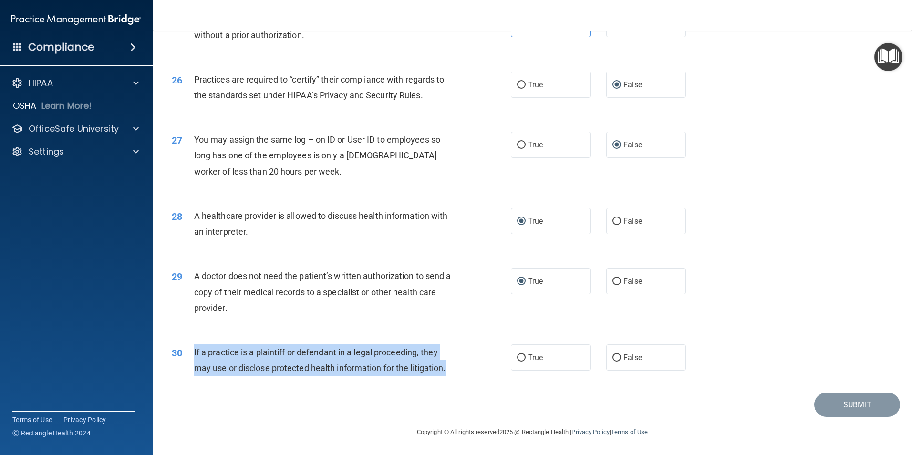
drag, startPoint x: 194, startPoint y: 352, endPoint x: 467, endPoint y: 374, distance: 273.8
click at [467, 374] on div "30 If a practice is a plaintiff or defendant in a legal proceeding, they may us…" at bounding box center [341, 362] width 368 height 36
drag, startPoint x: 467, startPoint y: 374, endPoint x: 417, endPoint y: 358, distance: 51.6
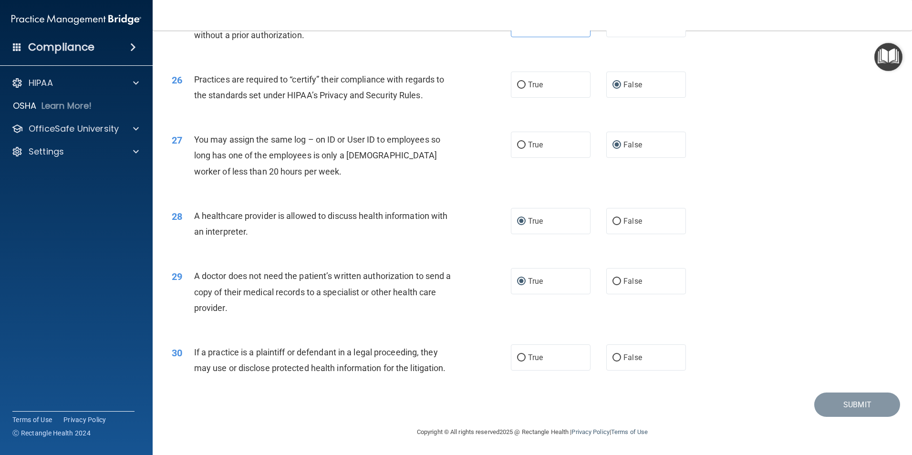
click at [316, 314] on div "A doctor does not need the patient’s written authorization to send a copy of th…" at bounding box center [326, 292] width 265 height 48
click at [530, 359] on span "True" at bounding box center [535, 357] width 15 height 9
click at [526, 359] on input "True" at bounding box center [521, 357] width 9 height 7
radio input "true"
click at [864, 397] on button "Submit" at bounding box center [857, 405] width 86 height 24
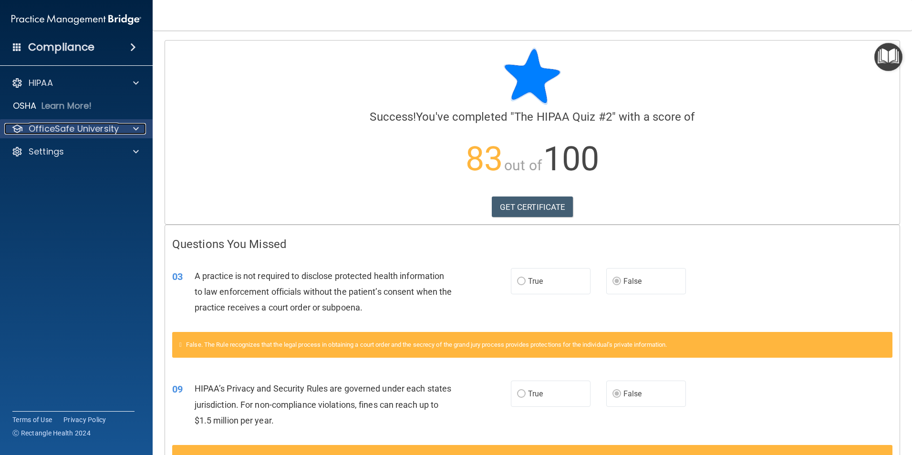
click at [132, 129] on div at bounding box center [135, 128] width 24 height 11
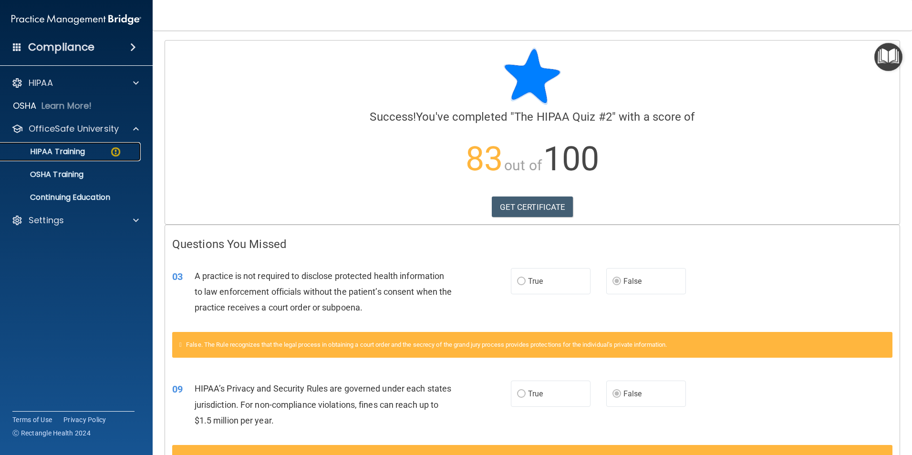
click at [77, 150] on p "HIPAA Training" at bounding box center [45, 152] width 79 height 10
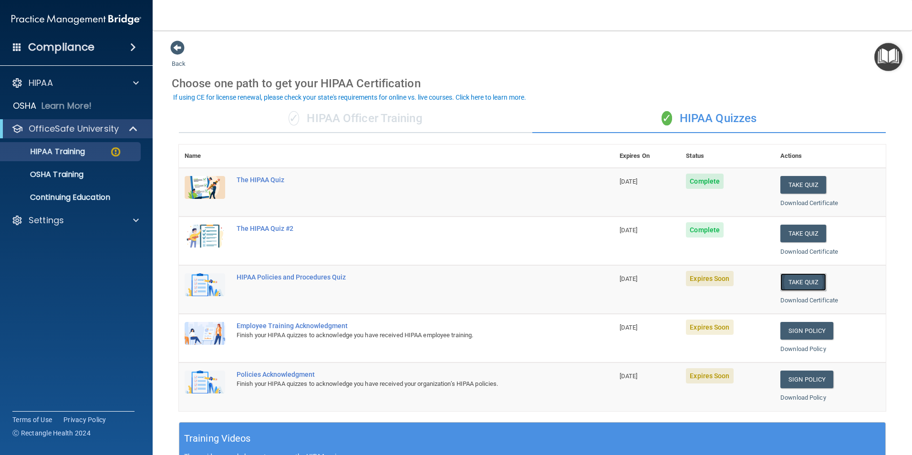
click at [790, 282] on button "Take Quiz" at bounding box center [803, 282] width 46 height 18
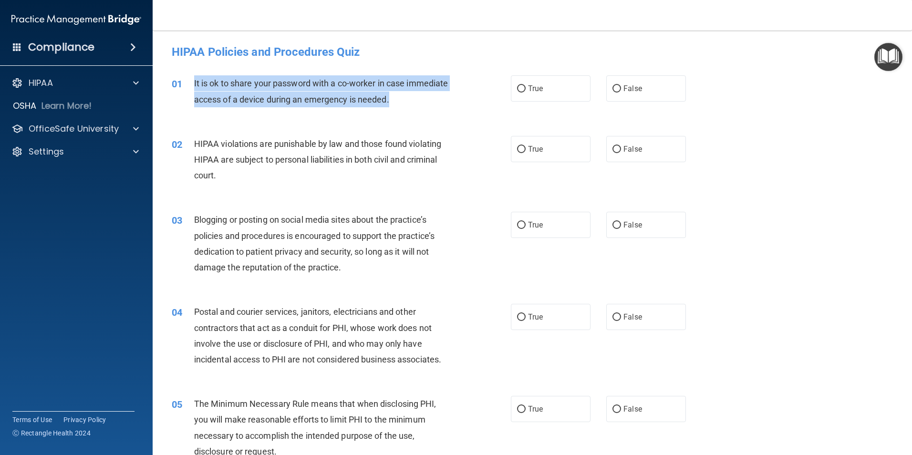
drag, startPoint x: 192, startPoint y: 83, endPoint x: 458, endPoint y: 101, distance: 266.8
click at [458, 101] on div "01 It is ok to share your password with a co-worker in case immediate access of…" at bounding box center [341, 93] width 368 height 36
drag, startPoint x: 458, startPoint y: 101, endPoint x: 402, endPoint y: 82, distance: 59.4
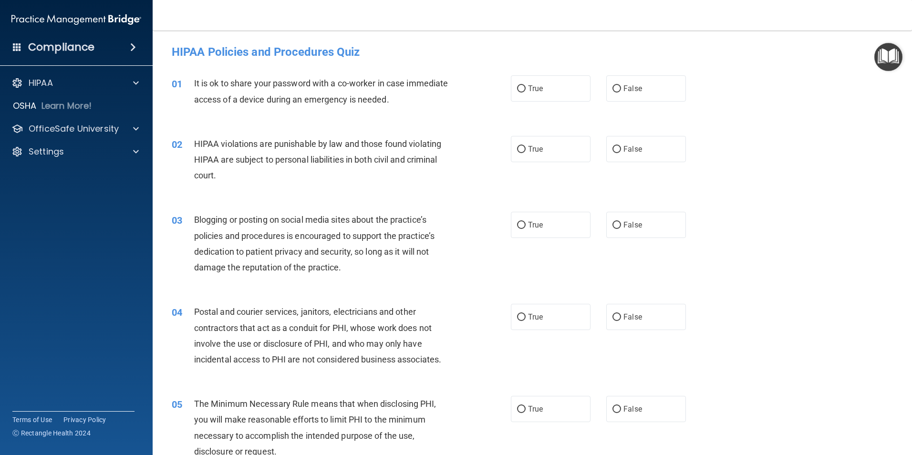
click at [390, 132] on div "02 HIPAA violations are punishable by law and those found violating HIPAA are s…" at bounding box center [533, 162] width 736 height 76
click at [619, 86] on label "False" at bounding box center [646, 88] width 80 height 26
click at [619, 86] on input "False" at bounding box center [617, 88] width 9 height 7
radio input "true"
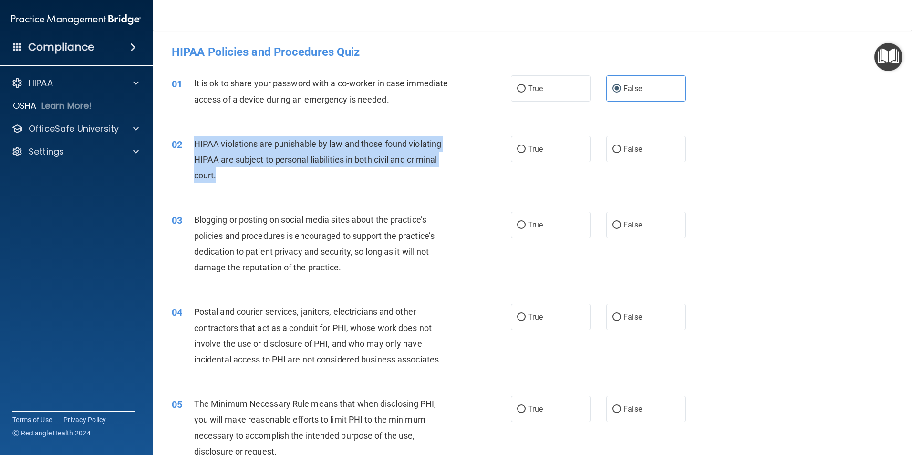
drag, startPoint x: 196, startPoint y: 144, endPoint x: 227, endPoint y: 178, distance: 46.6
click at [227, 178] on div "HIPAA violations are punishable by law and those found violating HIPAA are subj…" at bounding box center [326, 160] width 265 height 48
drag, startPoint x: 227, startPoint y: 178, endPoint x: 229, endPoint y: 161, distance: 17.3
click at [362, 183] on div "HIPAA violations are punishable by law and those found violating HIPAA are subj…" at bounding box center [326, 160] width 265 height 48
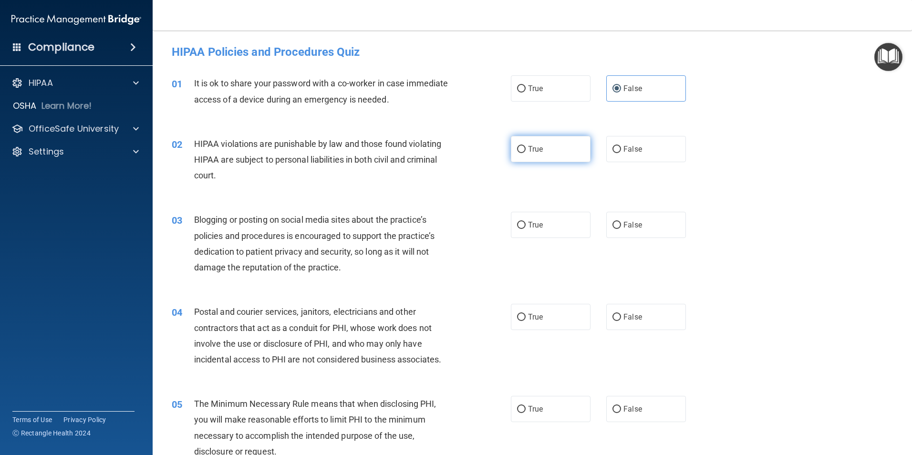
click at [518, 150] on input "True" at bounding box center [521, 149] width 9 height 7
radio input "true"
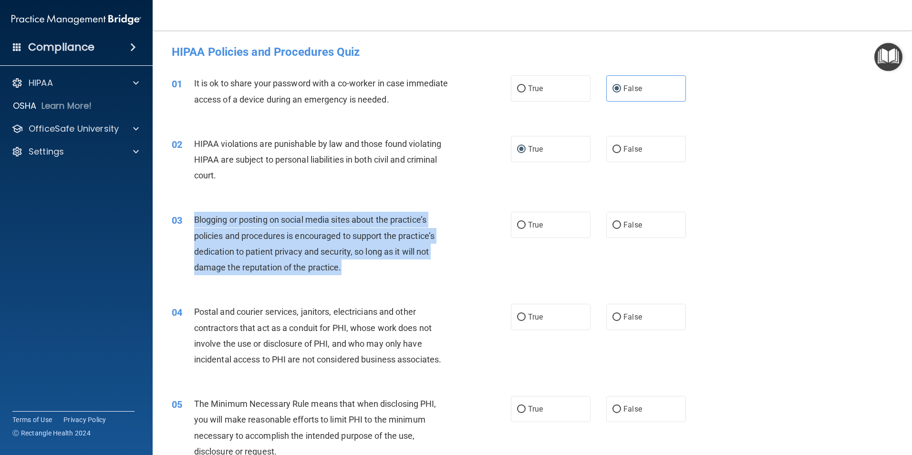
drag, startPoint x: 194, startPoint y: 219, endPoint x: 351, endPoint y: 275, distance: 166.3
click at [351, 275] on div "Blogging or posting on social media sites about the practice’s policies and pro…" at bounding box center [326, 243] width 265 height 63
drag, startPoint x: 351, startPoint y: 275, endPoint x: 343, endPoint y: 237, distance: 38.9
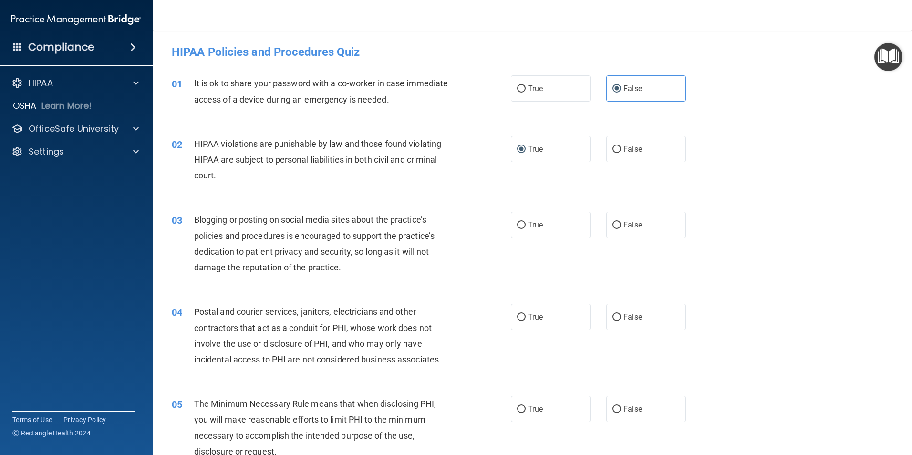
click at [384, 184] on div "02 HIPAA violations are punishable by law and those found violating HIPAA are s…" at bounding box center [341, 162] width 368 height 52
click at [540, 217] on label "True" at bounding box center [551, 225] width 80 height 26
click at [526, 222] on input "True" at bounding box center [521, 225] width 9 height 7
radio input "true"
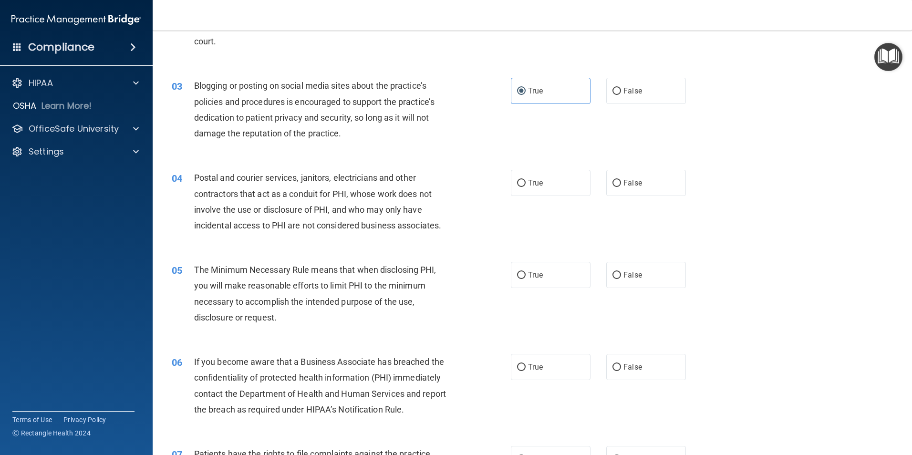
scroll to position [159, 0]
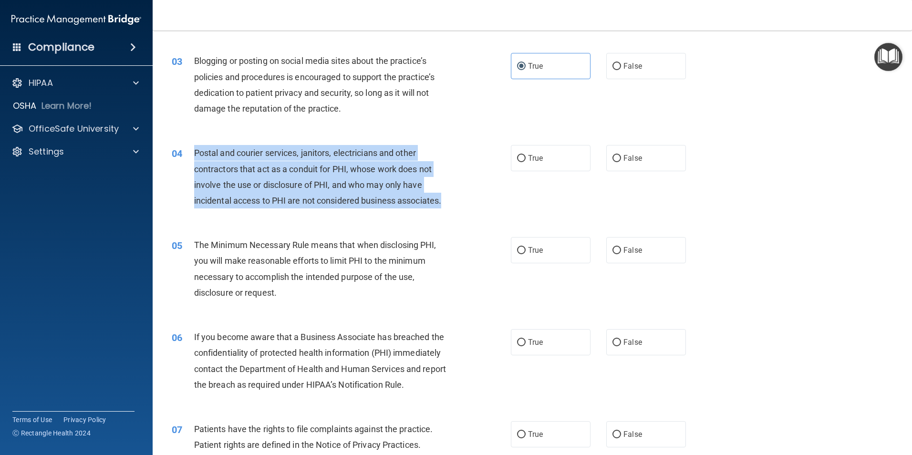
drag, startPoint x: 195, startPoint y: 155, endPoint x: 448, endPoint y: 203, distance: 258.3
click at [448, 203] on div "Postal and courier services, janitors, electricians and other contractors that …" at bounding box center [326, 176] width 265 height 63
drag, startPoint x: 448, startPoint y: 203, endPoint x: 410, endPoint y: 173, distance: 48.6
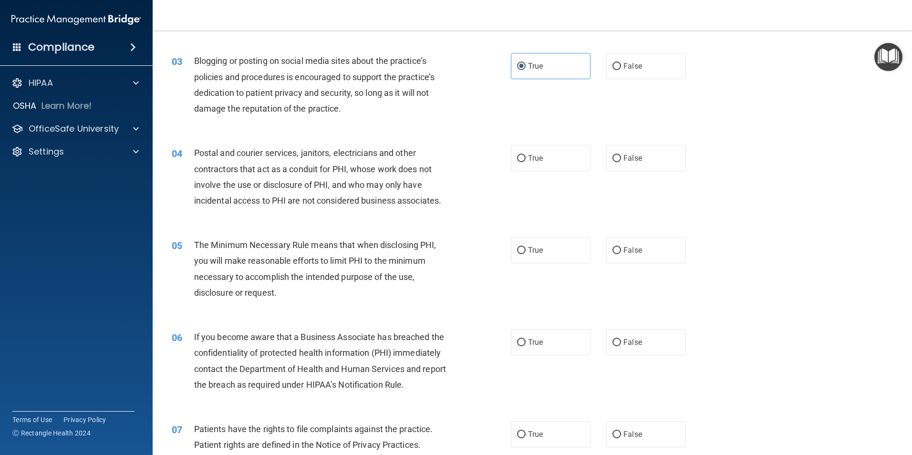
click at [452, 234] on div "05 The Minimum Necessary Rule means that when disclosing PHI, you will make rea…" at bounding box center [533, 271] width 736 height 92
click at [511, 157] on label "True" at bounding box center [551, 158] width 80 height 26
click at [517, 157] on input "True" at bounding box center [521, 158] width 9 height 7
radio input "true"
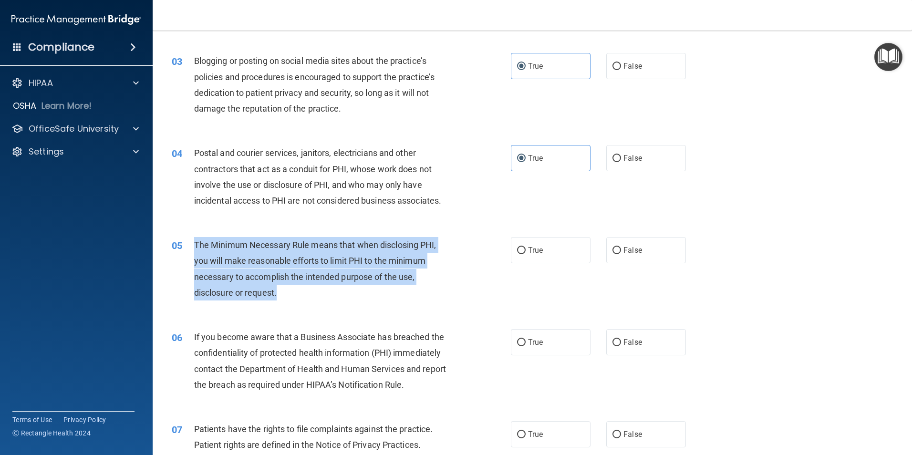
drag, startPoint x: 196, startPoint y: 244, endPoint x: 292, endPoint y: 296, distance: 109.3
click at [292, 296] on div "The Minimum Necessary Rule means that when disclosing PHI, you will make reason…" at bounding box center [326, 268] width 265 height 63
drag, startPoint x: 292, startPoint y: 296, endPoint x: 282, endPoint y: 262, distance: 35.3
click at [388, 303] on div "05 The Minimum Necessary Rule means that when disclosing PHI, you will make rea…" at bounding box center [341, 271] width 368 height 68
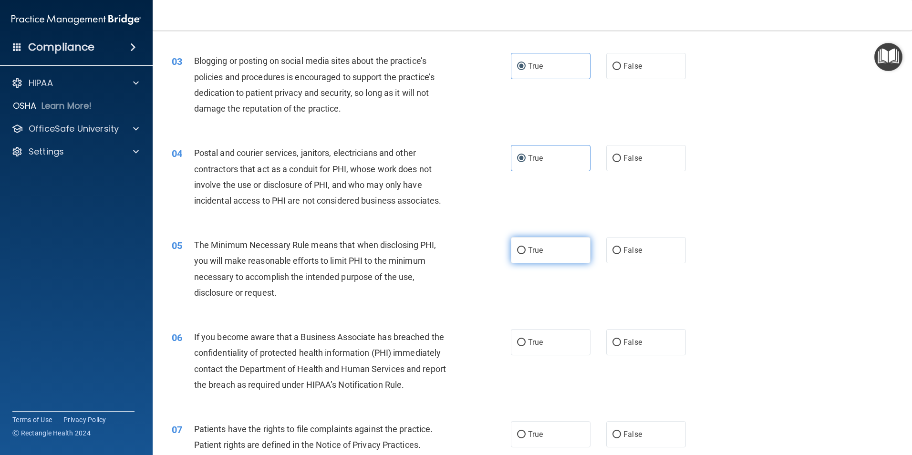
click at [512, 250] on label "True" at bounding box center [551, 250] width 80 height 26
click at [517, 250] on input "True" at bounding box center [521, 250] width 9 height 7
radio input "true"
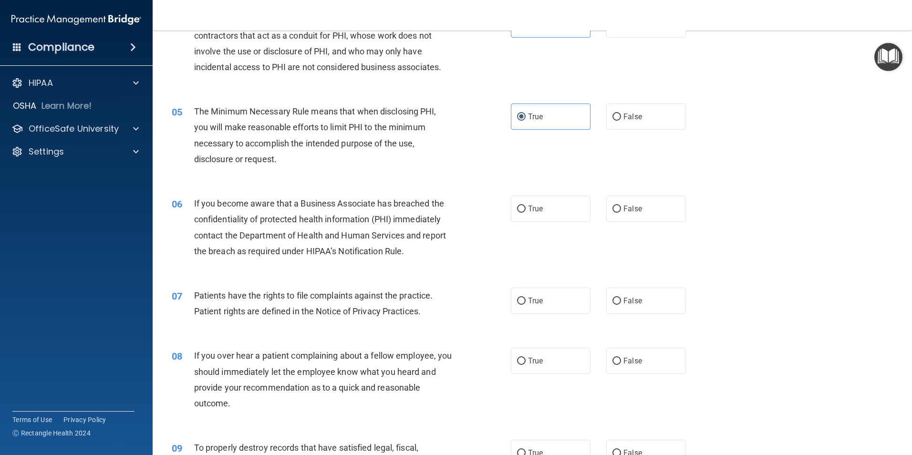
scroll to position [318, 0]
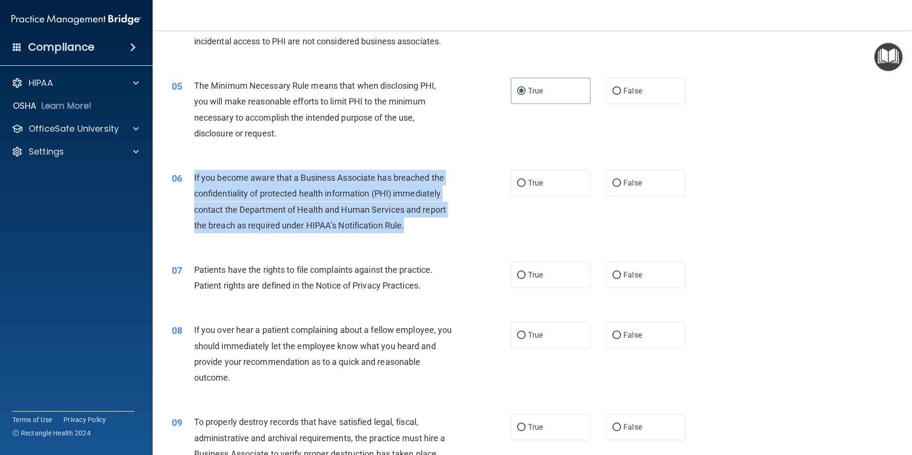
drag, startPoint x: 194, startPoint y: 178, endPoint x: 421, endPoint y: 225, distance: 231.9
click at [421, 225] on div "If you become aware that a Business Associate has breached the confidentiality …" at bounding box center [326, 201] width 265 height 63
drag, startPoint x: 421, startPoint y: 225, endPoint x: 400, endPoint y: 176, distance: 54.1
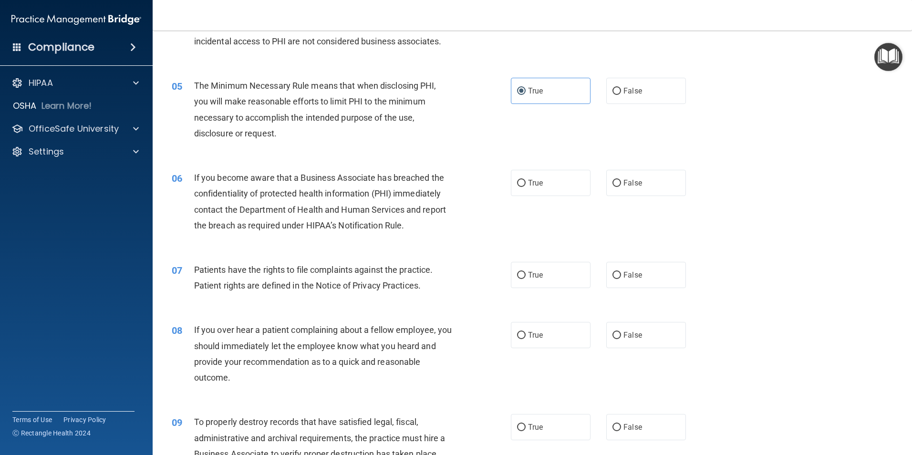
click at [425, 251] on div "07 Patients have the rights to file complaints against the practice. Patient ri…" at bounding box center [533, 280] width 736 height 60
click at [528, 183] on span "True" at bounding box center [535, 182] width 15 height 9
click at [525, 183] on input "True" at bounding box center [521, 183] width 9 height 7
radio input "true"
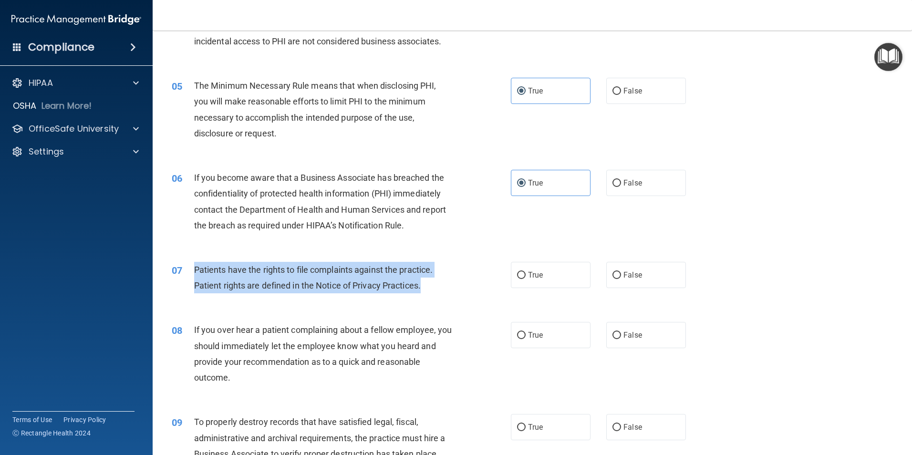
drag, startPoint x: 195, startPoint y: 270, endPoint x: 429, endPoint y: 291, distance: 235.2
click at [429, 291] on div "Patients have the rights to file complaints against the practice. Patient right…" at bounding box center [326, 277] width 265 height 31
drag, startPoint x: 429, startPoint y: 291, endPoint x: 403, endPoint y: 273, distance: 31.6
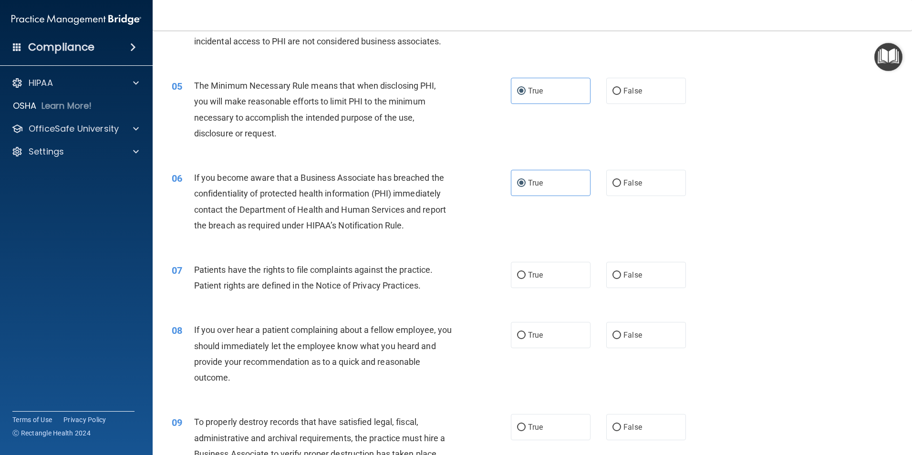
click at [421, 244] on div "06 If you become aware that a Business Associate has breached the confidentiali…" at bounding box center [533, 204] width 736 height 92
click at [530, 270] on label "True" at bounding box center [551, 275] width 80 height 26
click at [526, 272] on input "True" at bounding box center [521, 275] width 9 height 7
radio input "true"
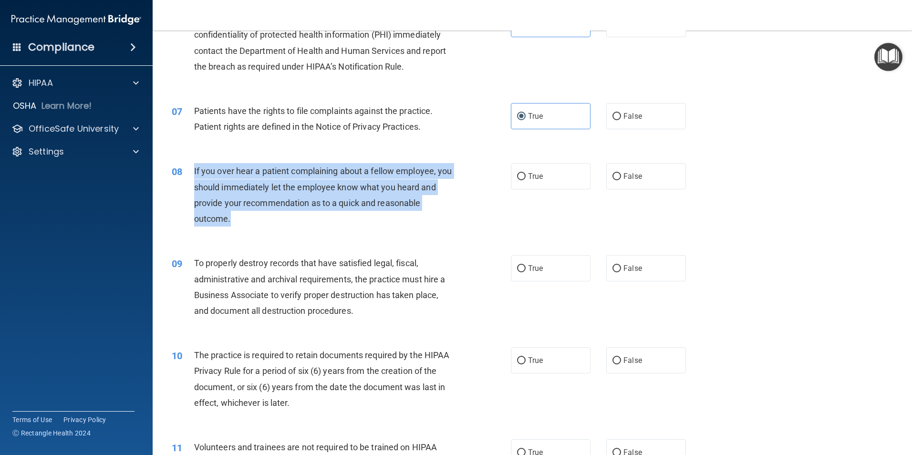
drag, startPoint x: 193, startPoint y: 170, endPoint x: 233, endPoint y: 225, distance: 68.2
click at [233, 225] on div "08 If you over hear a patient complaining about a fellow employee, you should i…" at bounding box center [341, 197] width 368 height 68
drag, startPoint x: 233, startPoint y: 225, endPoint x: 230, endPoint y: 197, distance: 28.8
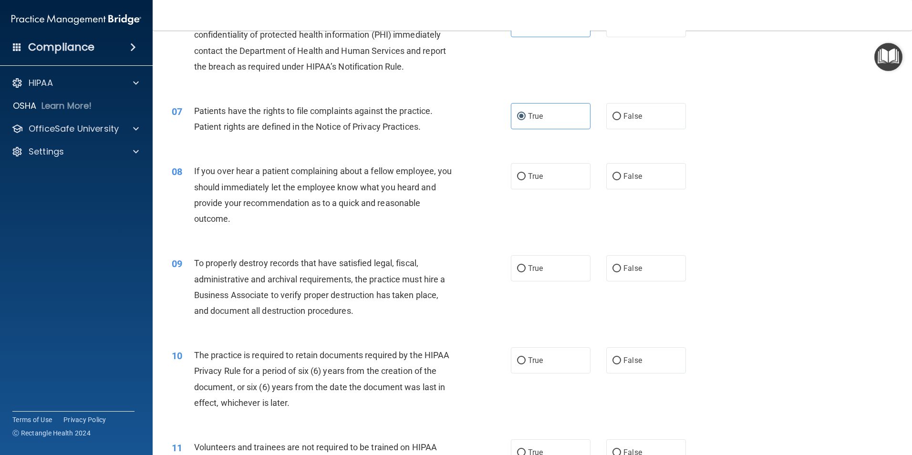
click at [423, 238] on div "08 If you over hear a patient complaining about a fellow employee, you should i…" at bounding box center [533, 197] width 736 height 92
click at [645, 177] on label "False" at bounding box center [646, 176] width 80 height 26
click at [621, 177] on input "False" at bounding box center [617, 176] width 9 height 7
radio input "true"
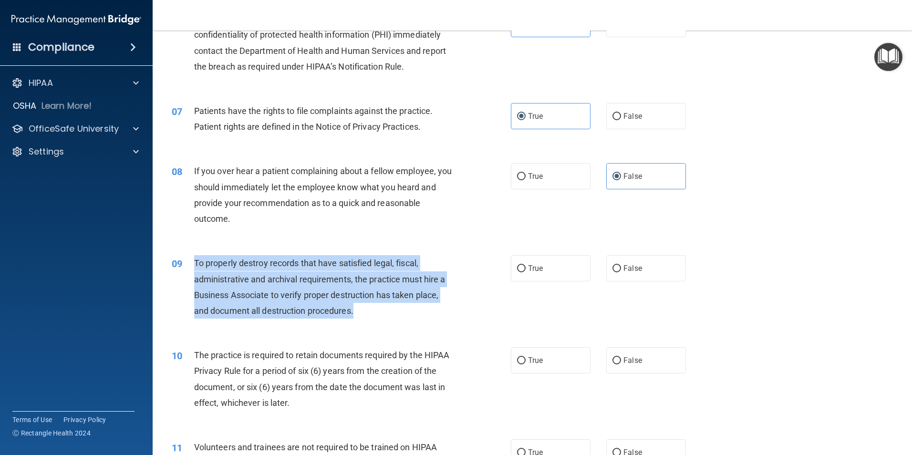
drag, startPoint x: 195, startPoint y: 262, endPoint x: 386, endPoint y: 314, distance: 198.2
click at [386, 314] on div "To properly destroy records that have satisfied legal, fiscal, administrative a…" at bounding box center [326, 286] width 265 height 63
drag, startPoint x: 386, startPoint y: 314, endPoint x: 372, endPoint y: 292, distance: 26.3
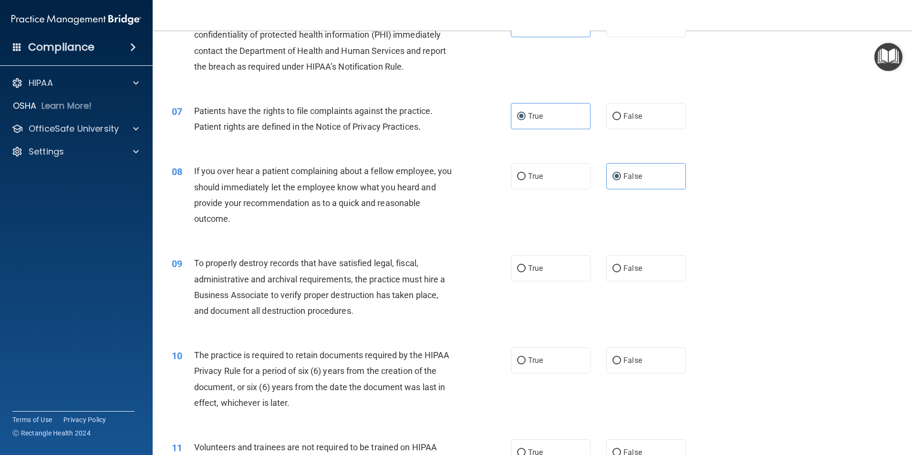
click at [458, 235] on div "08 If you over hear a patient complaining about a fellow employee, you should i…" at bounding box center [533, 197] width 736 height 92
click at [518, 272] on input "True" at bounding box center [521, 268] width 9 height 7
radio input "true"
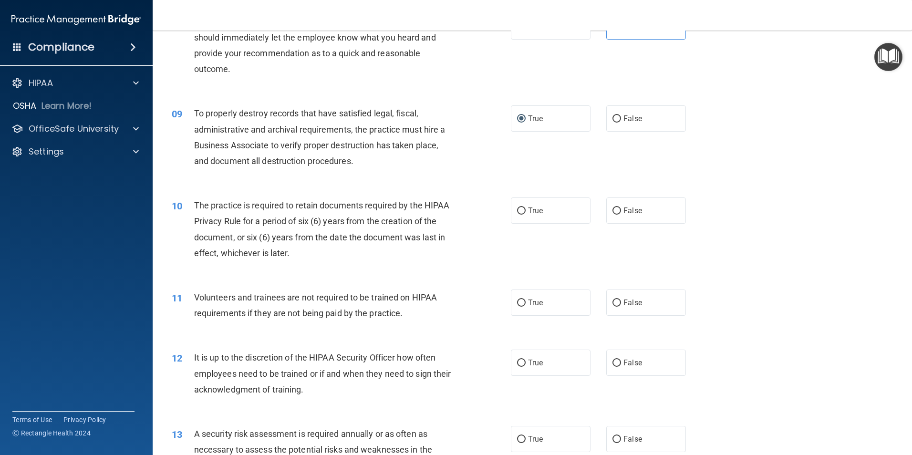
scroll to position [636, 0]
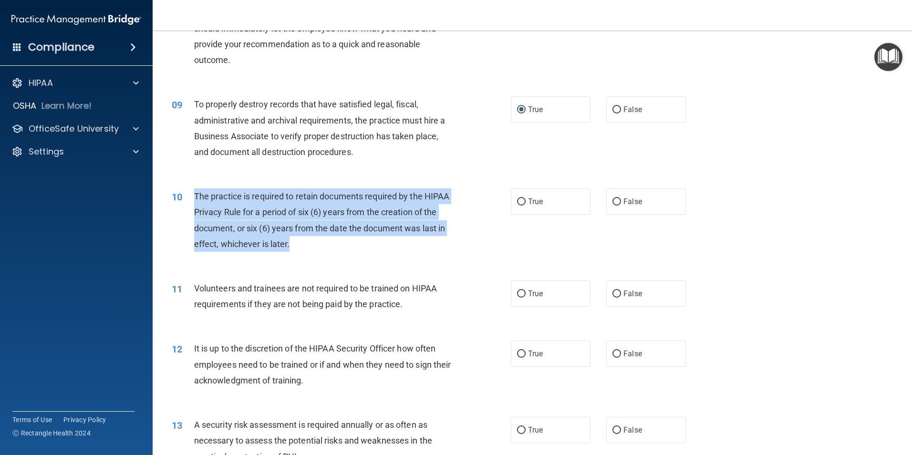
drag, startPoint x: 194, startPoint y: 197, endPoint x: 362, endPoint y: 249, distance: 175.6
click at [362, 249] on div "The practice is required to retain documents required by the HIPAA Privacy Rule…" at bounding box center [326, 219] width 265 height 63
drag, startPoint x: 362, startPoint y: 249, endPoint x: 339, endPoint y: 199, distance: 54.6
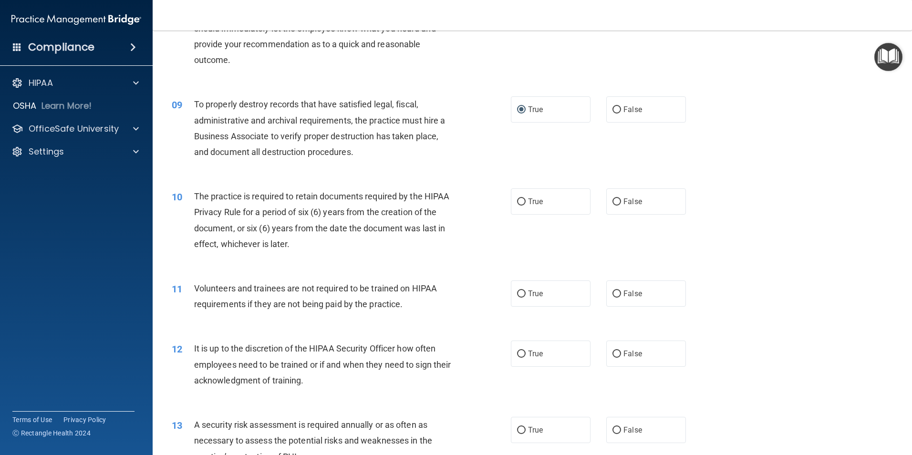
click at [376, 262] on div "10 The practice is required to retain documents required by the HIPAA Privacy R…" at bounding box center [533, 223] width 736 height 92
click at [521, 208] on label "True" at bounding box center [551, 201] width 80 height 26
click at [521, 206] on input "True" at bounding box center [521, 201] width 9 height 7
radio input "true"
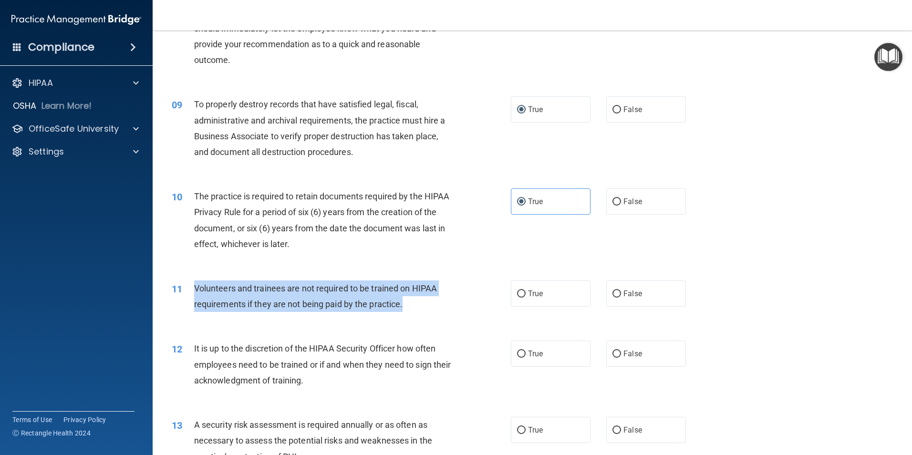
drag, startPoint x: 194, startPoint y: 287, endPoint x: 413, endPoint y: 310, distance: 220.2
click at [413, 310] on div "Volunteers and trainees are not required to be trained on HIPAA requirements if…" at bounding box center [326, 296] width 265 height 31
drag, startPoint x: 413, startPoint y: 310, endPoint x: 393, endPoint y: 285, distance: 32.3
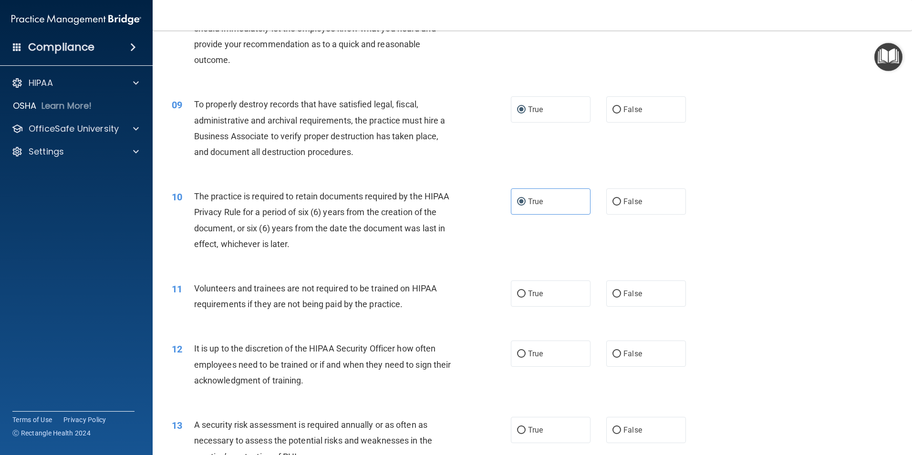
click at [401, 261] on div "10 The practice is required to retain documents required by the HIPAA Privacy R…" at bounding box center [533, 223] width 736 height 92
click at [623, 300] on label "False" at bounding box center [646, 294] width 80 height 26
click at [621, 298] on input "False" at bounding box center [617, 294] width 9 height 7
radio input "true"
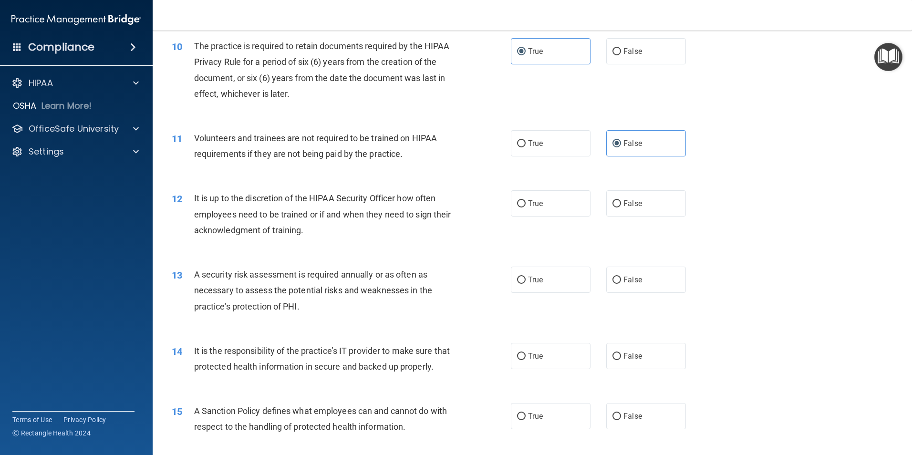
scroll to position [795, 0]
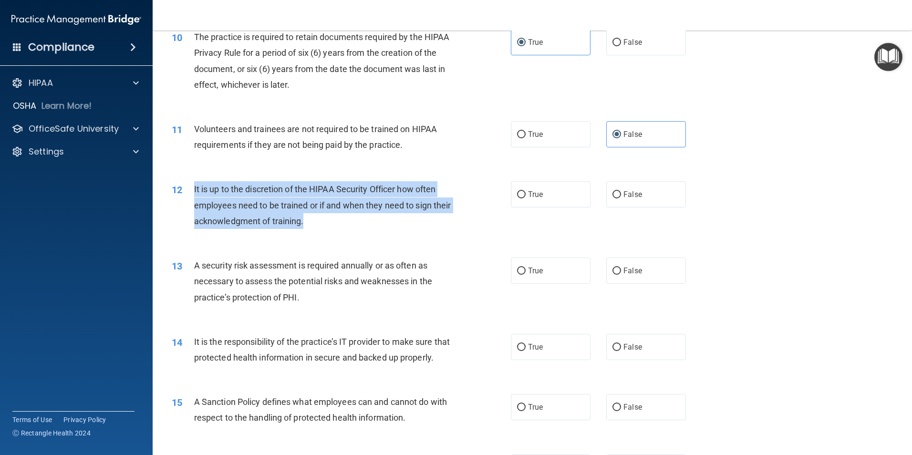
drag, startPoint x: 194, startPoint y: 188, endPoint x: 357, endPoint y: 231, distance: 169.0
click at [357, 231] on div "12 It is up to the discretion of the HIPAA Security Officer how often employees…" at bounding box center [341, 207] width 368 height 52
drag, startPoint x: 357, startPoint y: 231, endPoint x: 340, endPoint y: 202, distance: 34.0
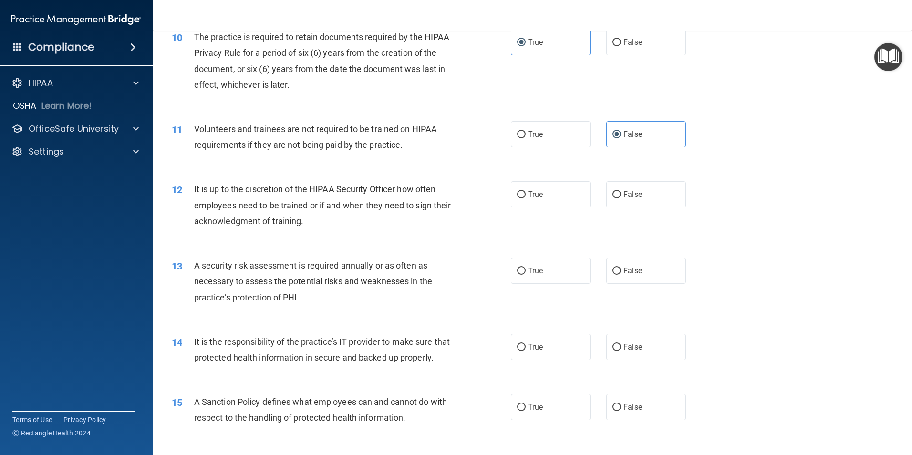
click at [363, 244] on div "12 It is up to the discretion of the HIPAA Security Officer how often employees…" at bounding box center [533, 207] width 736 height 76
click at [523, 195] on label "True" at bounding box center [551, 194] width 80 height 26
click at [523, 195] on input "True" at bounding box center [521, 194] width 9 height 7
radio input "true"
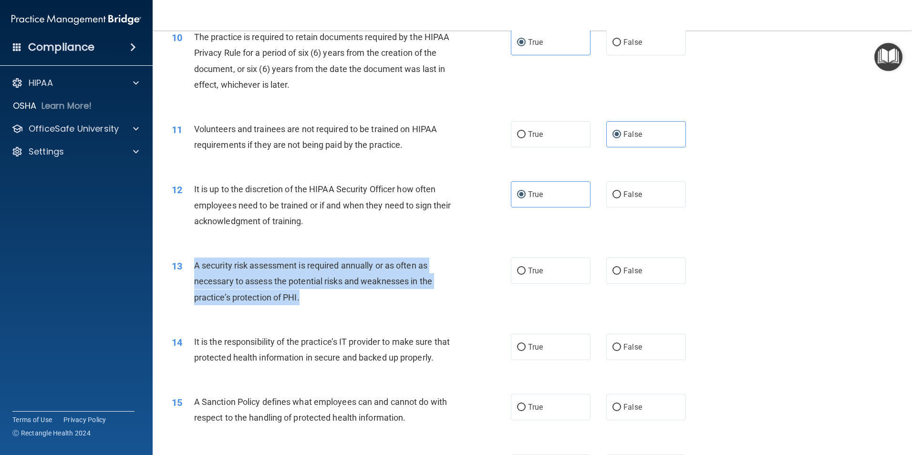
drag, startPoint x: 194, startPoint y: 264, endPoint x: 347, endPoint y: 294, distance: 156.0
click at [347, 294] on div "A security risk assessment is required annually or as often as necessary to ass…" at bounding box center [326, 282] width 265 height 48
drag, startPoint x: 347, startPoint y: 294, endPoint x: 347, endPoint y: 275, distance: 18.6
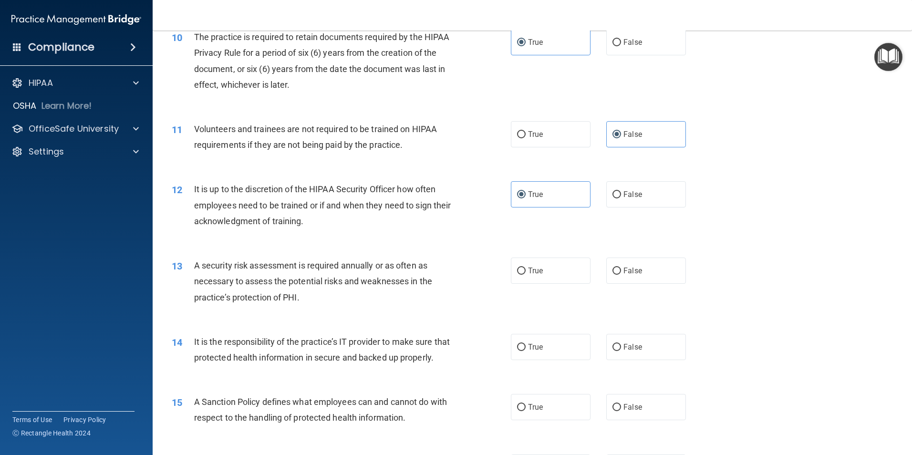
click at [342, 319] on div "13 A security risk assessment is required annually or as often as necessary to …" at bounding box center [533, 284] width 736 height 76
click at [517, 272] on input "True" at bounding box center [521, 271] width 9 height 7
radio input "true"
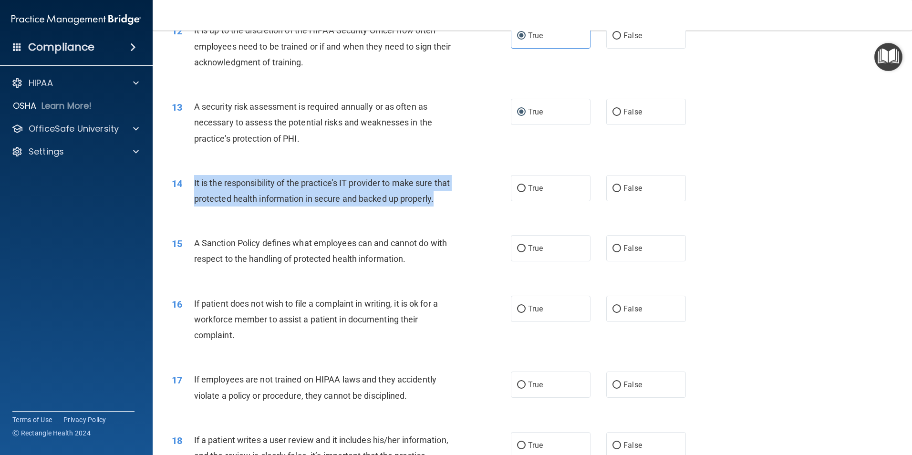
drag, startPoint x: 192, startPoint y: 183, endPoint x: 249, endPoint y: 217, distance: 65.5
click at [249, 211] on div "14 It is the responsibility of the practice’s IT provider to make sure that pro…" at bounding box center [341, 193] width 368 height 36
drag, startPoint x: 249, startPoint y: 217, endPoint x: 243, endPoint y: 190, distance: 27.3
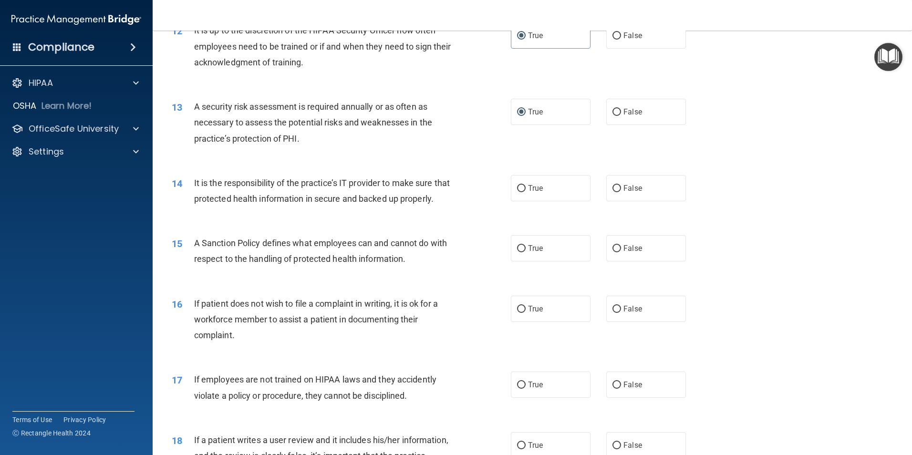
click at [419, 223] on div "14 It is the responsibility of the practice’s IT provider to make sure that pro…" at bounding box center [533, 193] width 736 height 60
click at [517, 190] on input "True" at bounding box center [521, 188] width 9 height 7
radio input "true"
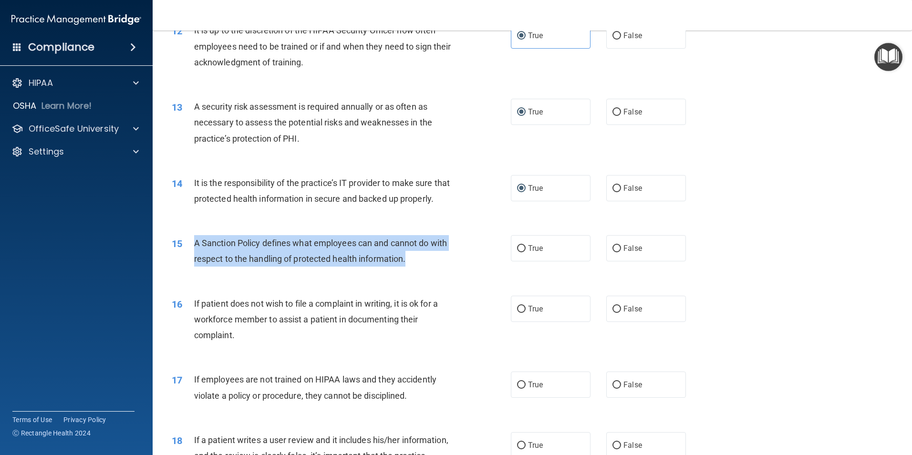
drag, startPoint x: 195, startPoint y: 259, endPoint x: 424, endPoint y: 284, distance: 230.3
click at [424, 271] on div "15 A Sanction Policy defines what employees can and cannot do with respect to t…" at bounding box center [341, 253] width 368 height 36
drag, startPoint x: 424, startPoint y: 284, endPoint x: 405, endPoint y: 260, distance: 30.5
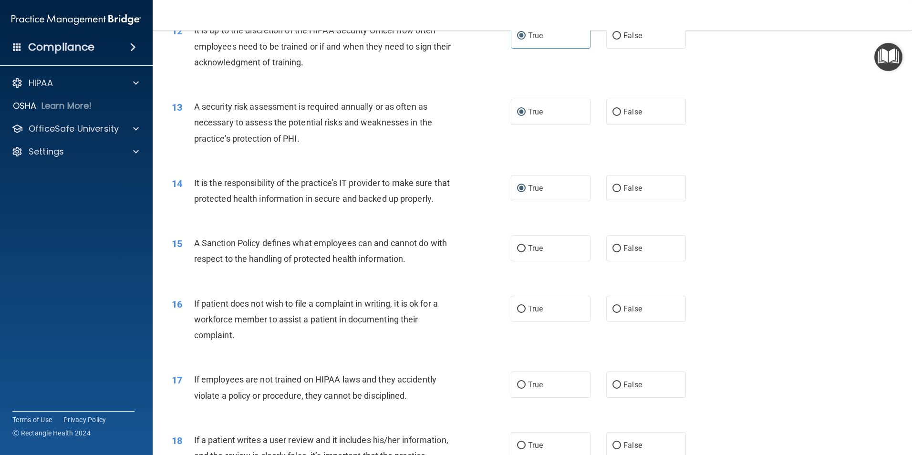
click at [332, 211] on div "14 It is the responsibility of the practice’s IT provider to make sure that pro…" at bounding box center [341, 193] width 368 height 36
click at [626, 253] on span "False" at bounding box center [633, 248] width 19 height 9
click at [621, 252] on input "False" at bounding box center [617, 248] width 9 height 7
radio input "true"
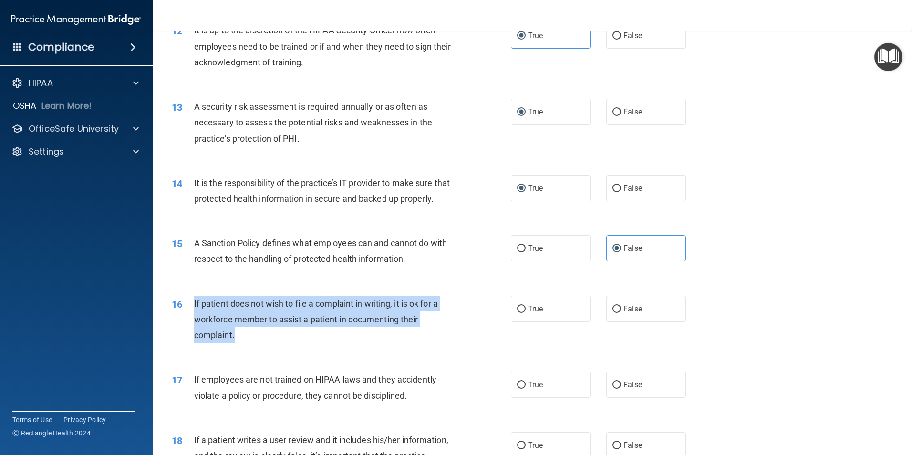
drag, startPoint x: 192, startPoint y: 319, endPoint x: 254, endPoint y: 355, distance: 71.4
click at [254, 348] on div "16 If patient does not wish to file a complaint in writing, it is ok for a work…" at bounding box center [341, 322] width 368 height 52
drag, startPoint x: 254, startPoint y: 355, endPoint x: 238, endPoint y: 338, distance: 22.9
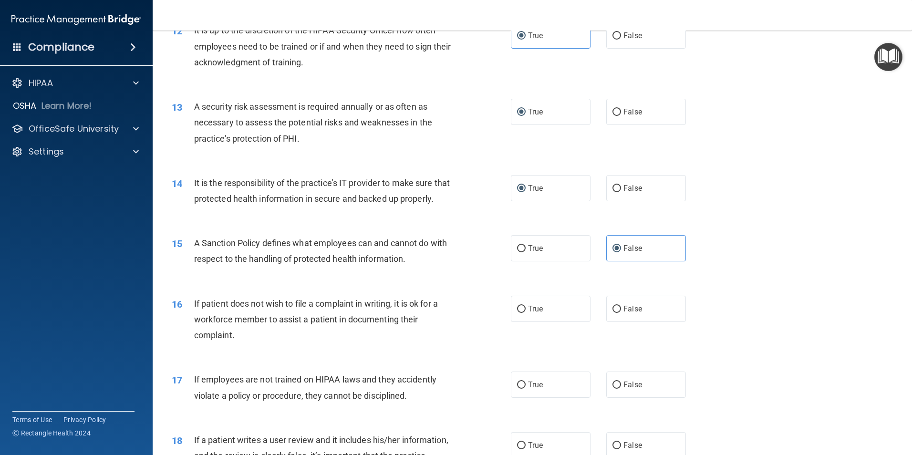
drag, startPoint x: 435, startPoint y: 367, endPoint x: 491, endPoint y: 355, distance: 57.5
click at [435, 360] on div "16 If patient does not wish to file a complaint in writing, it is ok for a work…" at bounding box center [533, 322] width 736 height 76
click at [519, 322] on label "True" at bounding box center [551, 309] width 80 height 26
click at [519, 313] on input "True" at bounding box center [521, 309] width 9 height 7
radio input "true"
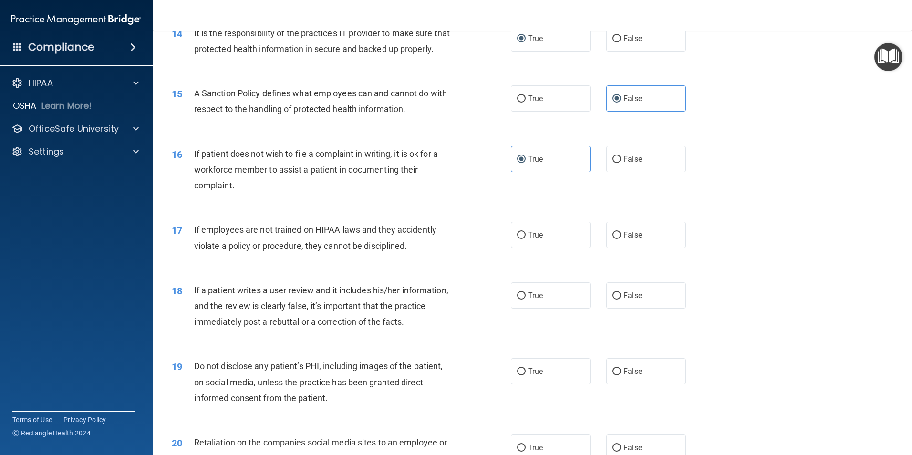
scroll to position [1113, 0]
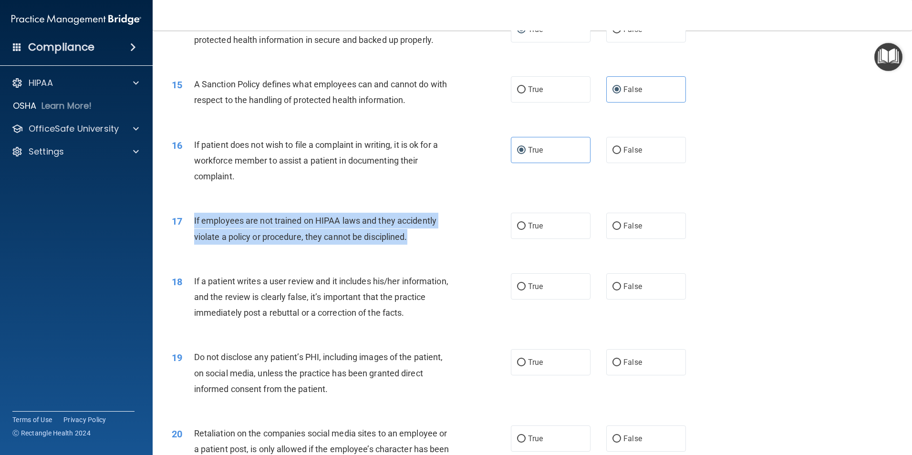
drag, startPoint x: 193, startPoint y: 239, endPoint x: 418, endPoint y: 253, distance: 225.6
click at [418, 249] on div "17 If employees are not trained on HIPAA laws and they accidently violate a pol…" at bounding box center [341, 231] width 368 height 36
drag, startPoint x: 418, startPoint y: 253, endPoint x: 395, endPoint y: 239, distance: 26.3
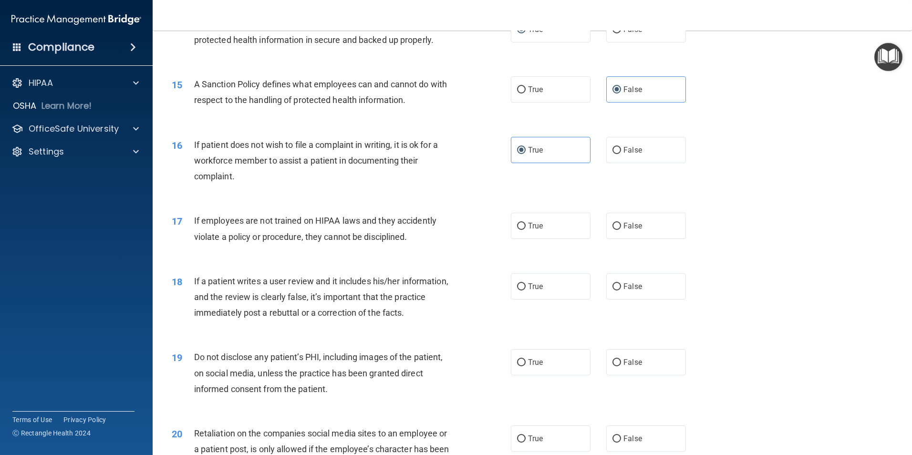
click at [436, 261] on div "17 If employees are not trained on HIPAA laws and they accidently violate a pol…" at bounding box center [533, 231] width 736 height 60
click at [606, 239] on label "False" at bounding box center [646, 226] width 80 height 26
click at [613, 230] on input "False" at bounding box center [617, 226] width 9 height 7
radio input "true"
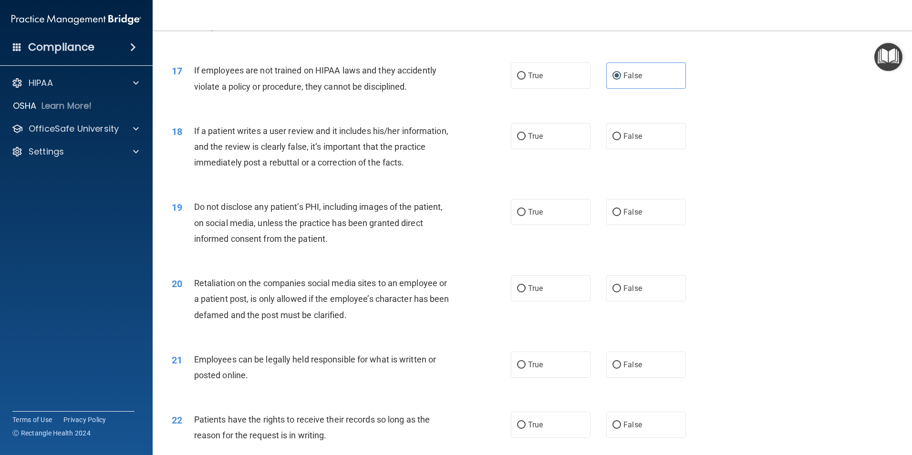
scroll to position [1272, 0]
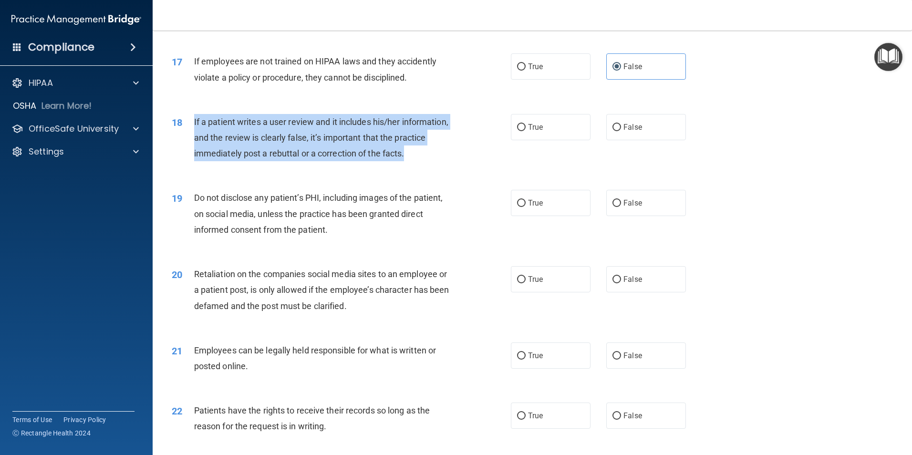
drag, startPoint x: 193, startPoint y: 137, endPoint x: 448, endPoint y: 174, distance: 257.4
click at [448, 166] on div "18 If a patient writes a user review and it includes his/her information, and t…" at bounding box center [341, 140] width 368 height 52
drag, startPoint x: 448, startPoint y: 174, endPoint x: 422, endPoint y: 157, distance: 31.1
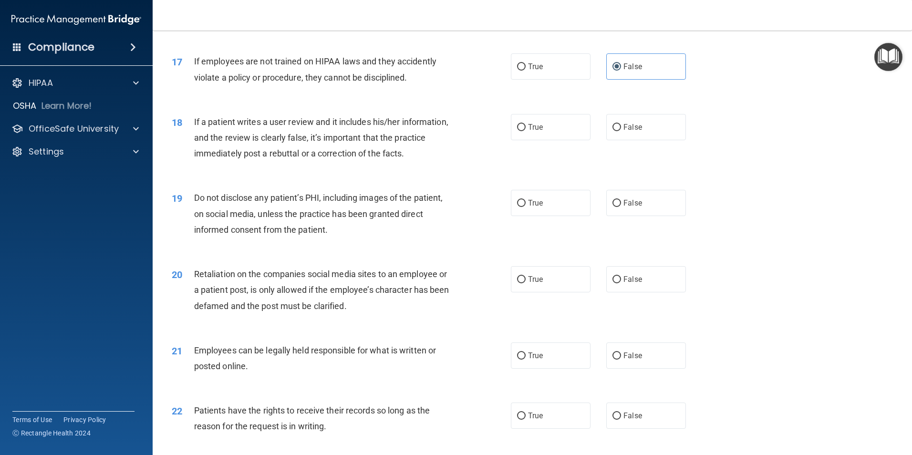
click at [416, 178] on div "18 If a patient writes a user review and it includes his/her information, and t…" at bounding box center [533, 140] width 736 height 76
click at [536, 132] on span "True" at bounding box center [535, 127] width 15 height 9
click at [526, 131] on input "True" at bounding box center [521, 127] width 9 height 7
radio input "true"
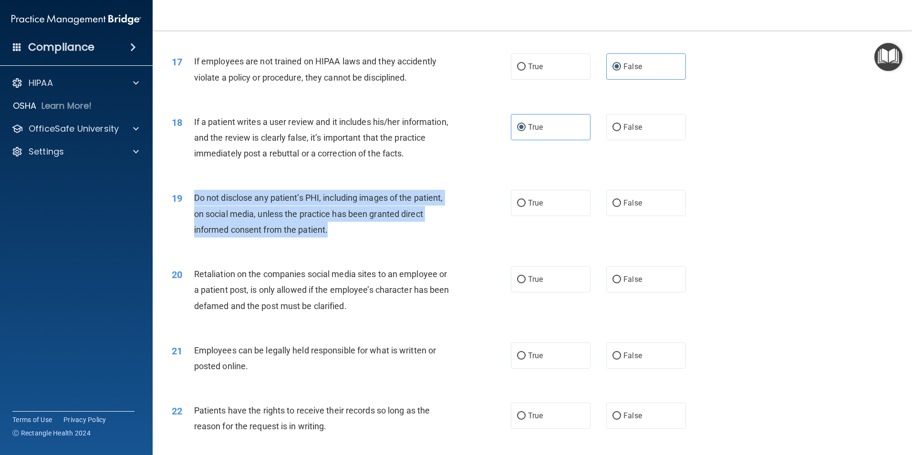
drag, startPoint x: 195, startPoint y: 213, endPoint x: 352, endPoint y: 250, distance: 161.4
click at [352, 238] on div "Do not disclose any patient’s PHI, including images of the patient, on social m…" at bounding box center [326, 214] width 265 height 48
drag, startPoint x: 352, startPoint y: 250, endPoint x: 345, endPoint y: 213, distance: 38.3
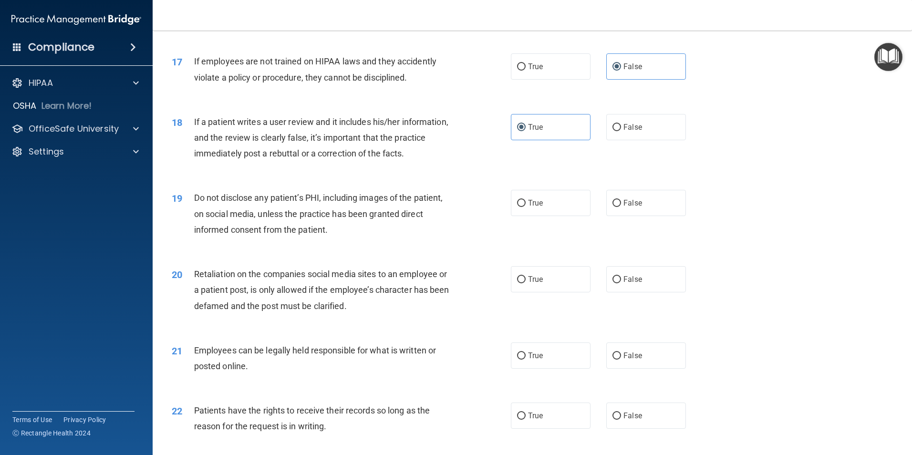
click at [442, 254] on div "19 Do not disclose any patient’s PHI, including images of the patient, on socia…" at bounding box center [533, 216] width 736 height 76
click at [518, 207] on input "True" at bounding box center [521, 203] width 9 height 7
radio input "true"
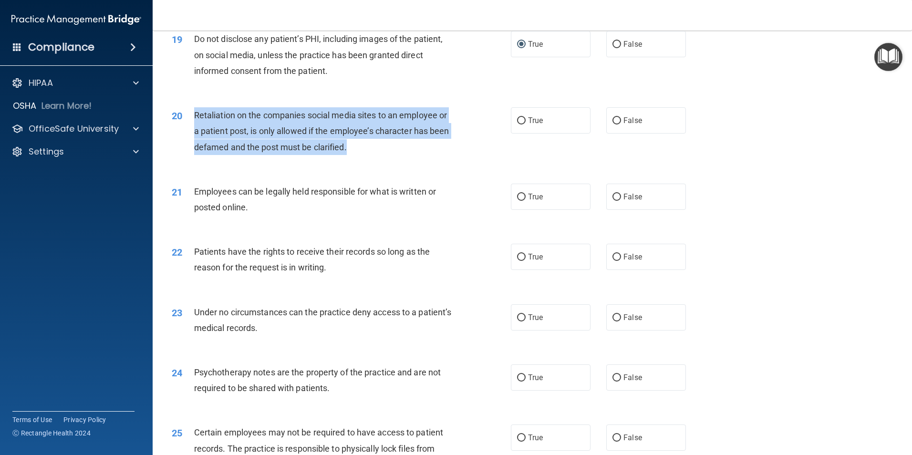
drag, startPoint x: 196, startPoint y: 132, endPoint x: 385, endPoint y: 168, distance: 192.8
click at [385, 155] on div "Retaliation on the companies social media sites to an employee or a patient pos…" at bounding box center [326, 131] width 265 height 48
drag, startPoint x: 385, startPoint y: 168, endPoint x: 366, endPoint y: 152, distance: 25.7
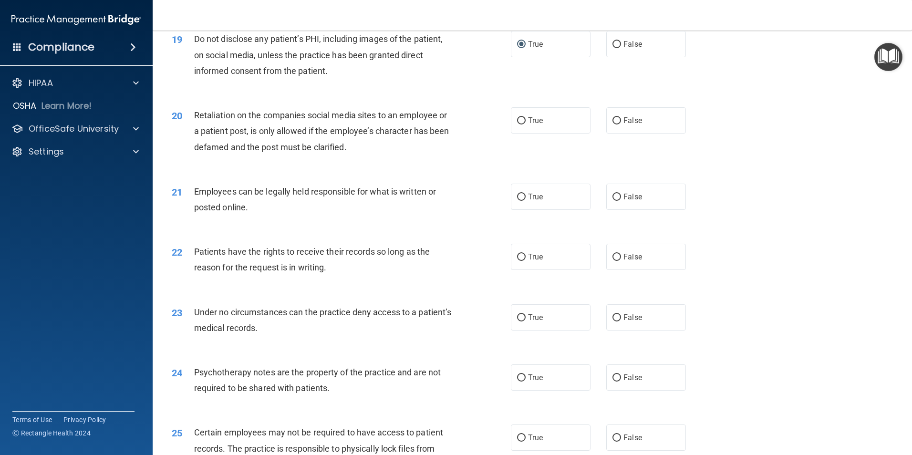
click at [382, 172] on div "20 Retaliation on the companies social media sites to an employee or a patient …" at bounding box center [533, 133] width 736 height 76
click at [519, 125] on input "True" at bounding box center [521, 120] width 9 height 7
radio input "true"
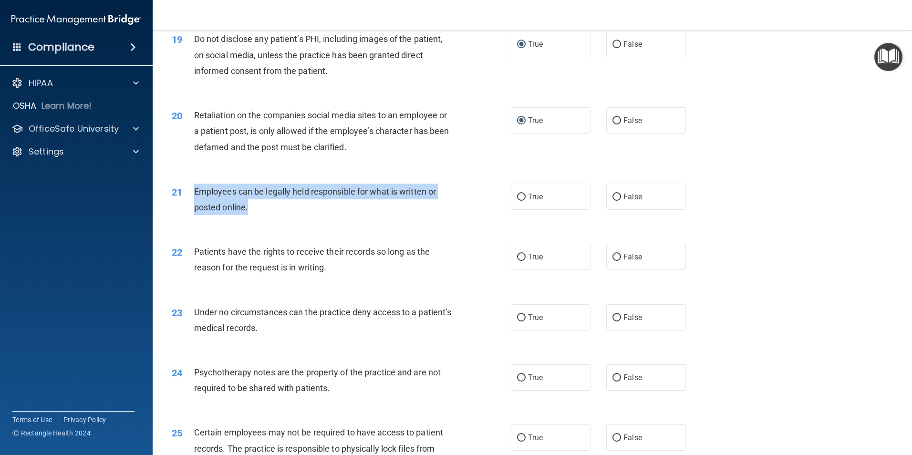
drag, startPoint x: 196, startPoint y: 205, endPoint x: 255, endPoint y: 220, distance: 61.1
click at [255, 215] on div "Employees can be legally held responsible for what is written or posted online." at bounding box center [326, 199] width 265 height 31
drag, startPoint x: 255, startPoint y: 220, endPoint x: 242, endPoint y: 217, distance: 13.8
click at [518, 201] on input "True" at bounding box center [521, 197] width 9 height 7
radio input "true"
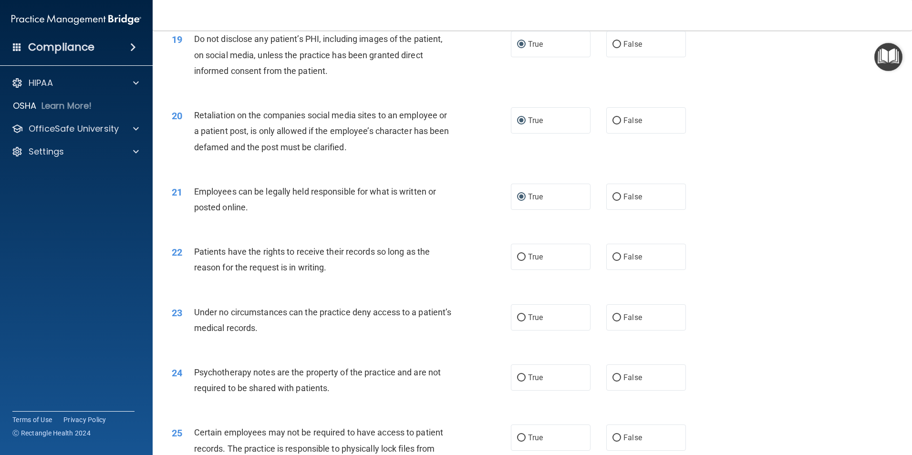
click at [286, 292] on div "22 Patients have the rights to receive their records so long as the reason for …" at bounding box center [533, 262] width 736 height 60
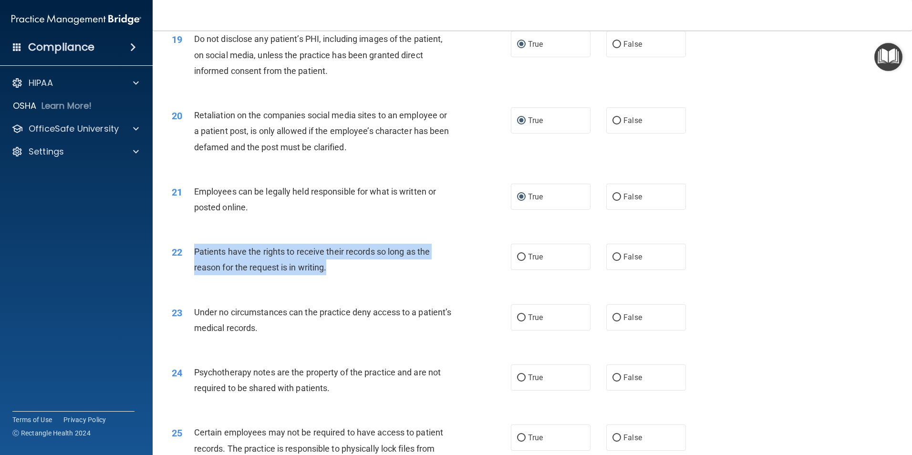
drag, startPoint x: 195, startPoint y: 266, endPoint x: 335, endPoint y: 284, distance: 141.5
click at [335, 275] on div "Patients have the rights to receive their records so long as the reason for the…" at bounding box center [326, 259] width 265 height 31
drag, startPoint x: 335, startPoint y: 284, endPoint x: 312, endPoint y: 285, distance: 23.4
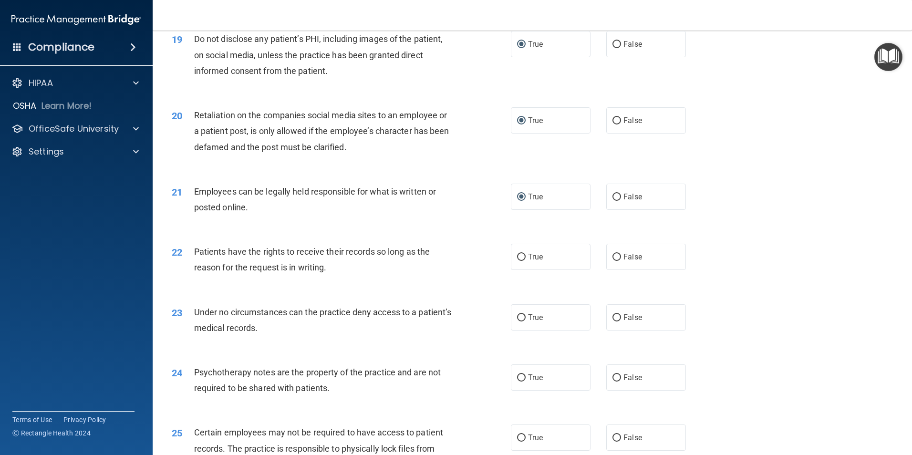
click at [453, 232] on div "21 Employees can be legally held responsible for what is written or posted onli…" at bounding box center [533, 202] width 736 height 60
click at [649, 270] on label "False" at bounding box center [646, 257] width 80 height 26
click at [621, 261] on input "False" at bounding box center [617, 257] width 9 height 7
radio input "true"
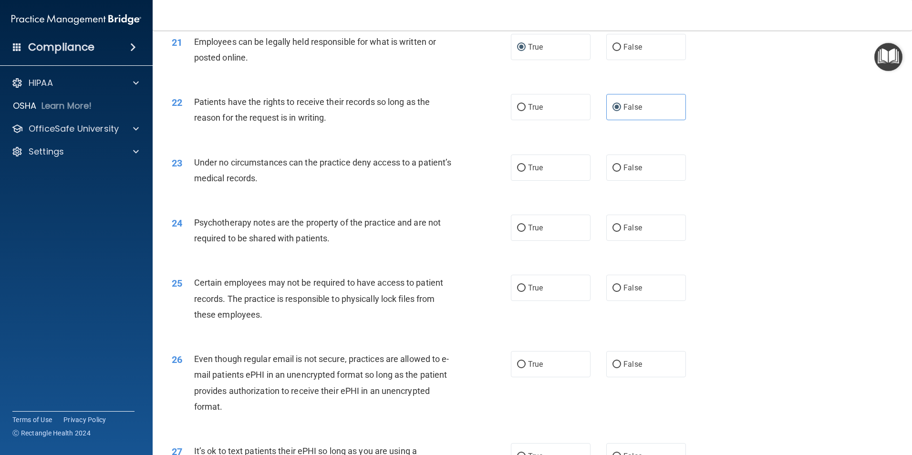
scroll to position [1590, 0]
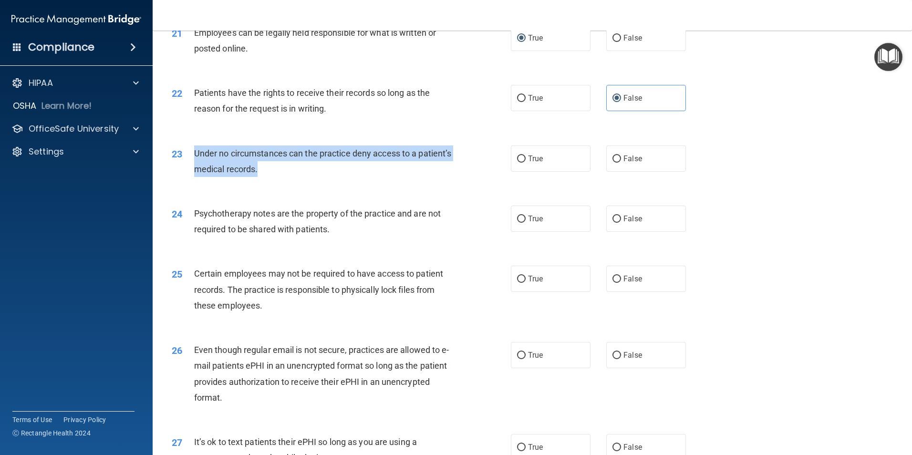
drag, startPoint x: 192, startPoint y: 169, endPoint x: 295, endPoint y: 188, distance: 104.2
click at [295, 182] on div "23 Under no circumstances can the practice deny access to a patient’s medical r…" at bounding box center [341, 163] width 368 height 36
drag, startPoint x: 295, startPoint y: 188, endPoint x: 285, endPoint y: 187, distance: 9.6
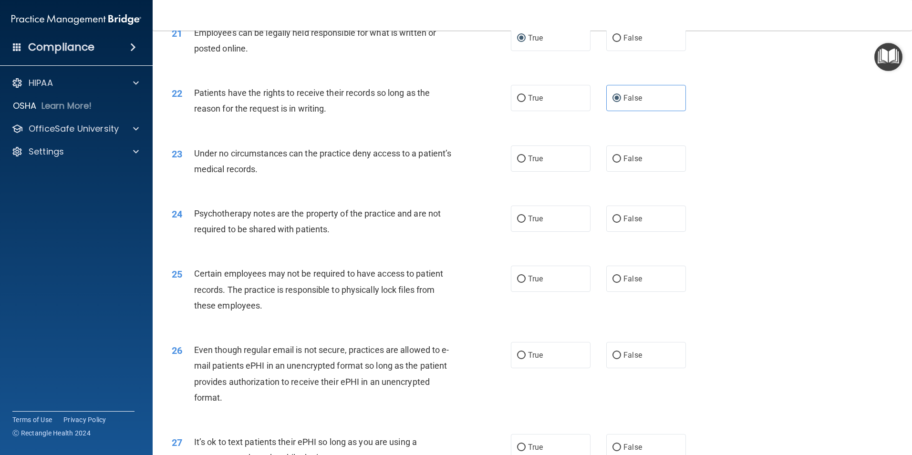
click at [378, 194] on div "23 Under no circumstances can the practice deny access to a patient’s medical r…" at bounding box center [533, 164] width 736 height 60
click at [640, 172] on label "False" at bounding box center [646, 158] width 80 height 26
click at [621, 163] on input "False" at bounding box center [617, 159] width 9 height 7
radio input "true"
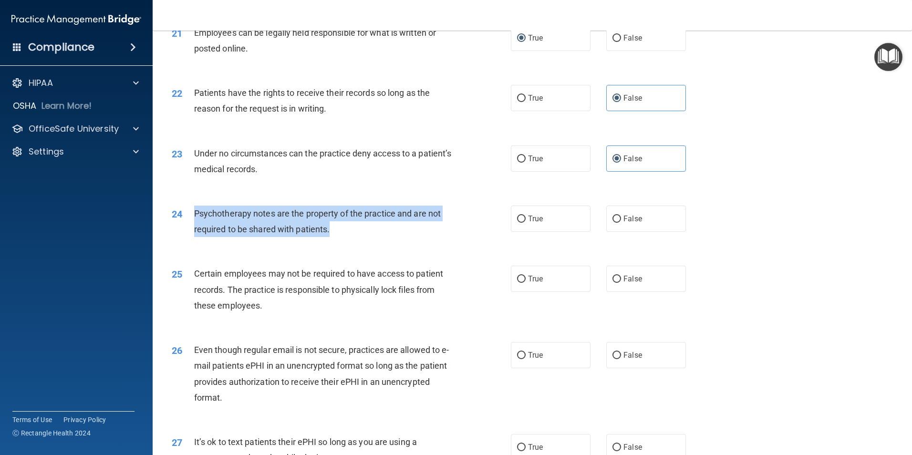
drag, startPoint x: 194, startPoint y: 229, endPoint x: 352, endPoint y: 249, distance: 158.7
click at [352, 237] on div "Psychotherapy notes are the property of the practice and are not required to be…" at bounding box center [326, 221] width 265 height 31
drag, startPoint x: 352, startPoint y: 249, endPoint x: 320, endPoint y: 235, distance: 34.8
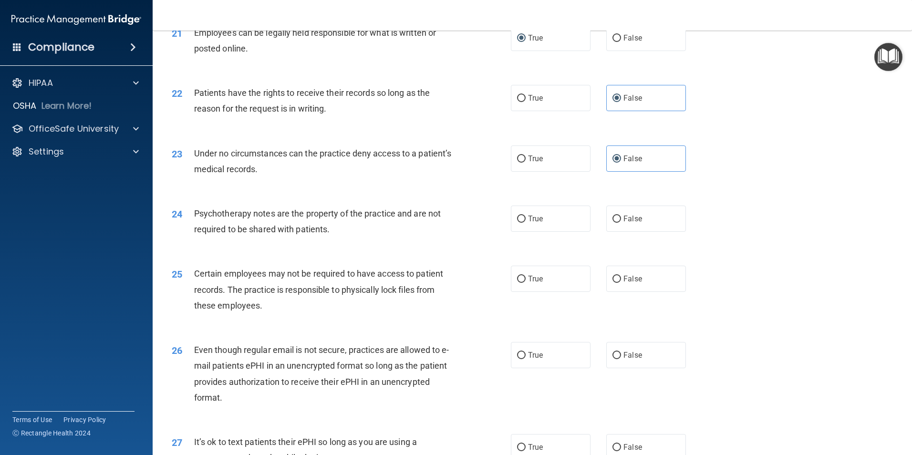
click at [381, 254] on div "24 Psychotherapy notes are the property of the practice and are not required to…" at bounding box center [533, 224] width 736 height 60
click at [541, 232] on label "True" at bounding box center [551, 219] width 80 height 26
click at [526, 223] on input "True" at bounding box center [521, 219] width 9 height 7
radio input "true"
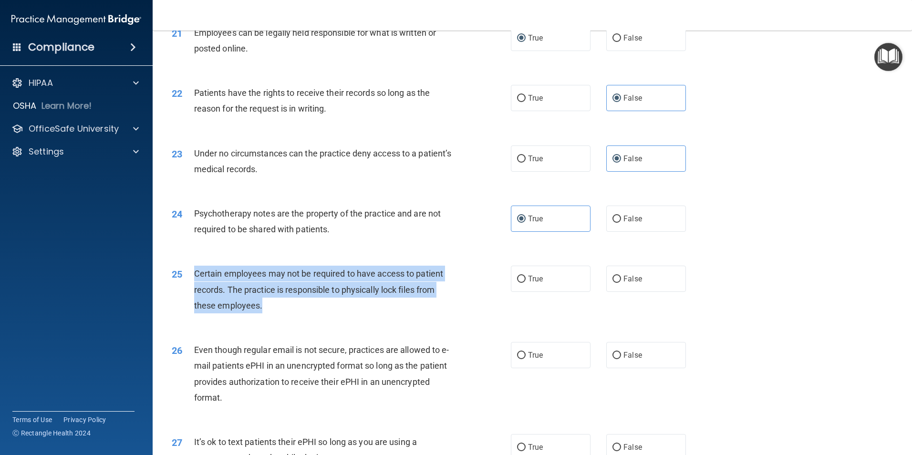
drag, startPoint x: 213, startPoint y: 293, endPoint x: 274, endPoint y: 326, distance: 69.4
click at [274, 313] on div "Certain employees may not be required to have access to patient records. The pr…" at bounding box center [326, 290] width 265 height 48
drag, startPoint x: 274, startPoint y: 326, endPoint x: 260, endPoint y: 307, distance: 23.3
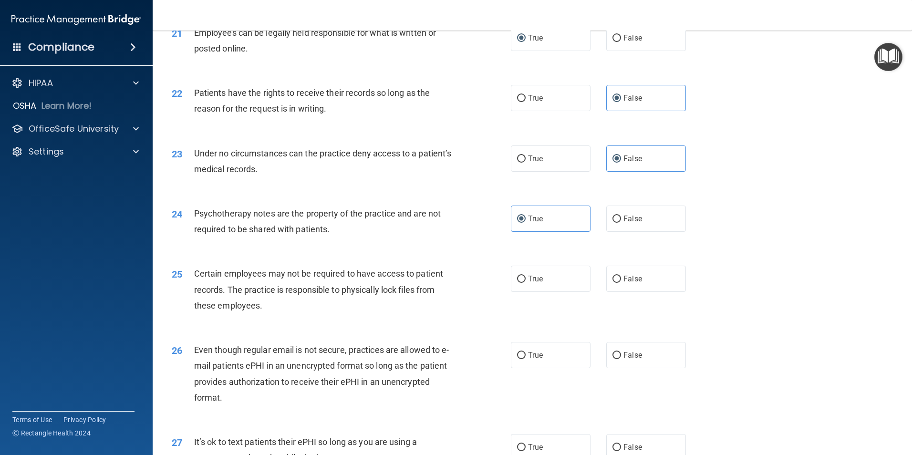
click at [350, 330] on div "25 Certain employees may not be required to have access to patient records. The…" at bounding box center [533, 292] width 736 height 76
click at [535, 283] on span "True" at bounding box center [535, 278] width 15 height 9
click at [526, 283] on input "True" at bounding box center [521, 279] width 9 height 7
radio input "true"
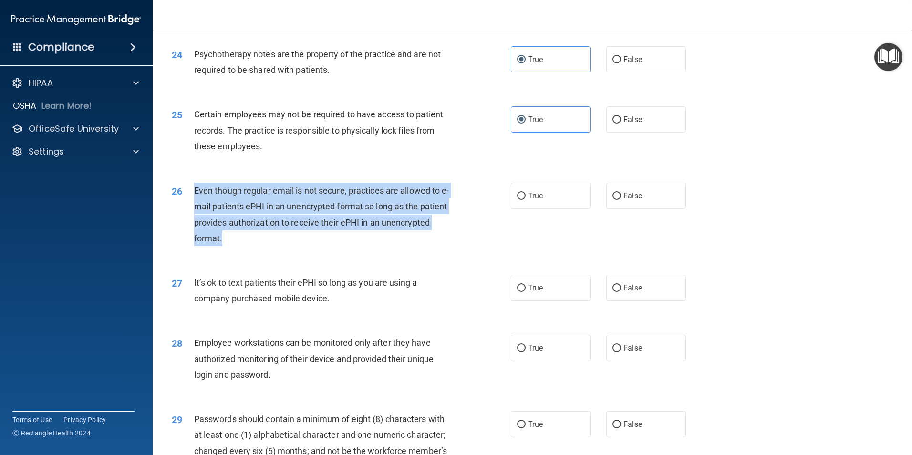
drag, startPoint x: 196, startPoint y: 206, endPoint x: 285, endPoint y: 256, distance: 102.7
click at [285, 246] on div "Even though regular email is not secure, practices are allowed to e-mail patien…" at bounding box center [326, 214] width 265 height 63
drag, startPoint x: 285, startPoint y: 256, endPoint x: 278, endPoint y: 234, distance: 22.6
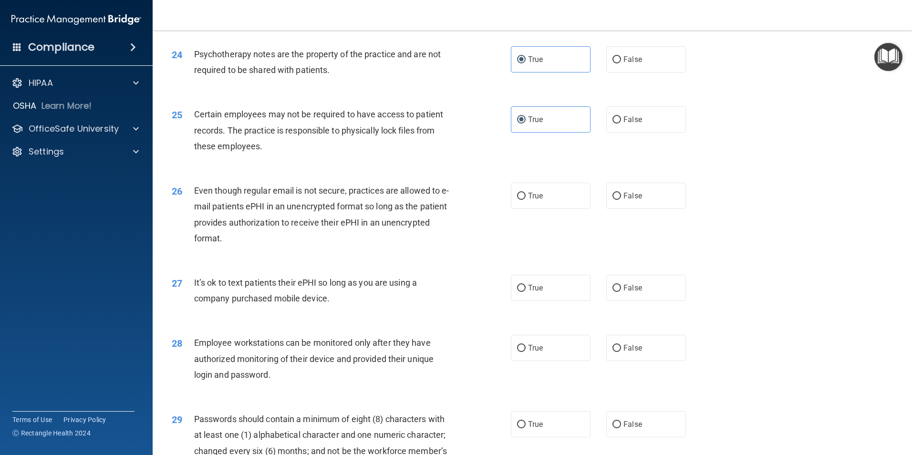
click at [405, 263] on div "26 Even though regular email is not secure, practices are allowed to e-mail pat…" at bounding box center [533, 217] width 736 height 92
click at [517, 200] on input "True" at bounding box center [521, 196] width 9 height 7
radio input "true"
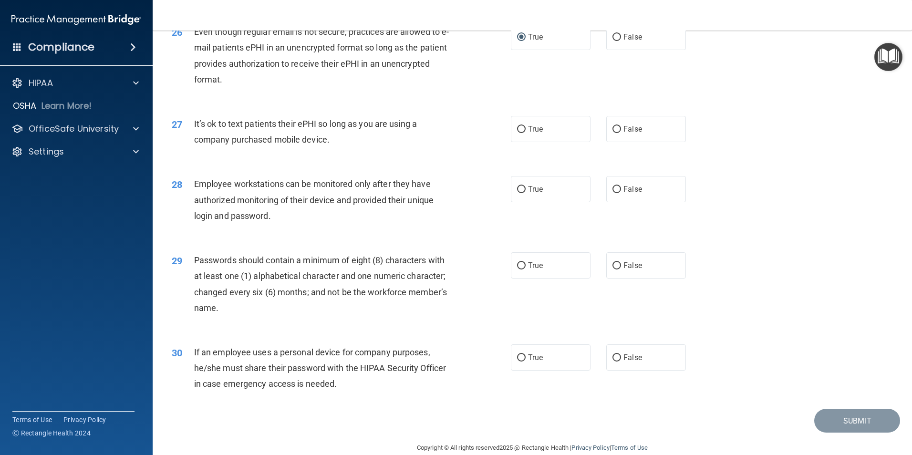
drag, startPoint x: 194, startPoint y: 141, endPoint x: 363, endPoint y: 164, distance: 170.4
click at [363, 152] on div "27 It’s ok to text patients their ePHI so long as you are using a company purch…" at bounding box center [341, 134] width 368 height 36
drag, startPoint x: 363, startPoint y: 164, endPoint x: 324, endPoint y: 156, distance: 39.3
click at [395, 164] on div "27 It’s ok to text patients their ePHI so long as you are using a company purch…" at bounding box center [533, 134] width 736 height 60
click at [504, 144] on div "27 It’s ok to text patients their ePHI so long as you are using a company purch…" at bounding box center [341, 134] width 368 height 36
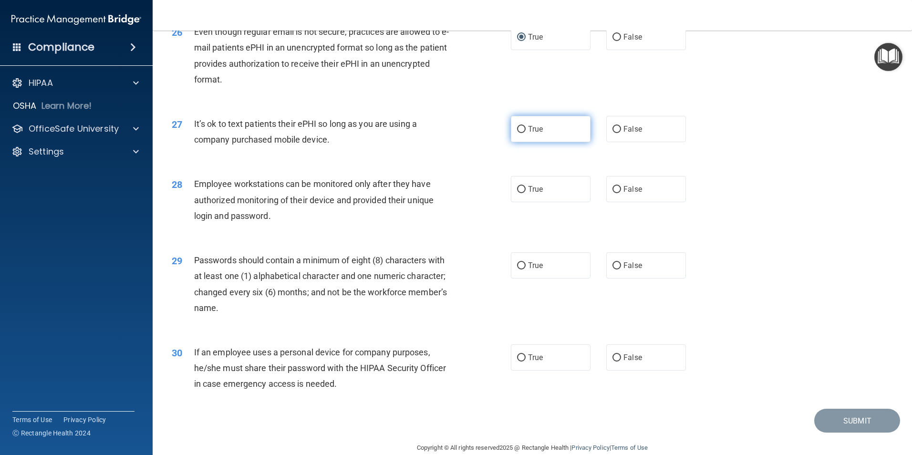
click at [520, 133] on input "True" at bounding box center [521, 129] width 9 height 7
radio input "true"
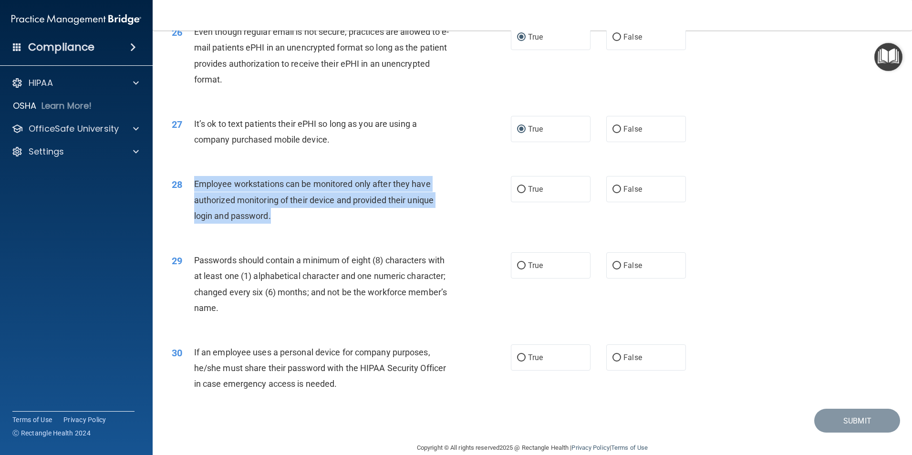
drag, startPoint x: 195, startPoint y: 199, endPoint x: 318, endPoint y: 236, distance: 128.1
click at [318, 224] on div "Employee workstations can be monitored only after they have authorized monitori…" at bounding box center [326, 200] width 265 height 48
drag, startPoint x: 318, startPoint y: 236, endPoint x: 300, endPoint y: 217, distance: 26.3
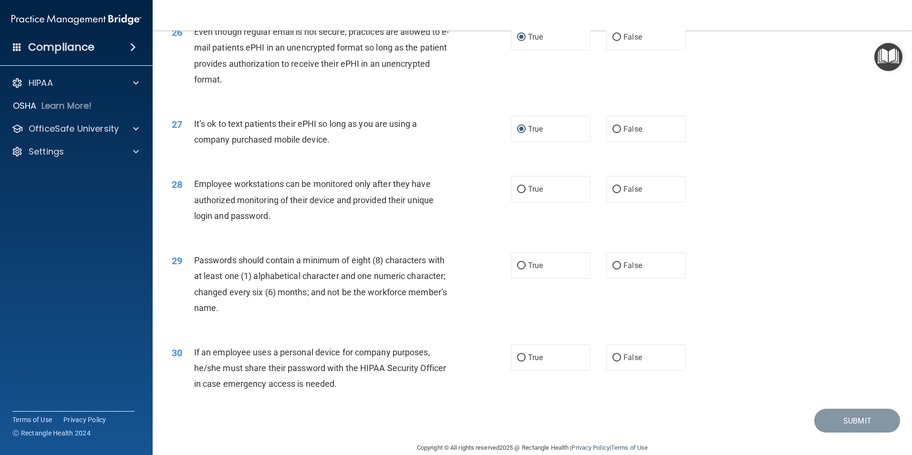
click at [331, 240] on div "28 Employee workstations can be monitored only after they have authorized monit…" at bounding box center [533, 202] width 736 height 76
click at [613, 193] on input "False" at bounding box center [617, 189] width 9 height 7
radio input "true"
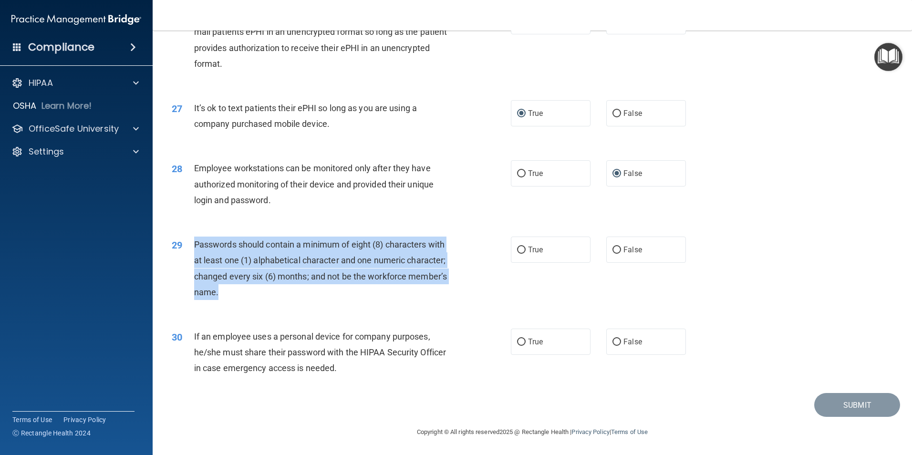
drag, startPoint x: 195, startPoint y: 243, endPoint x: 259, endPoint y: 304, distance: 88.1
click at [259, 304] on div "29 Passwords should contain a minimum of eight (8) characters with at least one…" at bounding box center [341, 271] width 368 height 68
drag, startPoint x: 259, startPoint y: 304, endPoint x: 251, endPoint y: 274, distance: 30.4
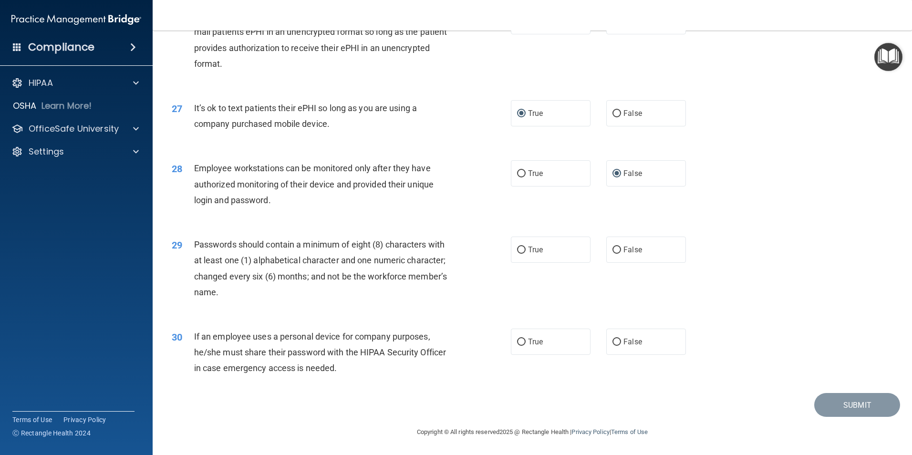
click at [387, 309] on div "29 Passwords should contain a minimum of eight (8) characters with at least one…" at bounding box center [533, 271] width 736 height 92
click at [641, 251] on label "False" at bounding box center [646, 250] width 80 height 26
click at [621, 251] on input "False" at bounding box center [617, 250] width 9 height 7
radio input "true"
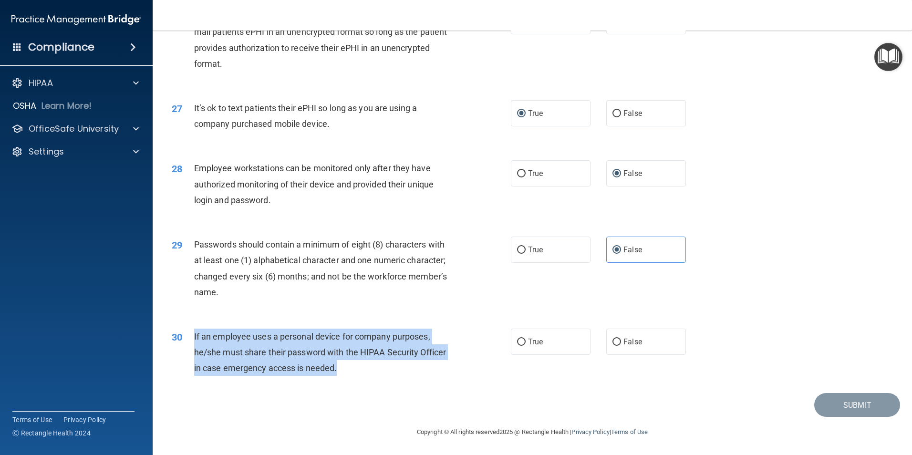
drag, startPoint x: 189, startPoint y: 337, endPoint x: 353, endPoint y: 380, distance: 169.2
click at [353, 380] on div "30 If an employee uses a personal device for company purposes, he/she must shar…" at bounding box center [341, 355] width 368 height 52
drag, startPoint x: 353, startPoint y: 380, endPoint x: 339, endPoint y: 349, distance: 34.0
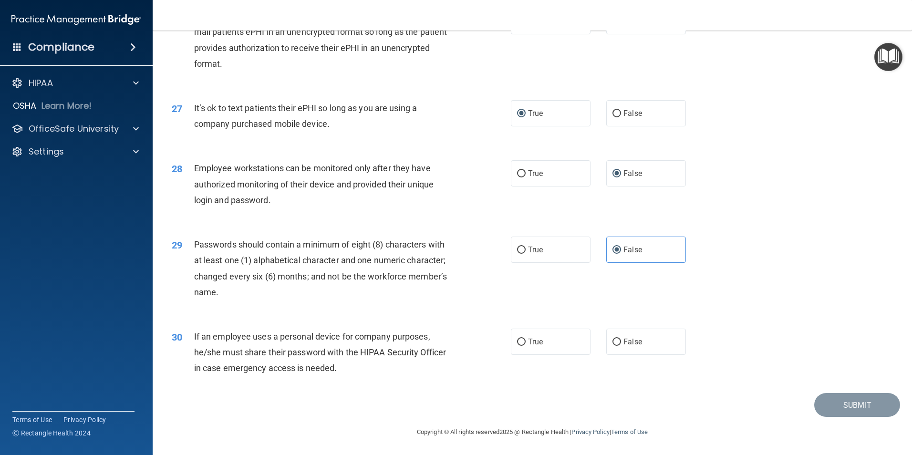
click at [364, 393] on div "30 If an employee uses a personal device for company purposes, he/she must shar…" at bounding box center [533, 355] width 736 height 76
click at [540, 339] on label "True" at bounding box center [551, 342] width 80 height 26
click at [526, 339] on input "True" at bounding box center [521, 342] width 9 height 7
radio input "true"
click at [855, 416] on button "Submit" at bounding box center [857, 405] width 86 height 24
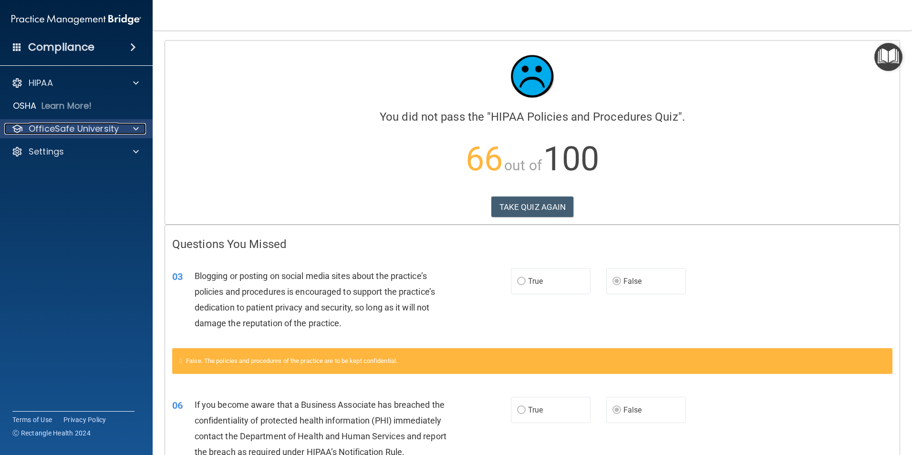
click at [133, 127] on div at bounding box center [135, 128] width 24 height 11
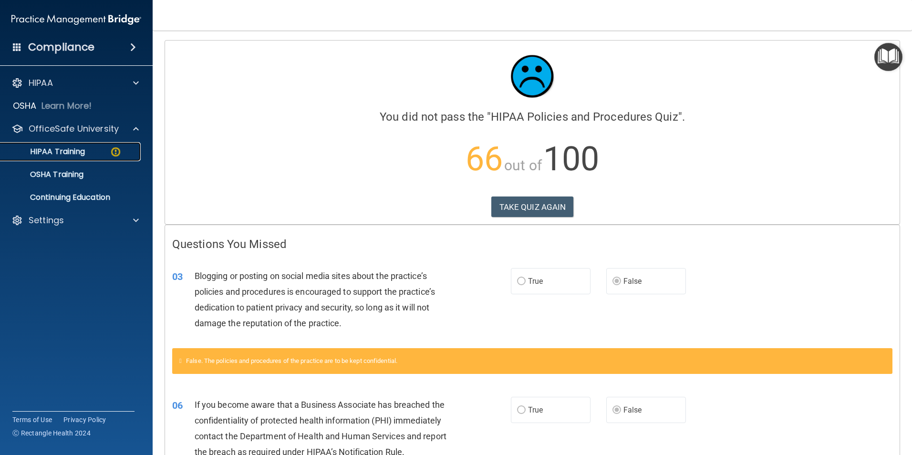
click at [90, 146] on link "HIPAA Training" at bounding box center [65, 151] width 150 height 19
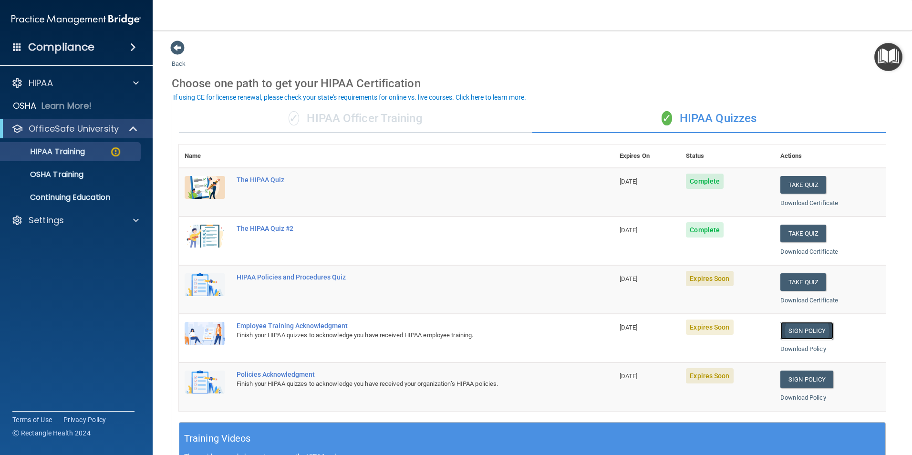
click at [787, 329] on link "Sign Policy" at bounding box center [806, 331] width 53 height 18
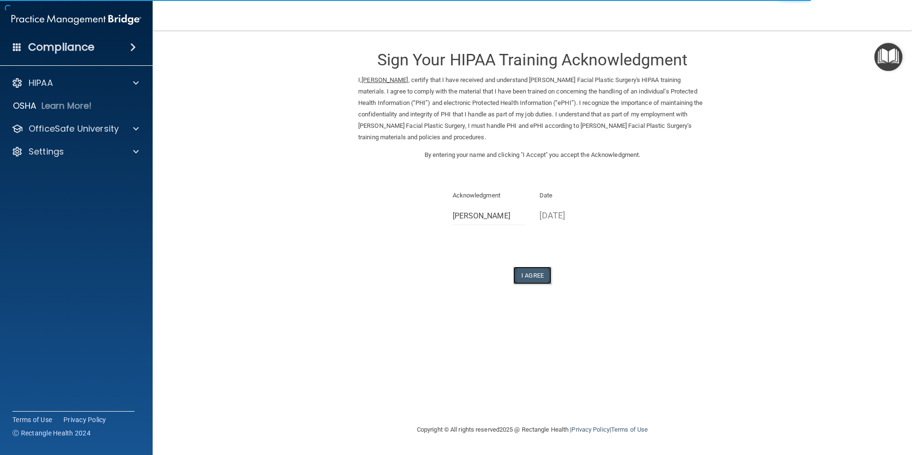
click at [533, 278] on button "I Agree" at bounding box center [532, 276] width 38 height 18
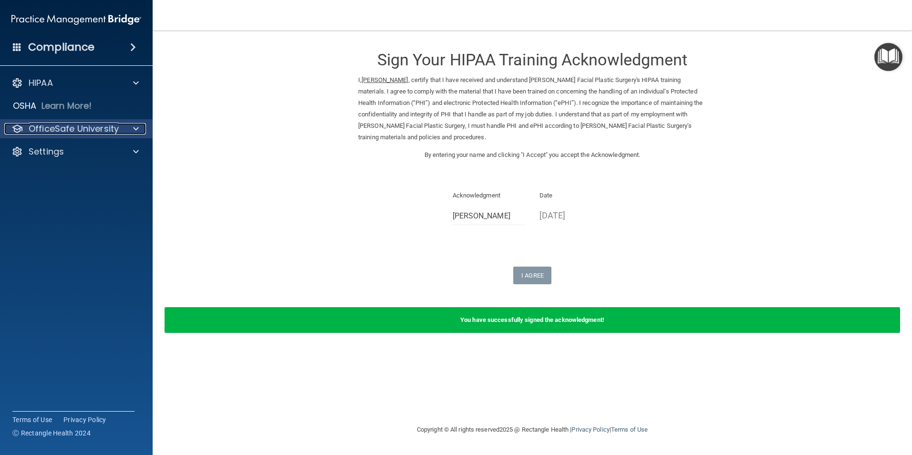
click at [133, 130] on span at bounding box center [136, 128] width 6 height 11
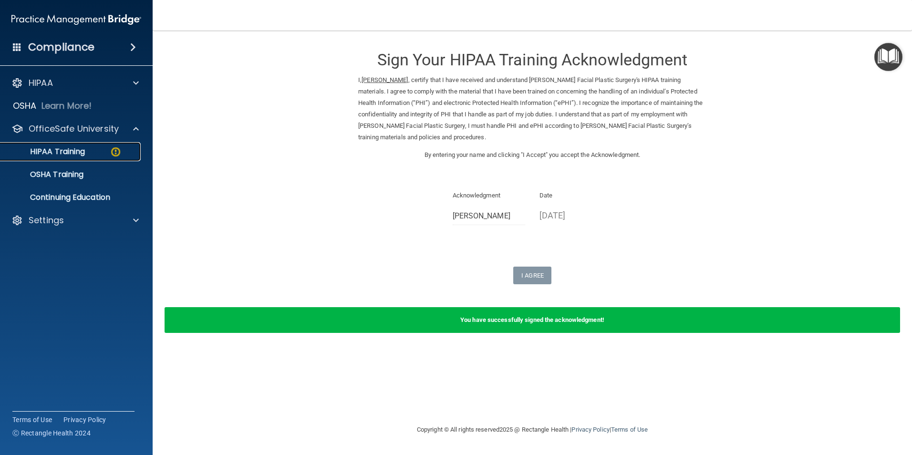
click at [114, 154] on img at bounding box center [116, 152] width 12 height 12
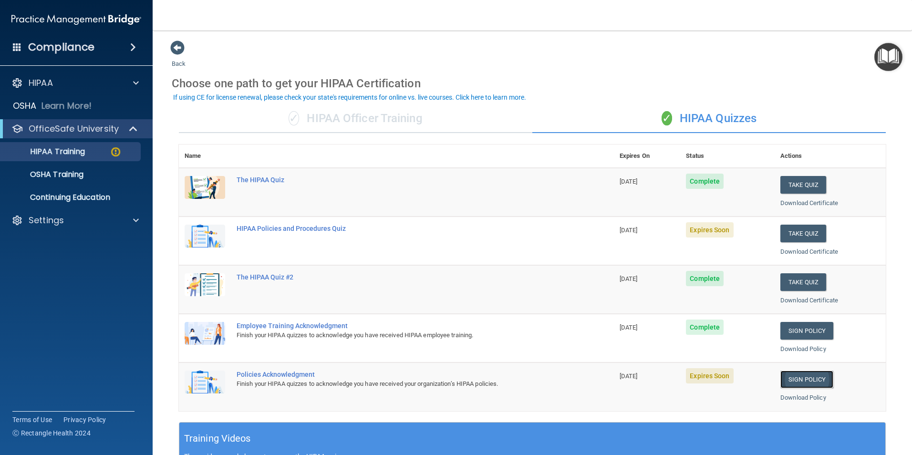
click at [787, 381] on link "Sign Policy" at bounding box center [806, 380] width 53 height 18
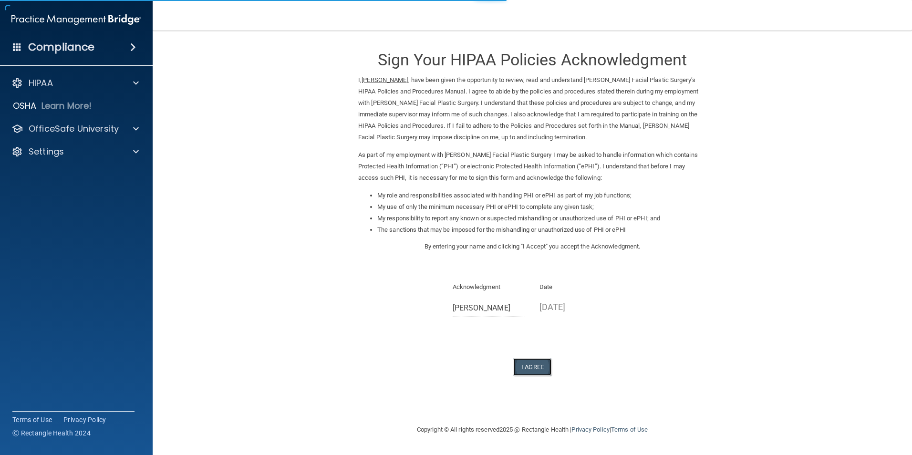
click at [526, 359] on button "I Agree" at bounding box center [532, 367] width 38 height 18
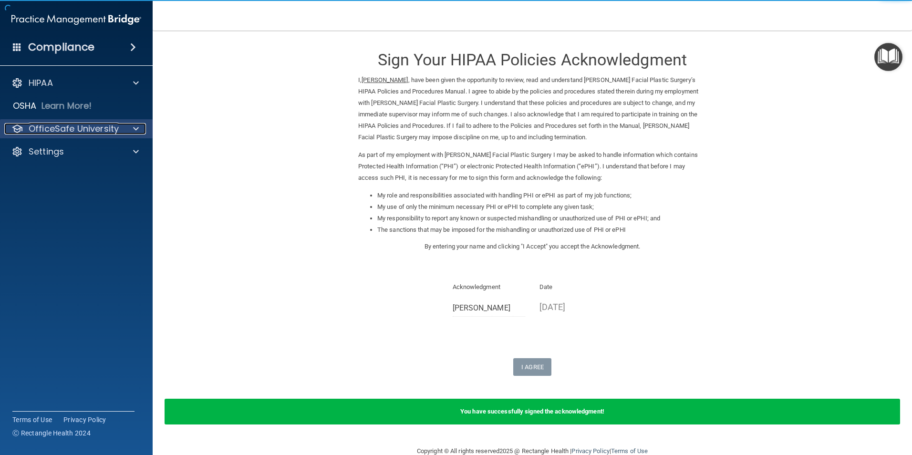
click at [136, 127] on span at bounding box center [136, 128] width 6 height 11
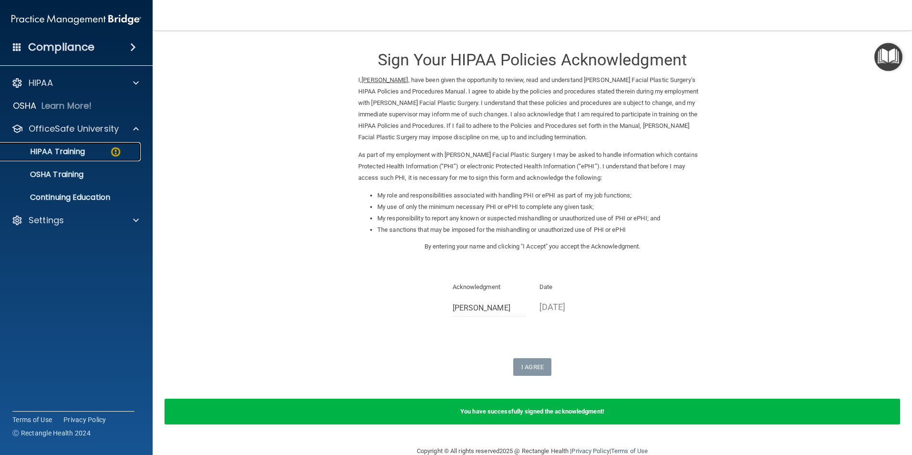
click at [121, 146] on img at bounding box center [116, 152] width 12 height 12
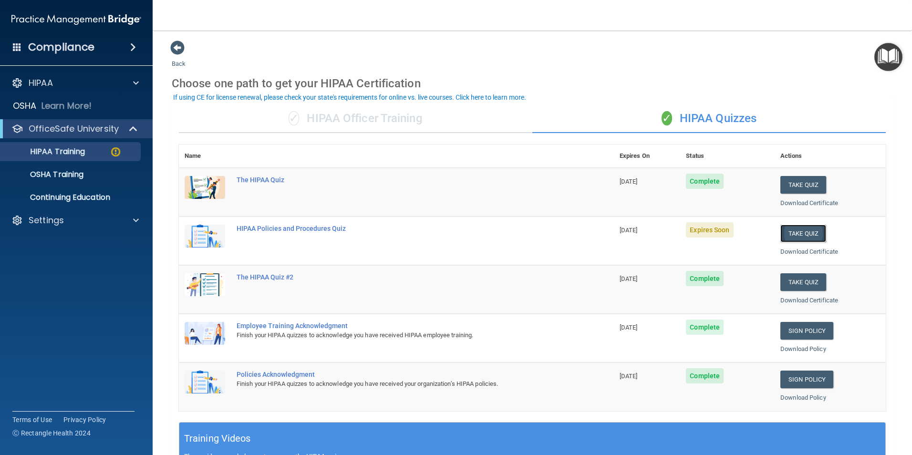
click at [788, 234] on button "Take Quiz" at bounding box center [803, 234] width 46 height 18
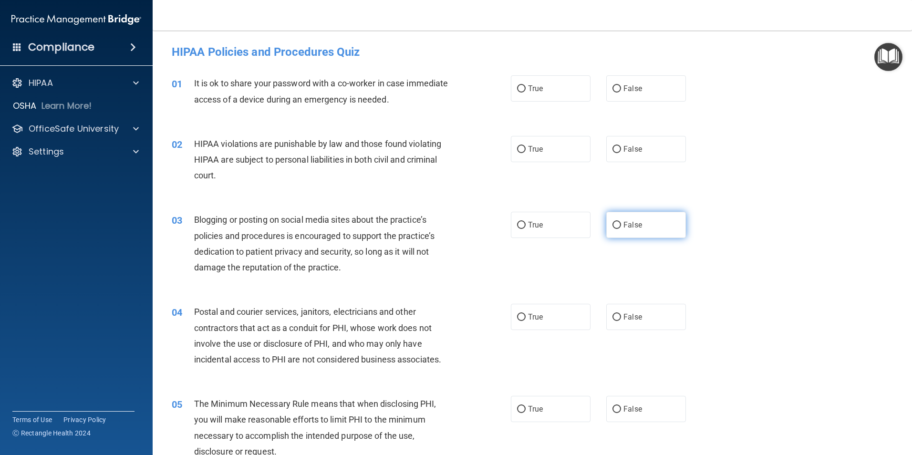
click at [624, 221] on span "False" at bounding box center [633, 224] width 19 height 9
click at [621, 222] on input "False" at bounding box center [617, 225] width 9 height 7
radio input "true"
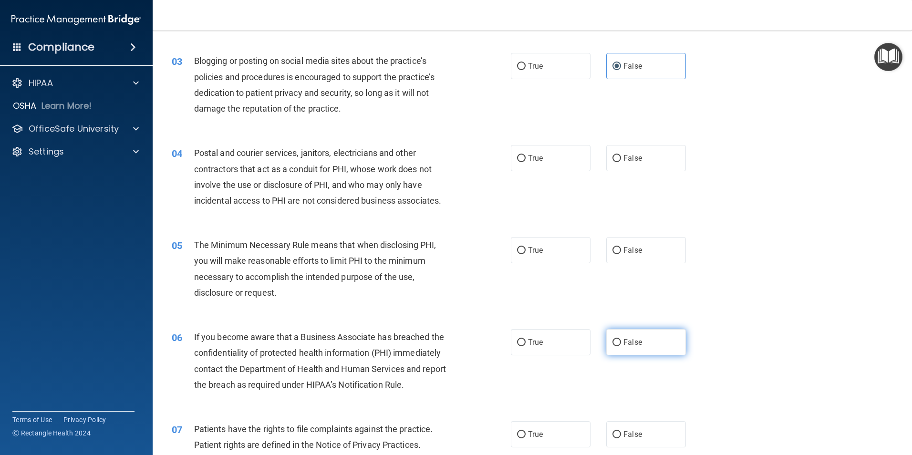
click at [627, 346] on span "False" at bounding box center [633, 342] width 19 height 9
click at [621, 346] on input "False" at bounding box center [617, 342] width 9 height 7
radio input "true"
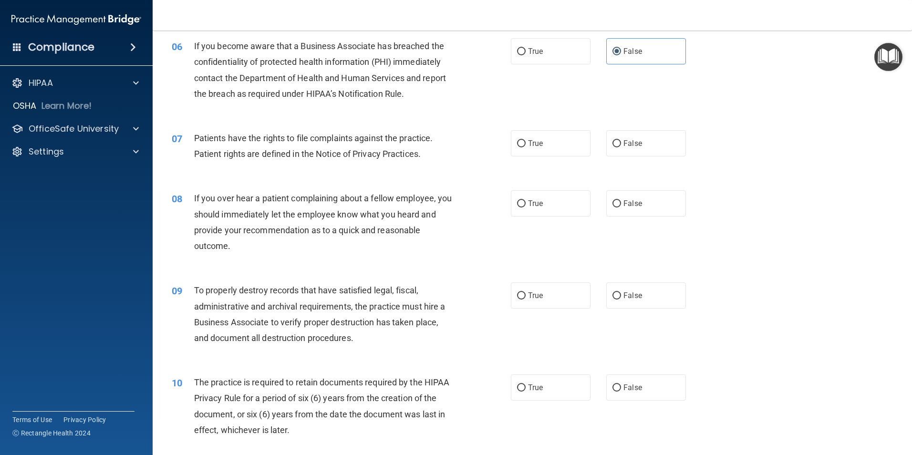
scroll to position [477, 0]
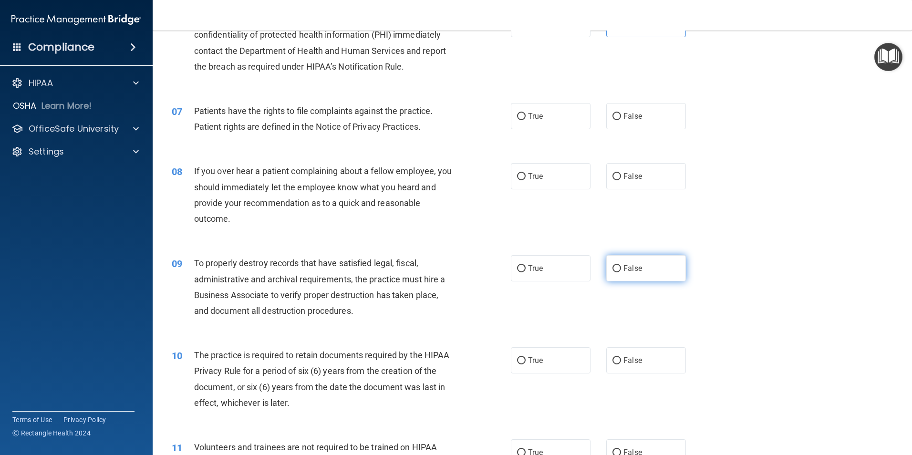
click at [624, 269] on span "False" at bounding box center [633, 268] width 19 height 9
click at [621, 269] on input "False" at bounding box center [617, 268] width 9 height 7
radio input "true"
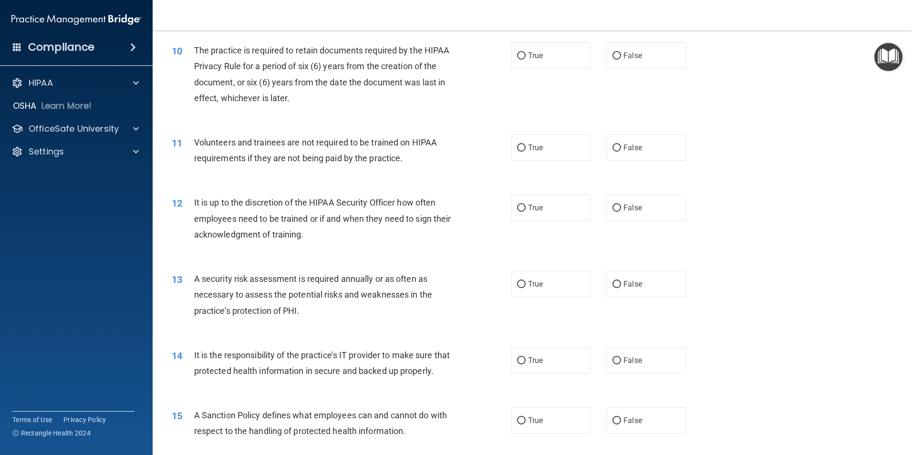
scroll to position [795, 0]
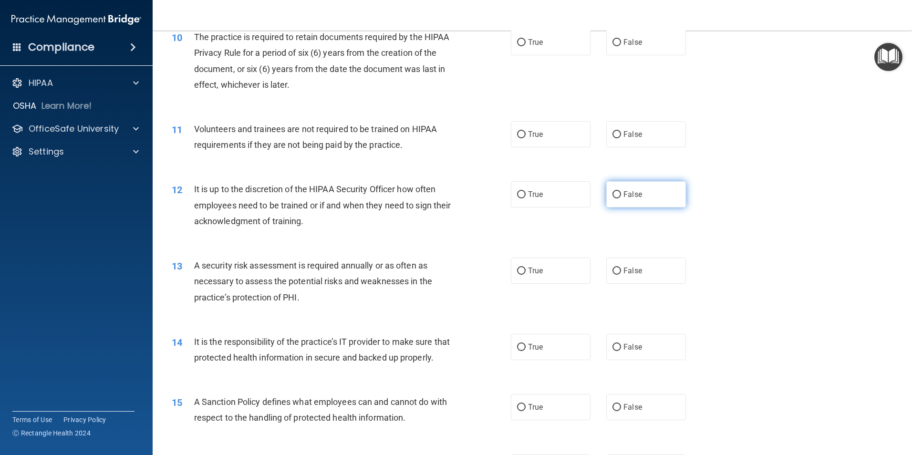
click at [626, 196] on span "False" at bounding box center [633, 194] width 19 height 9
click at [621, 196] on input "False" at bounding box center [617, 194] width 9 height 7
radio input "true"
click at [624, 346] on span "False" at bounding box center [633, 347] width 19 height 9
click at [621, 346] on input "False" at bounding box center [617, 347] width 9 height 7
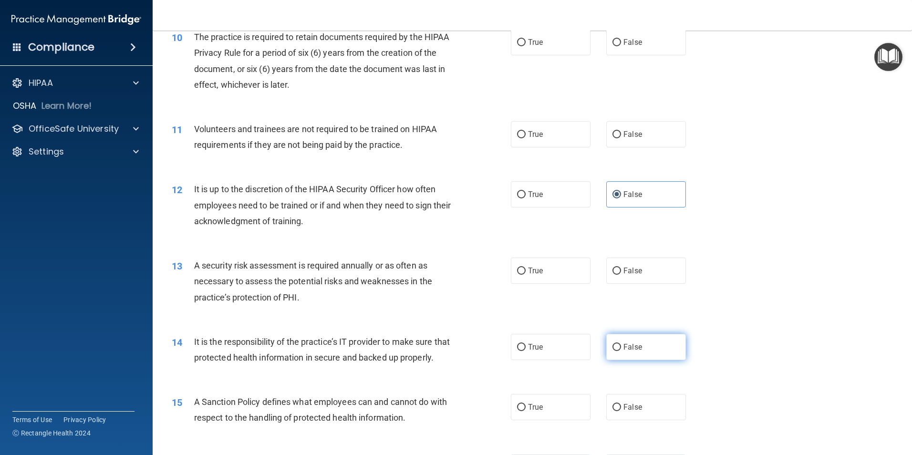
radio input "true"
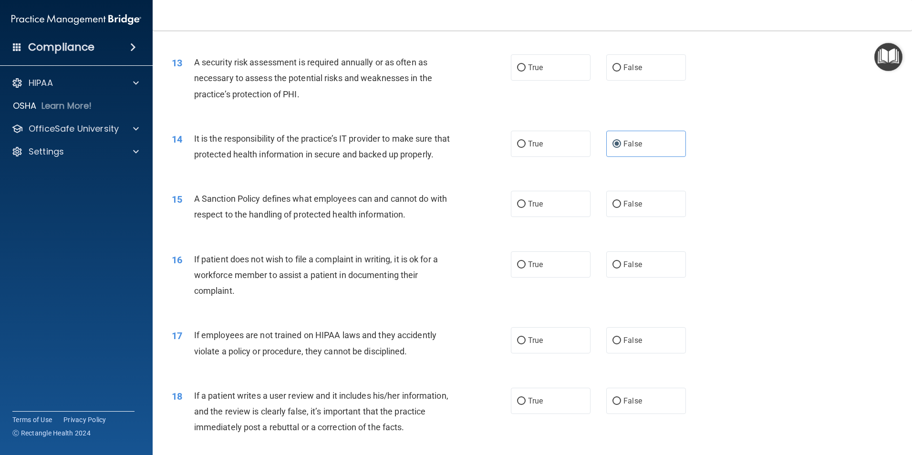
scroll to position [1113, 0]
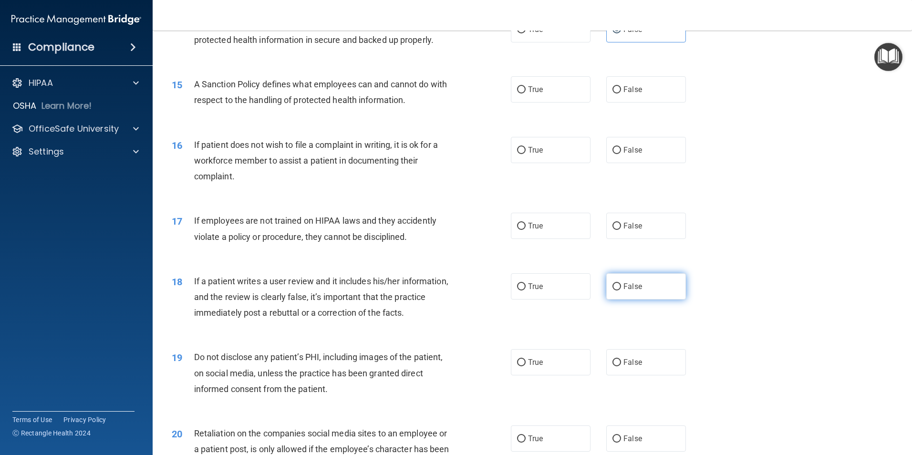
click at [631, 291] on span "False" at bounding box center [633, 286] width 19 height 9
click at [621, 291] on input "False" at bounding box center [617, 286] width 9 height 7
radio input "true"
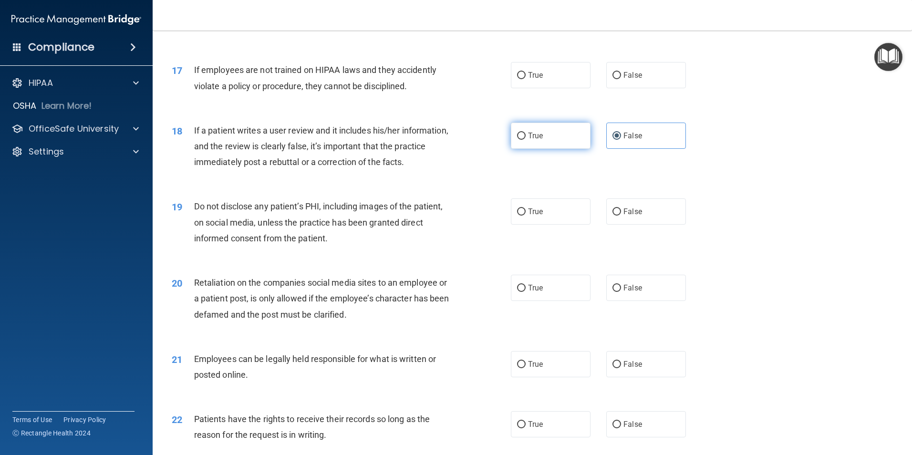
scroll to position [1272, 0]
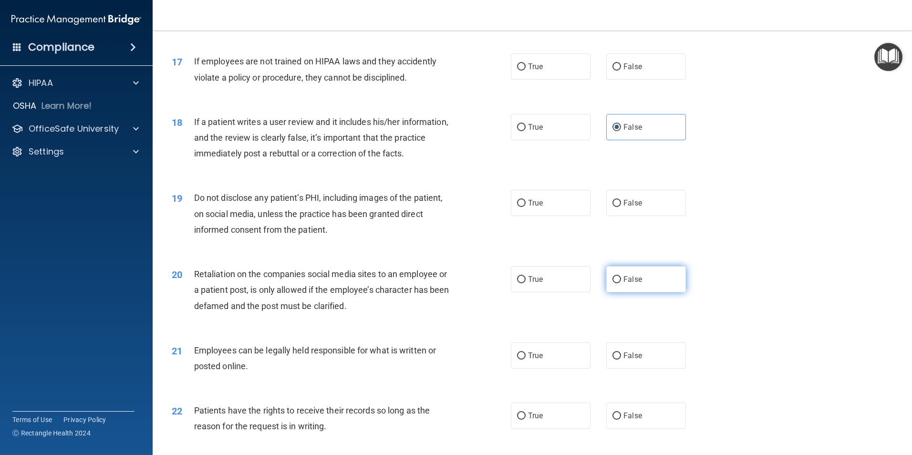
click at [651, 292] on label "False" at bounding box center [646, 279] width 80 height 26
click at [621, 283] on input "False" at bounding box center [617, 279] width 9 height 7
radio input "true"
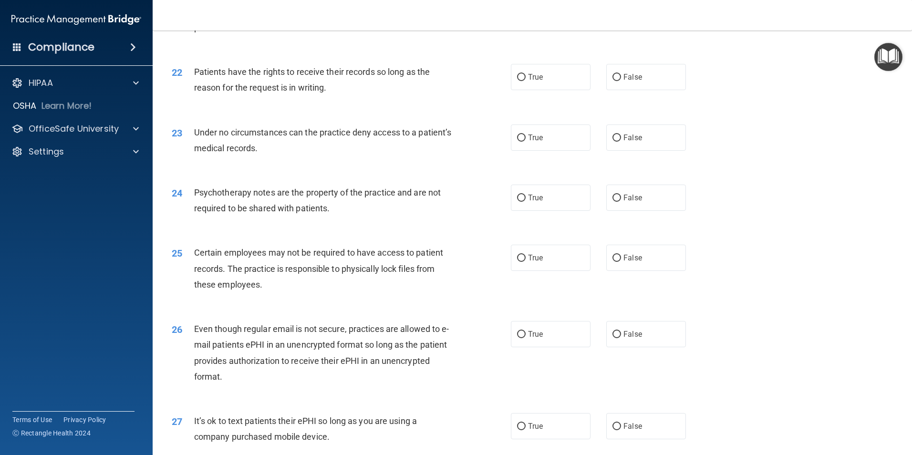
scroll to position [1749, 0]
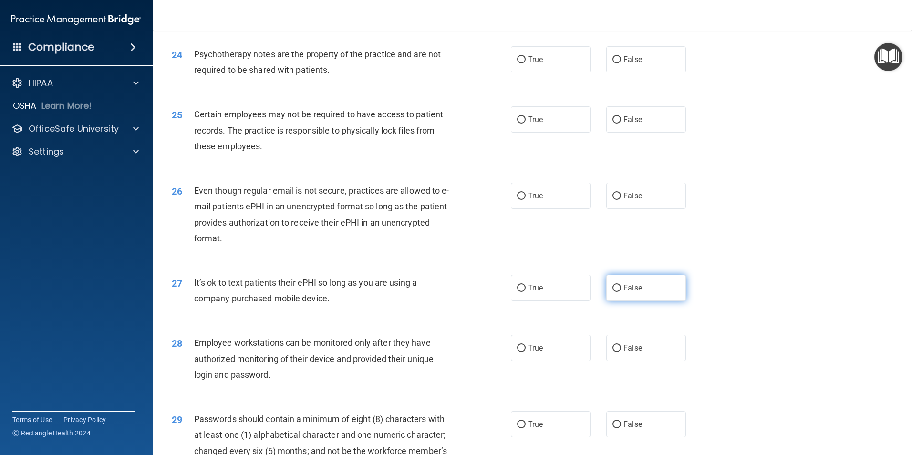
click at [637, 301] on label "False" at bounding box center [646, 288] width 80 height 26
click at [621, 292] on input "False" at bounding box center [617, 288] width 9 height 7
radio input "true"
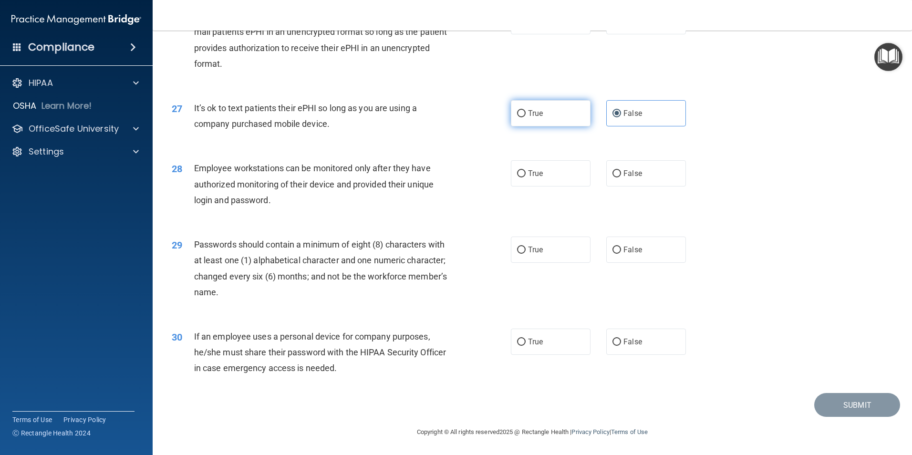
scroll to position [1940, 0]
click at [517, 249] on input "True" at bounding box center [521, 250] width 9 height 7
radio input "true"
click at [619, 347] on label "False" at bounding box center [646, 342] width 80 height 26
click at [619, 346] on input "False" at bounding box center [617, 342] width 9 height 7
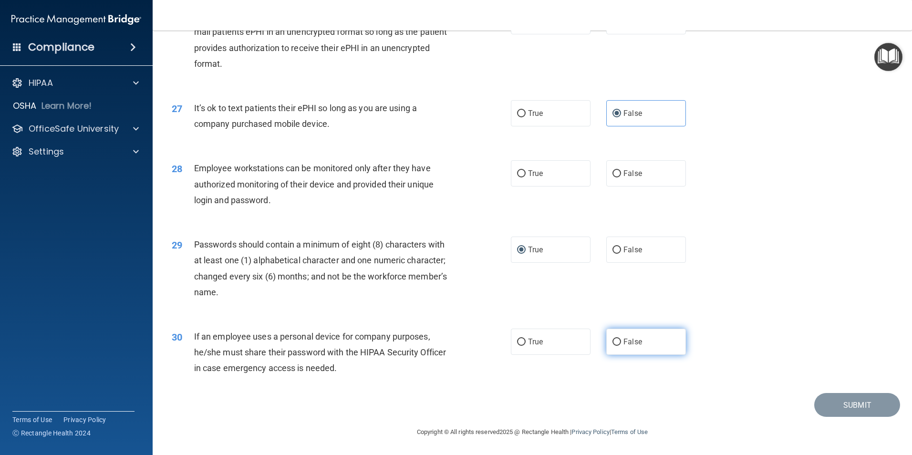
radio input "true"
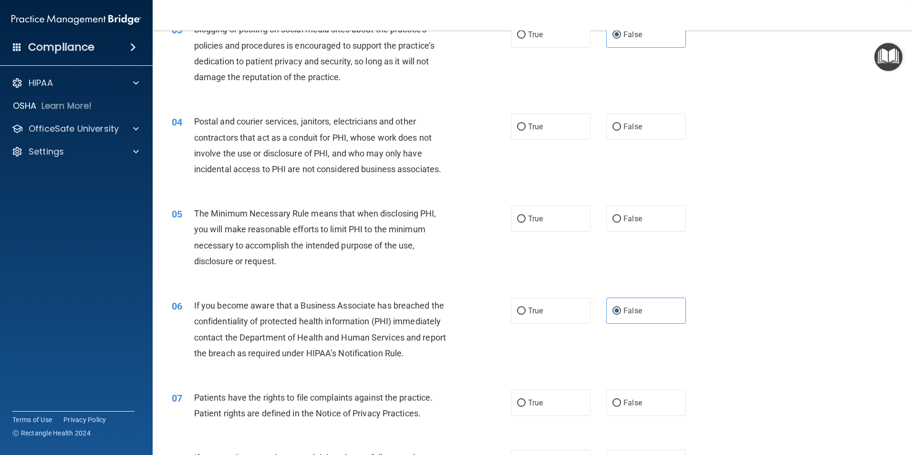
scroll to position [0, 0]
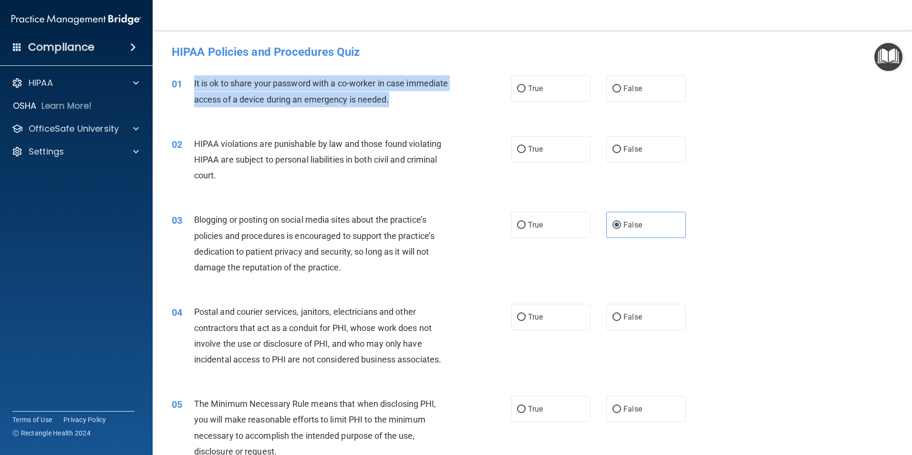
drag, startPoint x: 192, startPoint y: 82, endPoint x: 445, endPoint y: 104, distance: 254.3
click at [445, 104] on div "01 It is ok to share your password with a co-worker in case immediate access of…" at bounding box center [341, 93] width 368 height 36
drag, startPoint x: 445, startPoint y: 104, endPoint x: 431, endPoint y: 101, distance: 14.2
copy div "It is ok to share your password with a co-worker in case immediate access of a …"
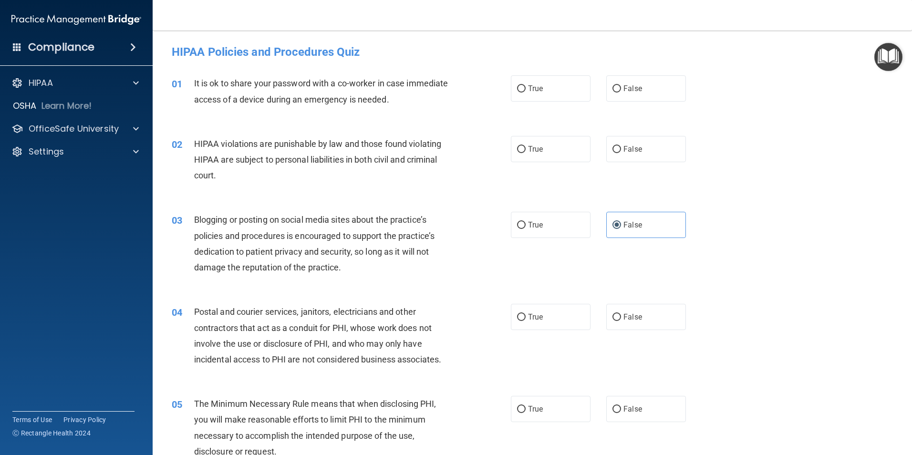
click at [338, 122] on div "01 It is ok to share your password with a co-worker in case immediate access of…" at bounding box center [533, 93] width 736 height 60
click at [623, 94] on label "False" at bounding box center [646, 88] width 80 height 26
click at [621, 93] on input "False" at bounding box center [617, 88] width 9 height 7
radio input "true"
click at [528, 151] on span "True" at bounding box center [535, 149] width 15 height 9
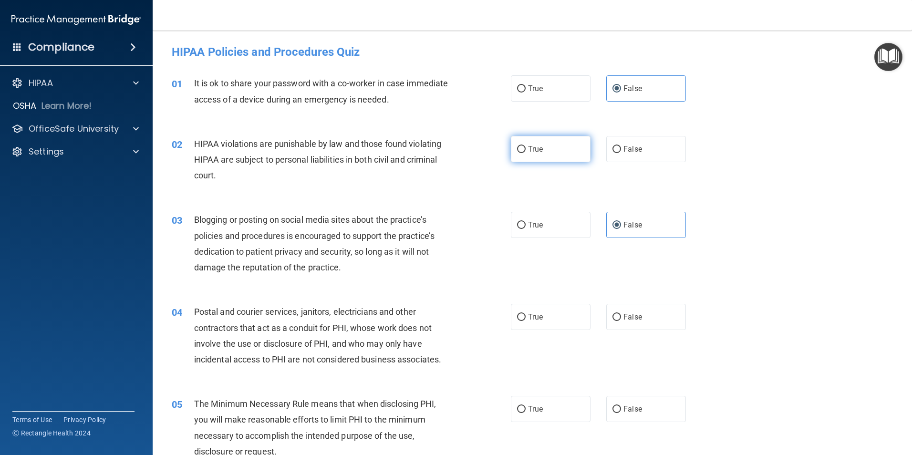
click at [525, 151] on input "True" at bounding box center [521, 149] width 9 height 7
radio input "true"
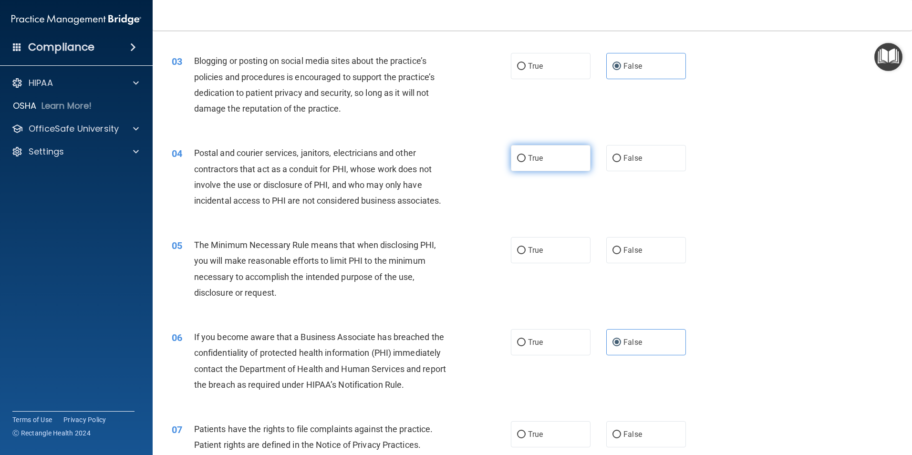
click at [517, 162] on input "True" at bounding box center [521, 158] width 9 height 7
radio input "true"
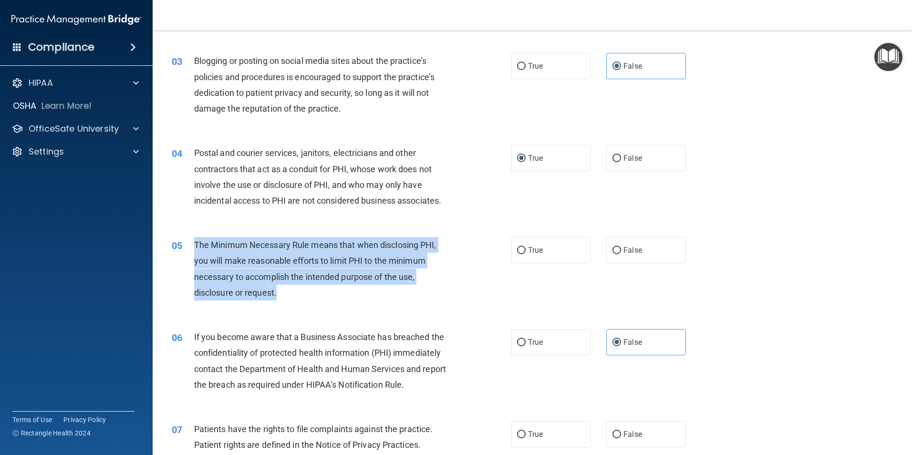
drag, startPoint x: 195, startPoint y: 242, endPoint x: 281, endPoint y: 292, distance: 100.5
click at [281, 292] on div "The Minimum Necessary Rule means that when disclosing PHI, you will make reason…" at bounding box center [326, 268] width 265 height 63
drag, startPoint x: 281, startPoint y: 292, endPoint x: 277, endPoint y: 263, distance: 29.4
copy span "The Minimum Necessary Rule means that when disclosing PHI, you will make reason…"
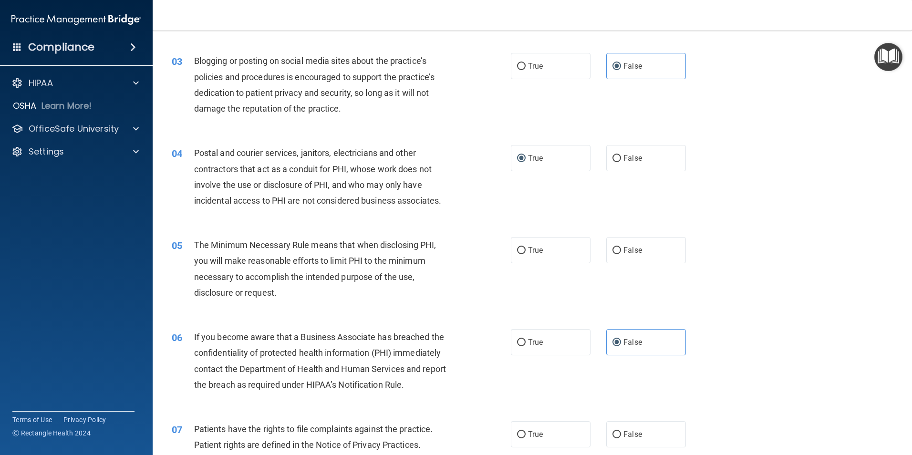
click at [338, 311] on div "05 The Minimum Necessary Rule means that when disclosing PHI, you will make rea…" at bounding box center [533, 271] width 736 height 92
click at [517, 248] on input "True" at bounding box center [521, 250] width 9 height 7
radio input "true"
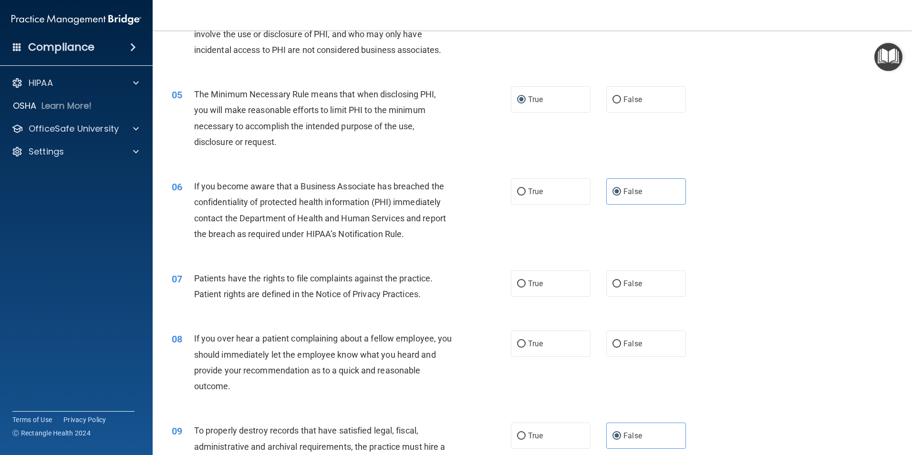
scroll to position [318, 0]
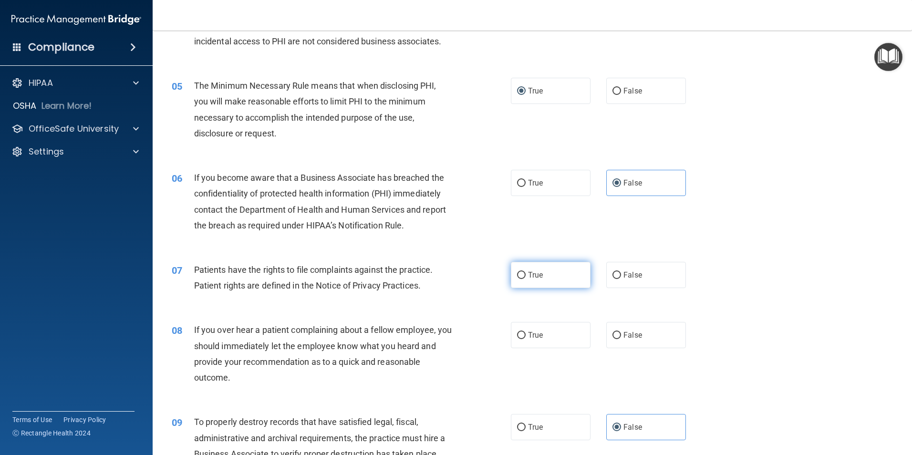
click at [530, 273] on span "True" at bounding box center [535, 274] width 15 height 9
click at [526, 273] on input "True" at bounding box center [521, 275] width 9 height 7
radio input "true"
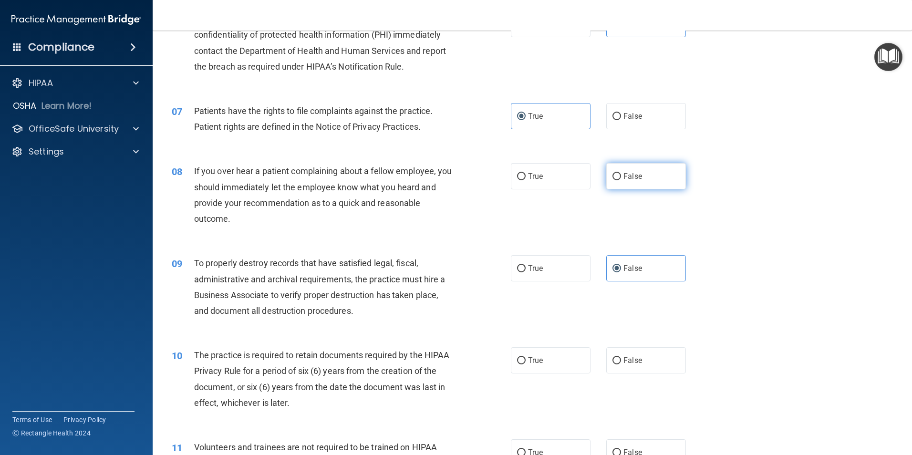
click at [614, 177] on input "False" at bounding box center [617, 176] width 9 height 7
radio input "true"
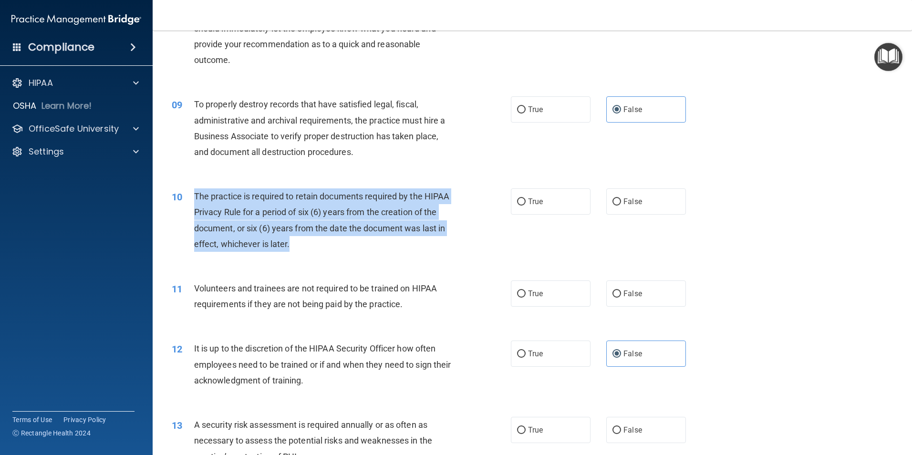
drag, startPoint x: 195, startPoint y: 195, endPoint x: 364, endPoint y: 243, distance: 176.2
click at [364, 243] on div "The practice is required to retain documents required by the HIPAA Privacy Rule…" at bounding box center [326, 219] width 265 height 63
drag, startPoint x: 364, startPoint y: 243, endPoint x: 356, endPoint y: 207, distance: 37.5
copy span "The practice is required to retain documents required by the HIPAA Privacy Rule…"
click at [491, 245] on div "10 The practice is required to retain documents required by the HIPAA Privacy R…" at bounding box center [341, 222] width 368 height 68
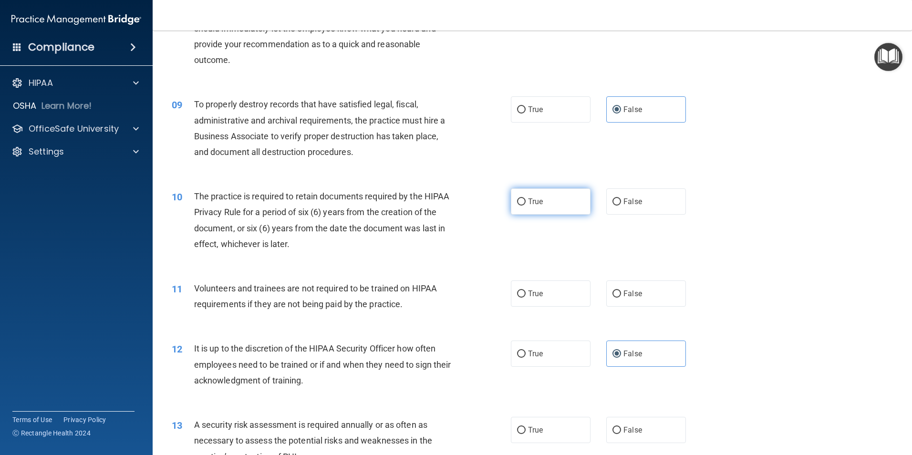
click at [517, 205] on input "True" at bounding box center [521, 201] width 9 height 7
radio input "true"
click at [634, 293] on span "False" at bounding box center [633, 293] width 19 height 9
click at [621, 293] on input "False" at bounding box center [617, 294] width 9 height 7
radio input "true"
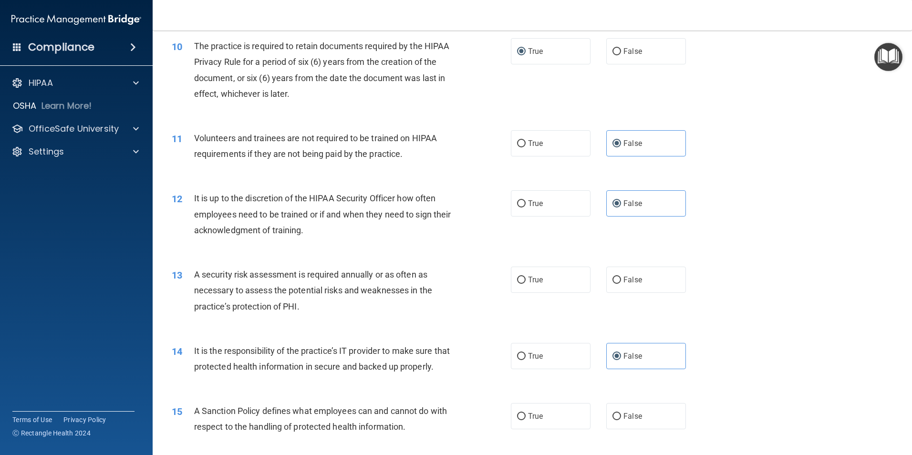
scroll to position [795, 0]
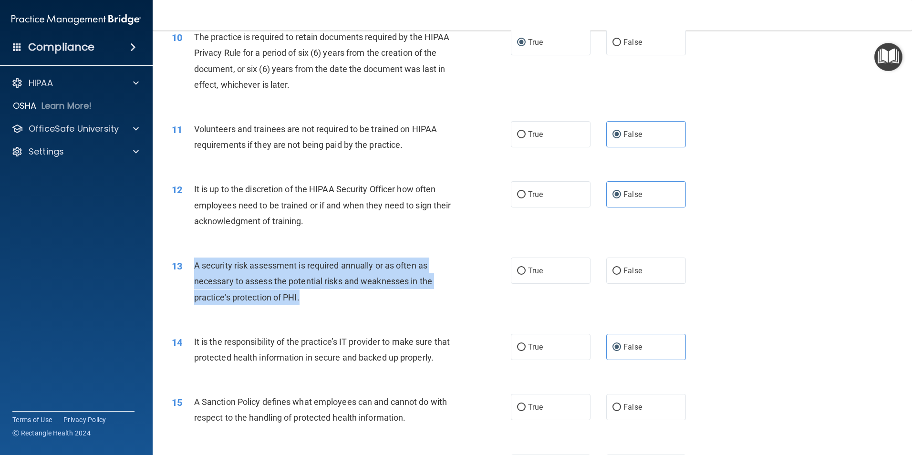
drag, startPoint x: 195, startPoint y: 265, endPoint x: 328, endPoint y: 295, distance: 136.3
click at [328, 295] on div "A security risk assessment is required annually or as often as necessary to ass…" at bounding box center [326, 282] width 265 height 48
drag, startPoint x: 328, startPoint y: 295, endPoint x: 326, endPoint y: 278, distance: 17.2
copy span "A security risk assessment is required annually or as often as necessary to ass…"
click at [475, 288] on div "13 A security risk assessment is required annually or as often as necessary to …" at bounding box center [341, 284] width 368 height 52
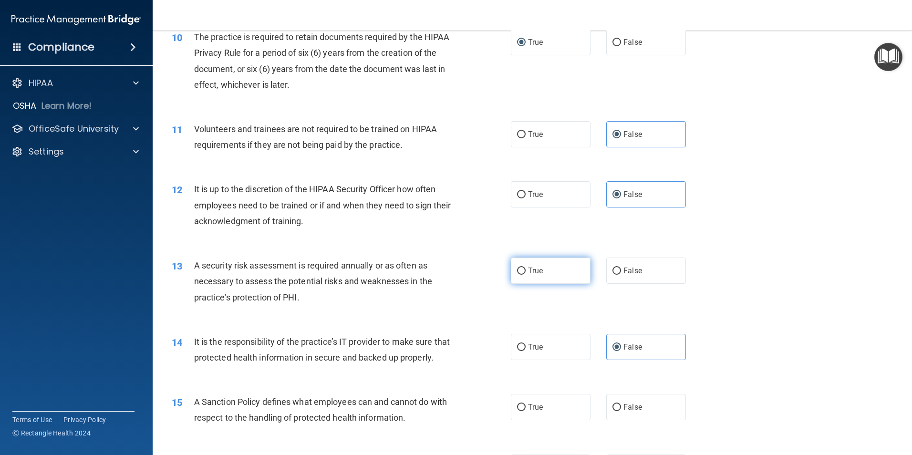
click at [517, 280] on label "True" at bounding box center [551, 271] width 80 height 26
click at [517, 275] on input "True" at bounding box center [521, 271] width 9 height 7
radio input "true"
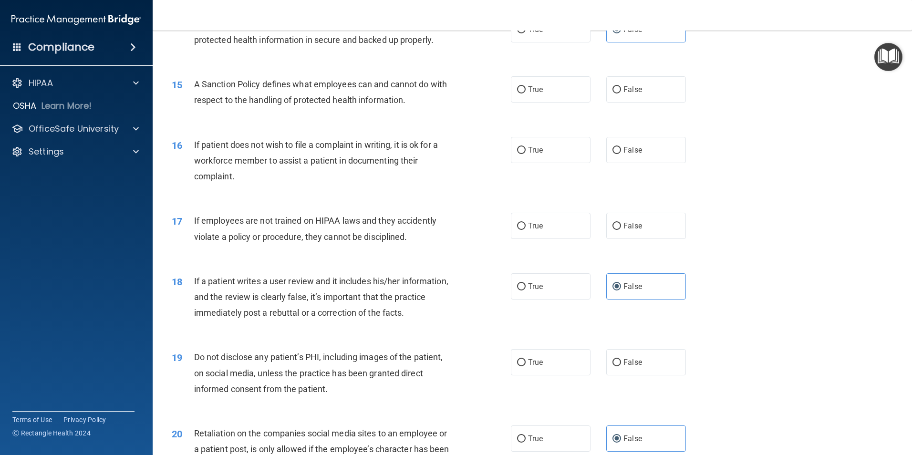
scroll to position [954, 0]
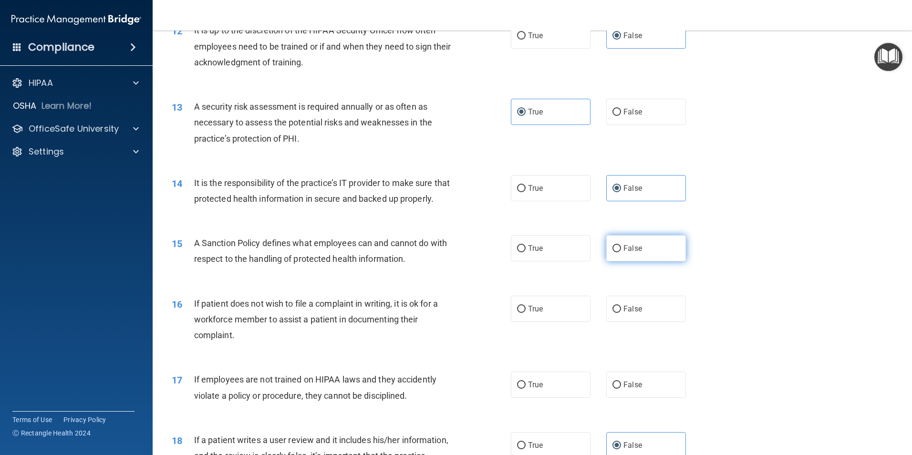
click at [624, 253] on span "False" at bounding box center [633, 248] width 19 height 9
click at [621, 252] on input "False" at bounding box center [617, 248] width 9 height 7
radio input "true"
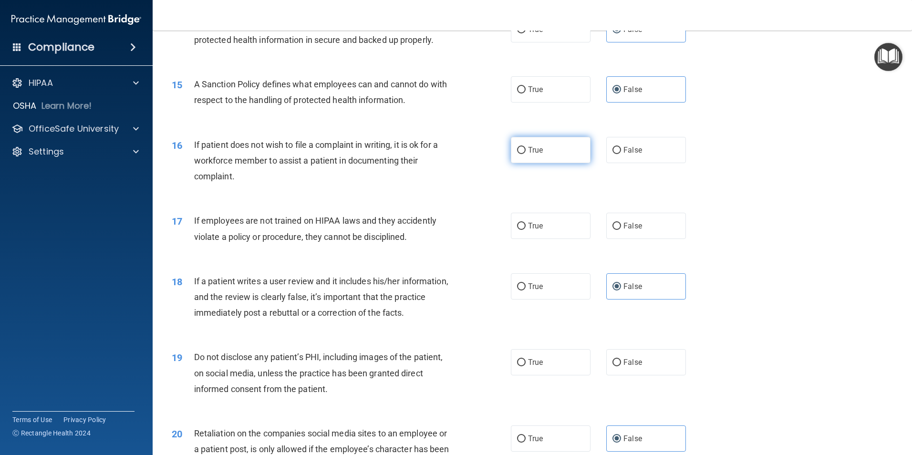
click at [517, 154] on input "True" at bounding box center [521, 150] width 9 height 7
radio input "true"
click at [613, 230] on input "False" at bounding box center [617, 226] width 9 height 7
radio input "true"
click at [517, 366] on input "True" at bounding box center [521, 362] width 9 height 7
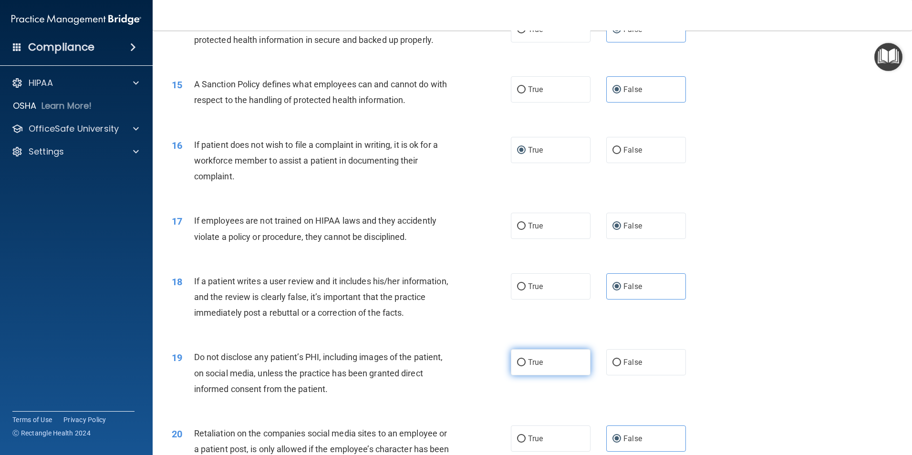
radio input "true"
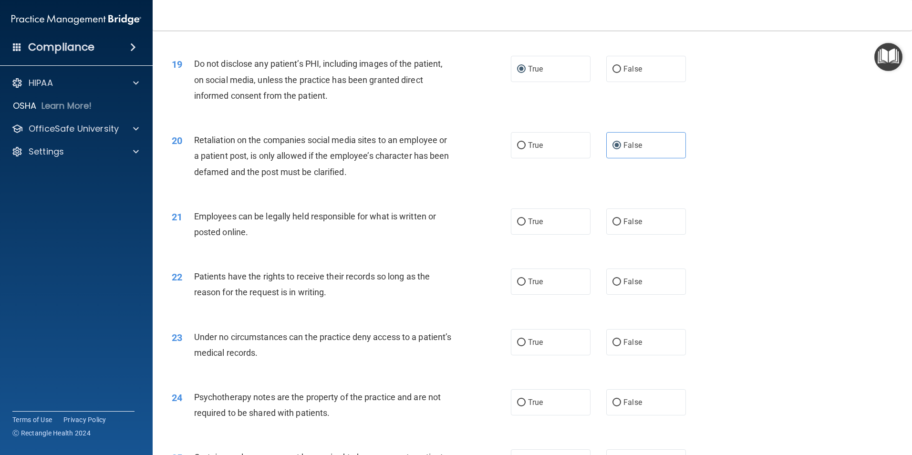
scroll to position [1431, 0]
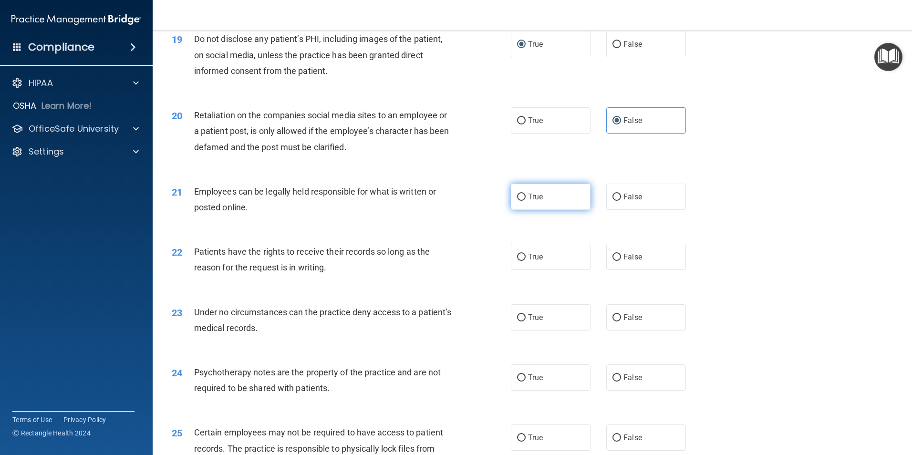
click at [520, 201] on input "True" at bounding box center [521, 197] width 9 height 7
radio input "true"
click at [613, 261] on input "False" at bounding box center [617, 257] width 9 height 7
radio input "true"
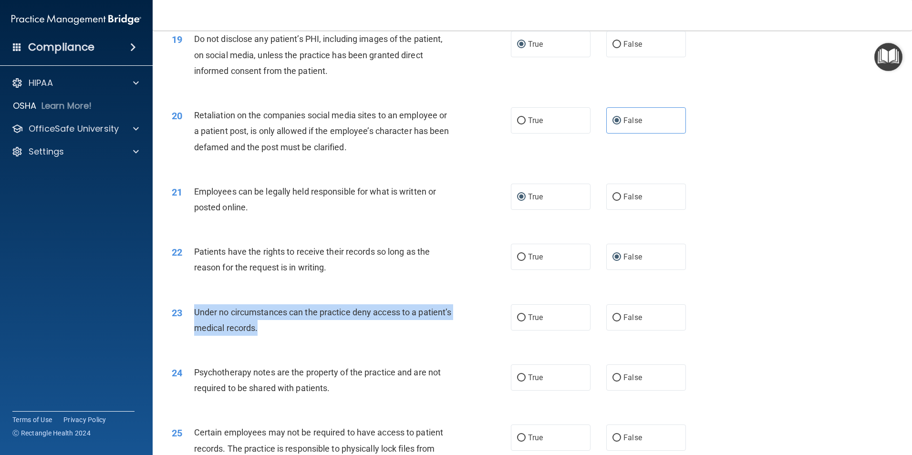
drag, startPoint x: 194, startPoint y: 326, endPoint x: 312, endPoint y: 344, distance: 118.8
click at [312, 336] on div "Under no circumstances can the practice deny access to a patient’s medical reco…" at bounding box center [326, 319] width 265 height 31
drag, startPoint x: 312, startPoint y: 344, endPoint x: 280, endPoint y: 333, distance: 34.0
copy span "Under no circumstances can the practice deny access to a patient’s medical reco…"
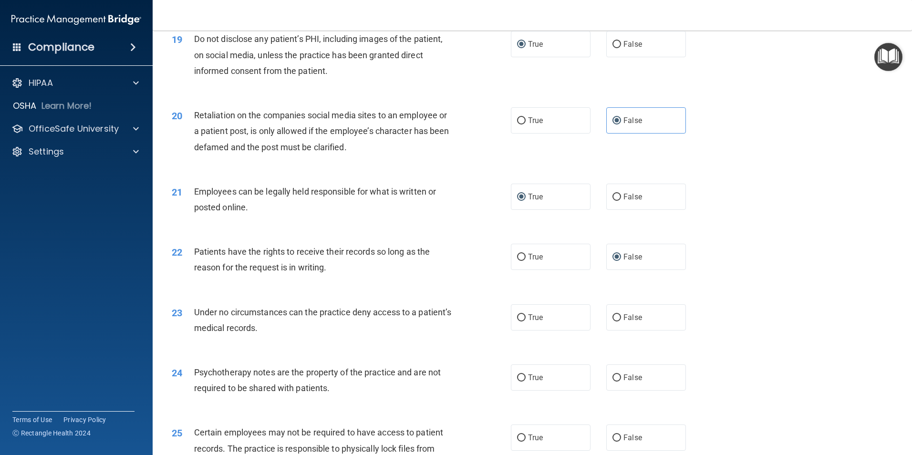
click at [458, 280] on div "22 Patients have the rights to receive their records so long as the reason for …" at bounding box center [341, 262] width 368 height 36
click at [624, 322] on span "False" at bounding box center [633, 317] width 19 height 9
click at [621, 322] on input "False" at bounding box center [617, 317] width 9 height 7
radio input "true"
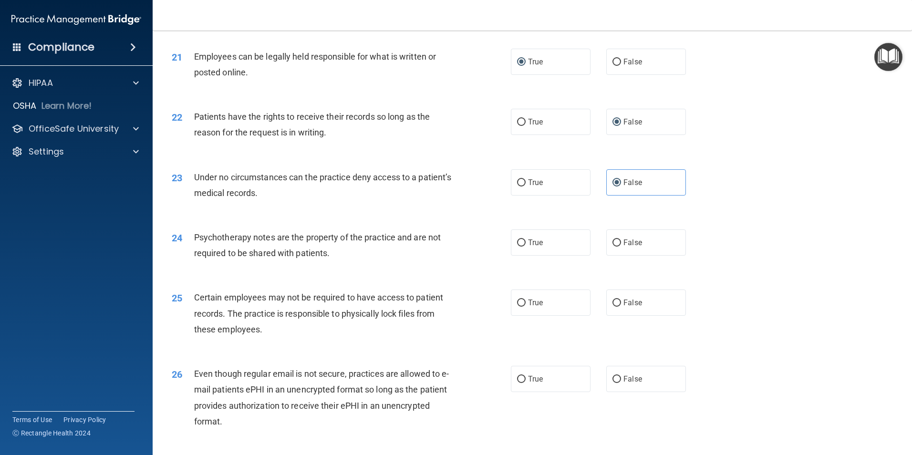
scroll to position [1590, 0]
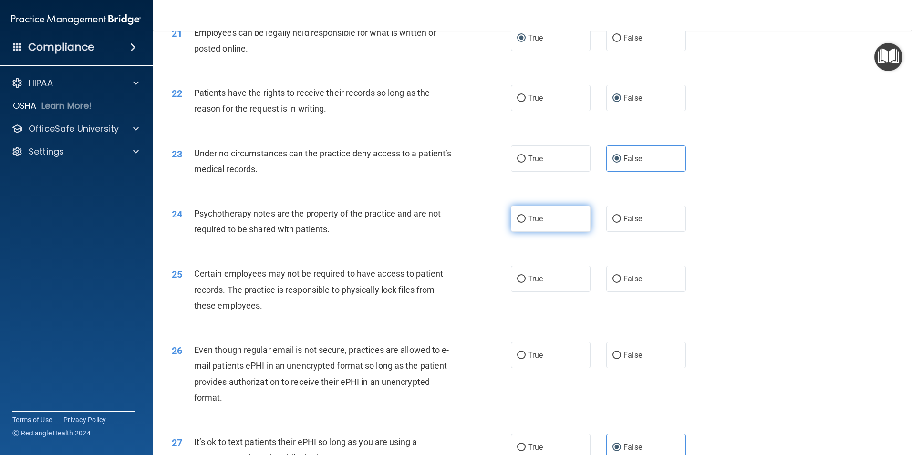
click at [517, 223] on input "True" at bounding box center [521, 219] width 9 height 7
radio input "true"
click at [517, 292] on label "True" at bounding box center [551, 279] width 80 height 26
click at [517, 283] on input "True" at bounding box center [521, 279] width 9 height 7
radio input "true"
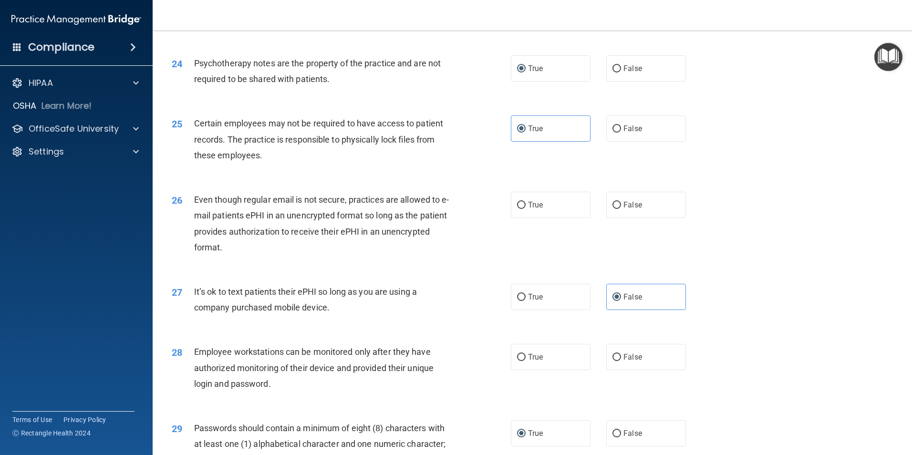
scroll to position [1749, 0]
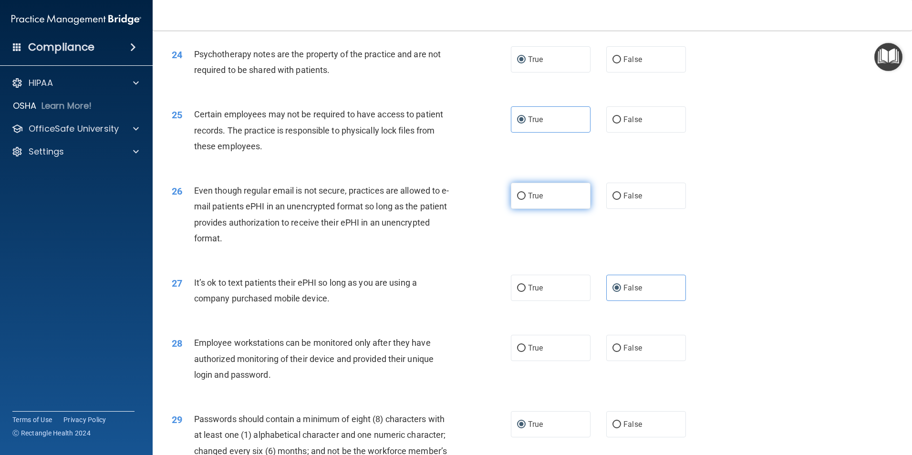
click at [554, 209] on label "True" at bounding box center [551, 196] width 80 height 26
click at [526, 200] on input "True" at bounding box center [521, 196] width 9 height 7
radio input "true"
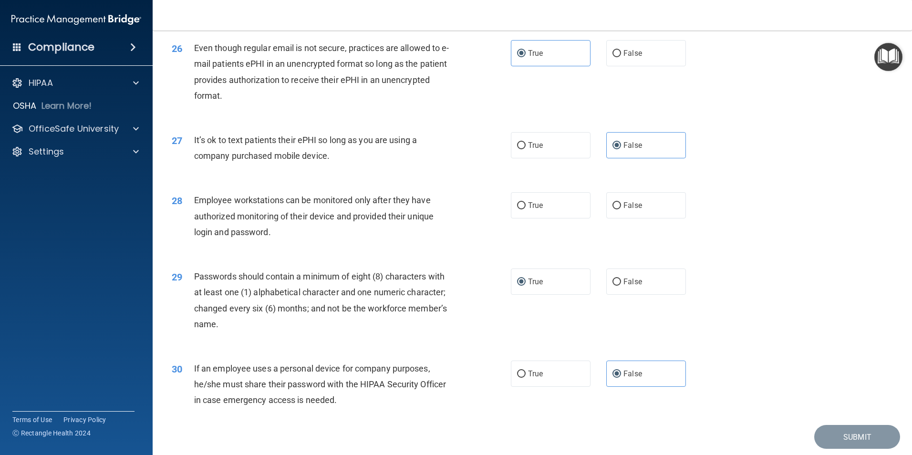
scroll to position [1908, 0]
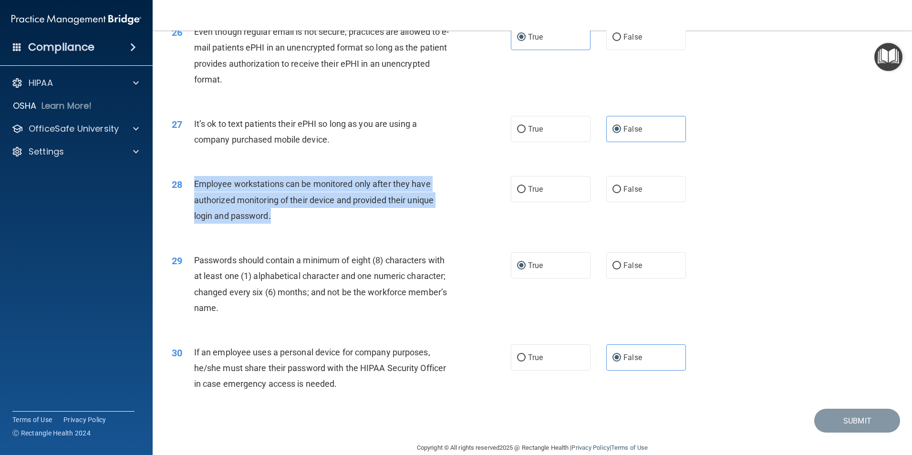
drag, startPoint x: 196, startPoint y: 199, endPoint x: 288, endPoint y: 230, distance: 97.0
click at [288, 224] on div "Employee workstations can be monitored only after they have authorized monitori…" at bounding box center [326, 200] width 265 height 48
drag, startPoint x: 288, startPoint y: 230, endPoint x: 281, endPoint y: 213, distance: 18.2
copy span "Employee workstations can be monitored only after they have authorized monitori…"
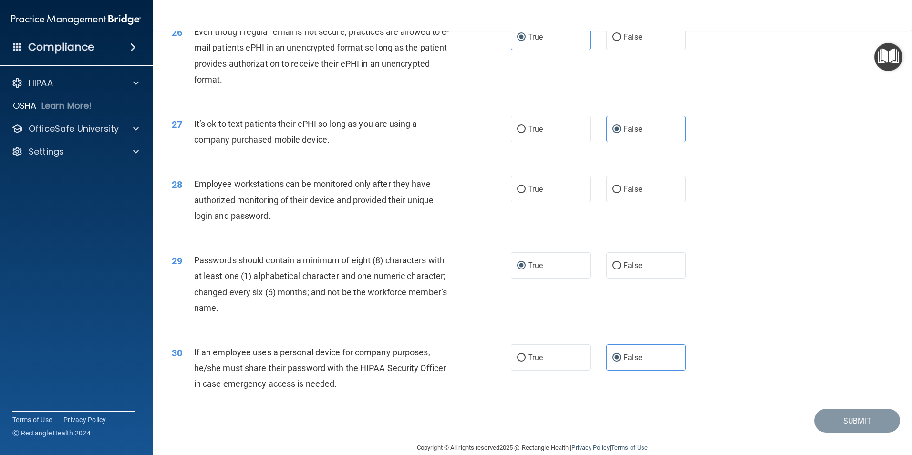
click at [320, 240] on div "28 Employee workstations can be monitored only after they have authorized monit…" at bounding box center [533, 202] width 736 height 76
click at [641, 202] on label "False" at bounding box center [646, 189] width 80 height 26
click at [621, 193] on input "False" at bounding box center [617, 189] width 9 height 7
radio input "true"
click at [842, 432] on button "Submit" at bounding box center [857, 421] width 86 height 24
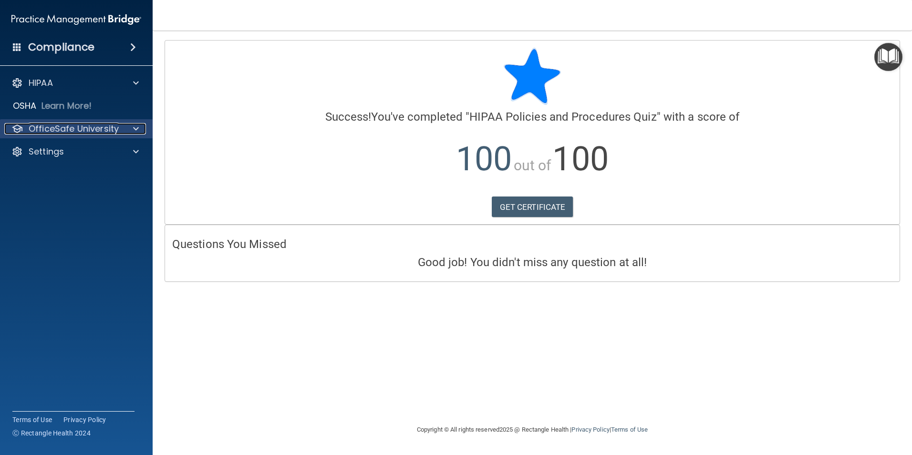
click at [124, 132] on div at bounding box center [135, 128] width 24 height 11
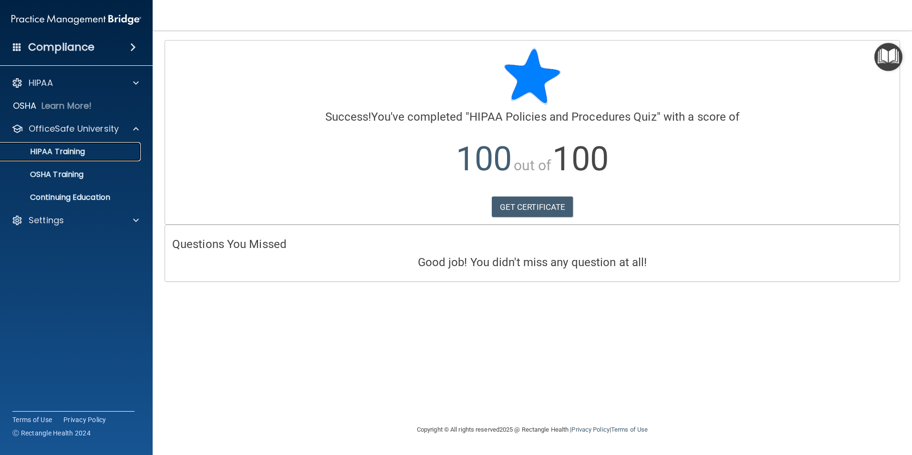
click at [74, 153] on p "HIPAA Training" at bounding box center [45, 152] width 79 height 10
